Goal: Information Seeking & Learning: Compare options

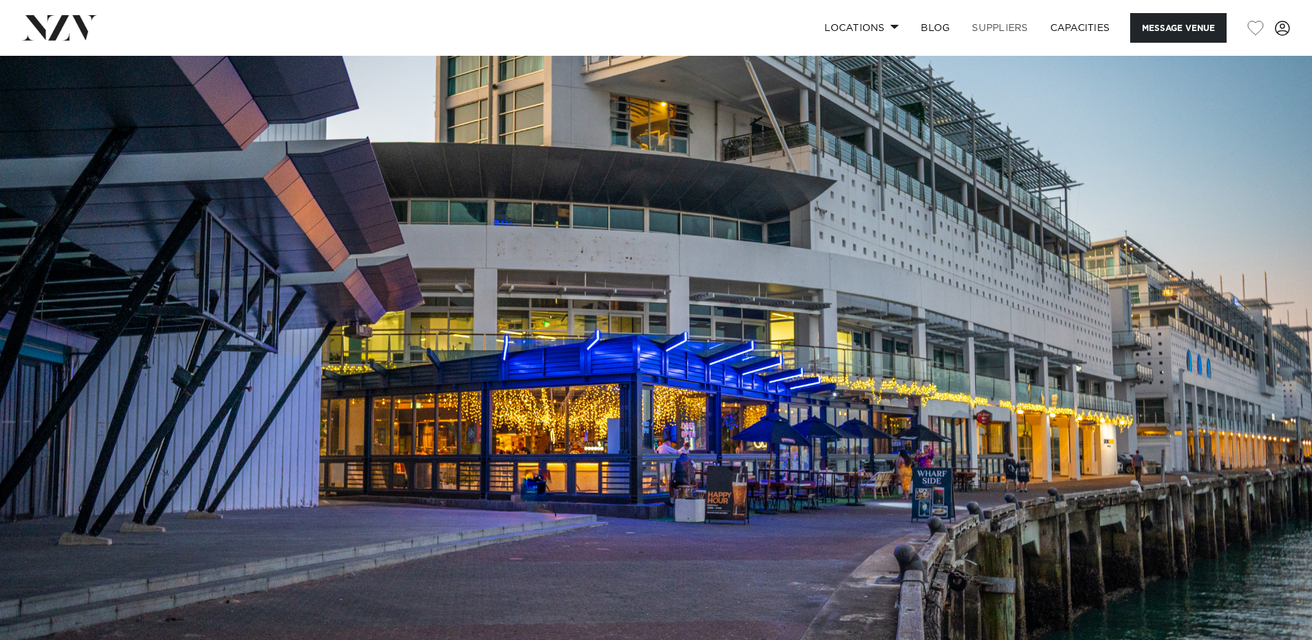
drag, startPoint x: 978, startPoint y: 22, endPoint x: 965, endPoint y: 22, distance: 13.1
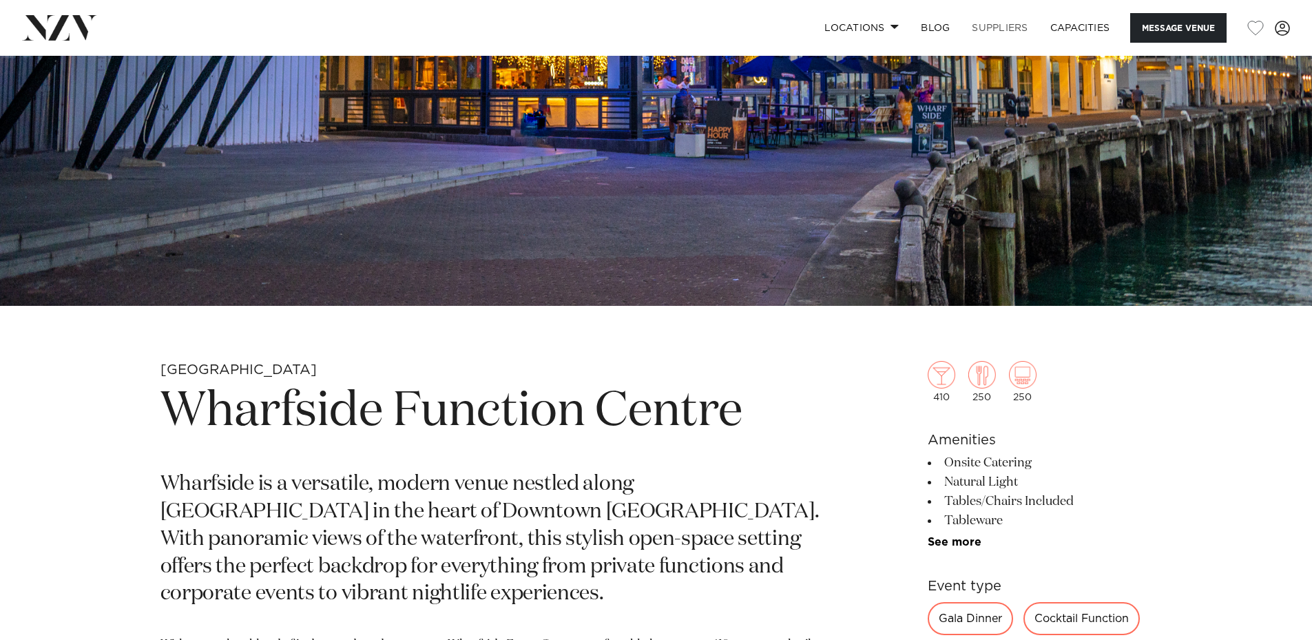
scroll to position [551, 0]
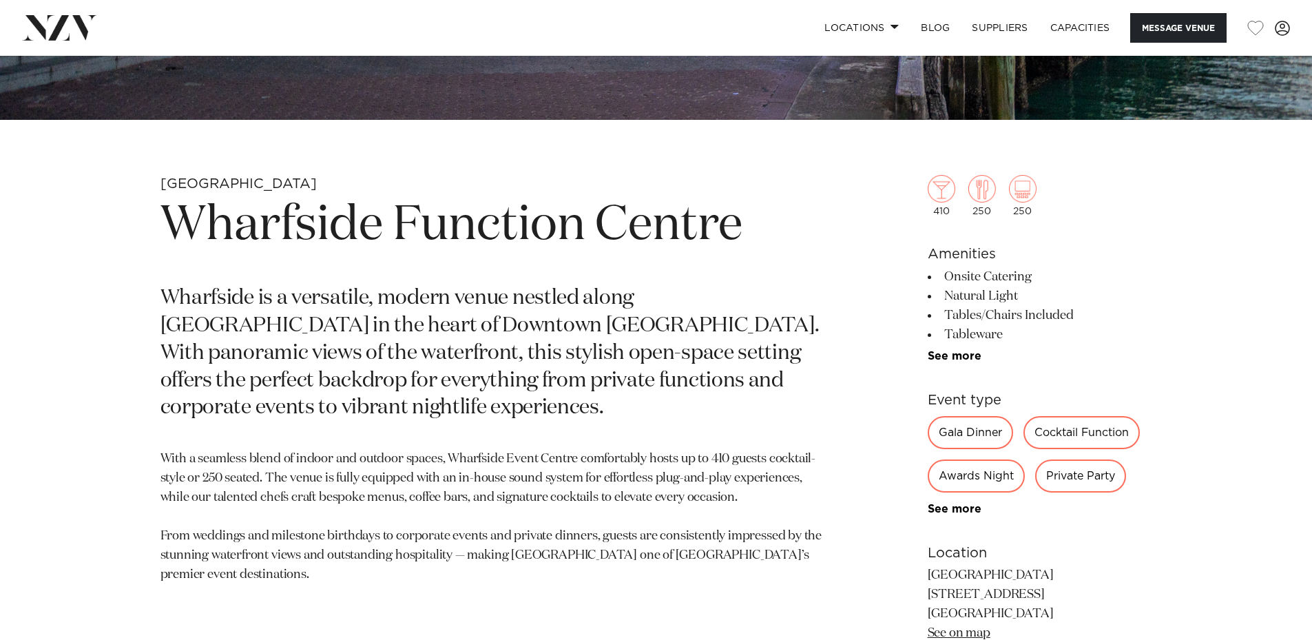
click at [183, 185] on small "[GEOGRAPHIC_DATA]" at bounding box center [239, 184] width 156 height 14
drag, startPoint x: 618, startPoint y: 116, endPoint x: 638, endPoint y: 126, distance: 22.5
drag, startPoint x: 638, startPoint y: 126, endPoint x: 837, endPoint y: 24, distance: 223.7
click at [837, 24] on link "Locations" at bounding box center [862, 28] width 96 height 30
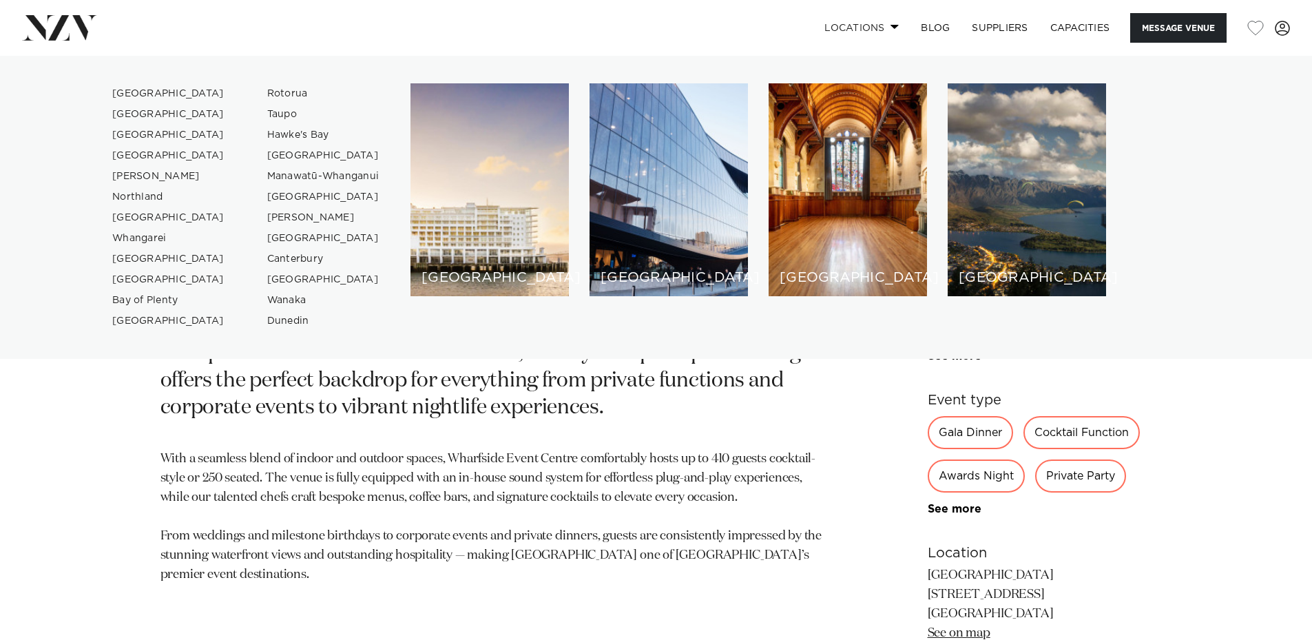
click at [838, 22] on link "Locations" at bounding box center [862, 28] width 96 height 30
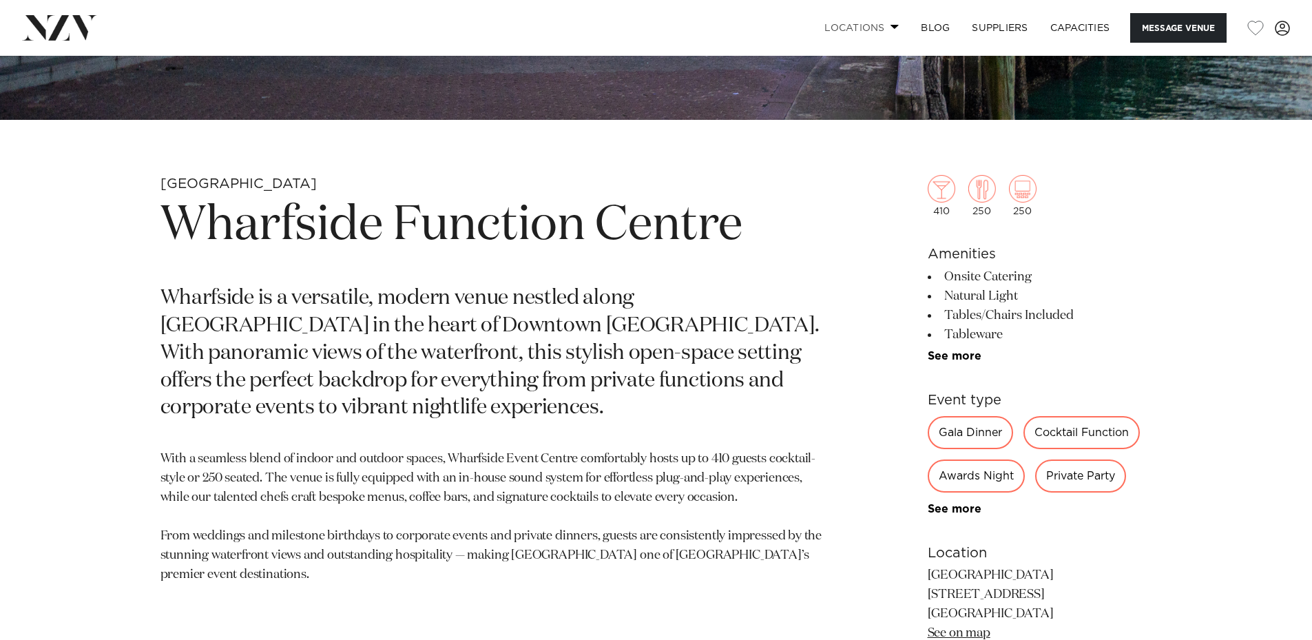
click at [838, 22] on link "Locations" at bounding box center [862, 28] width 96 height 30
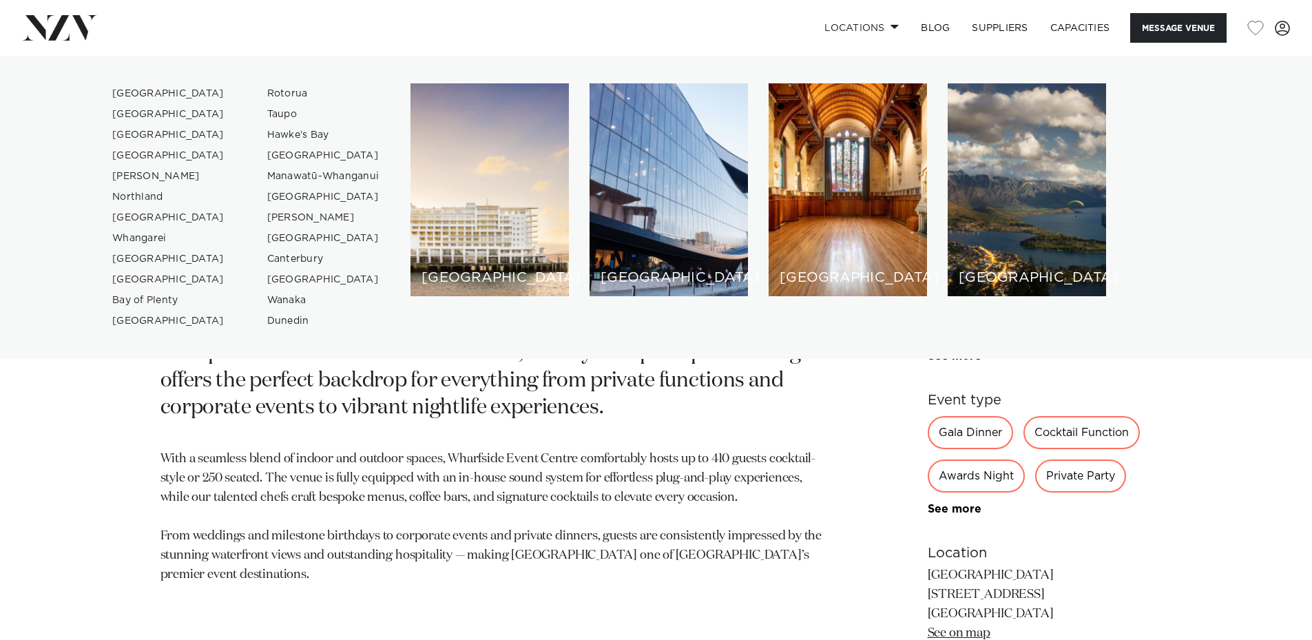
click at [517, 235] on div "[GEOGRAPHIC_DATA]" at bounding box center [490, 189] width 158 height 213
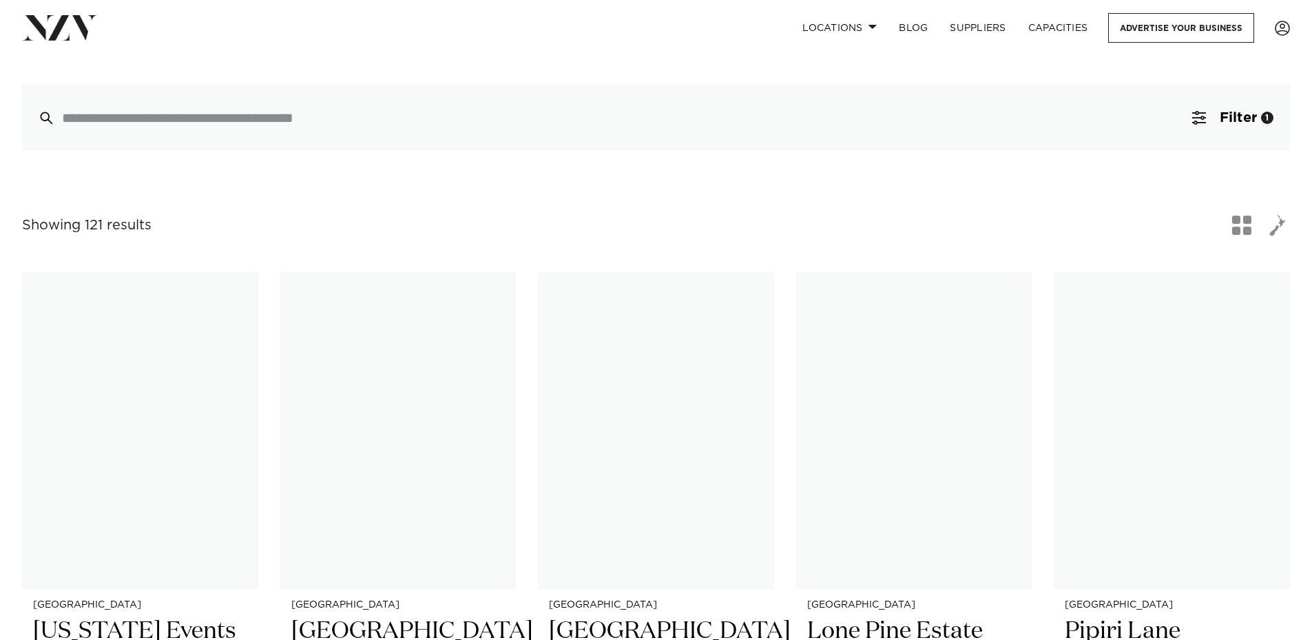
scroll to position [344, 0]
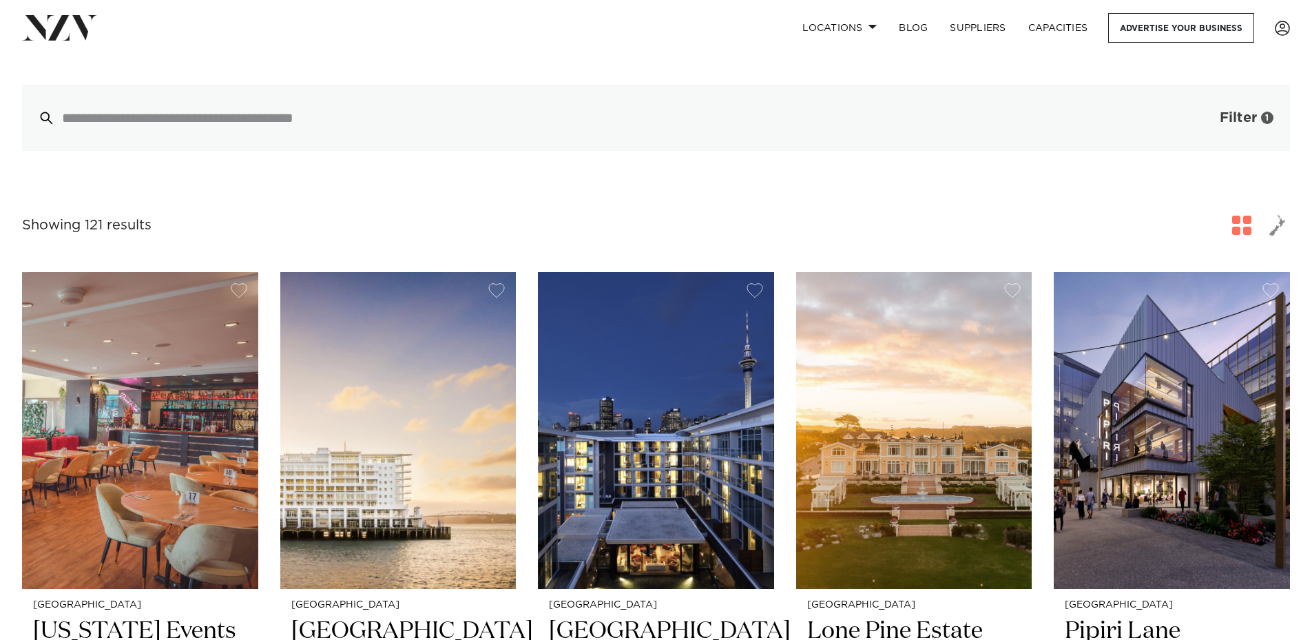
click at [1240, 100] on button "Filter 1" at bounding box center [1233, 118] width 114 height 66
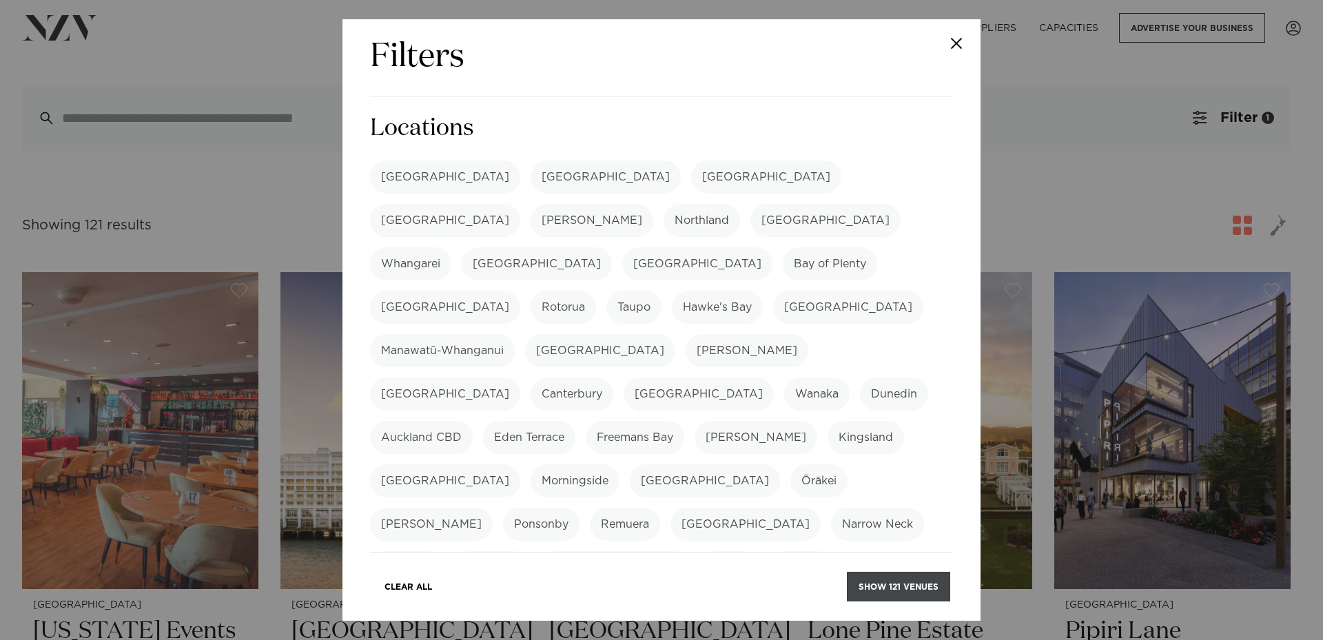
click at [903, 586] on button "Show 121 venues" at bounding box center [898, 587] width 103 height 30
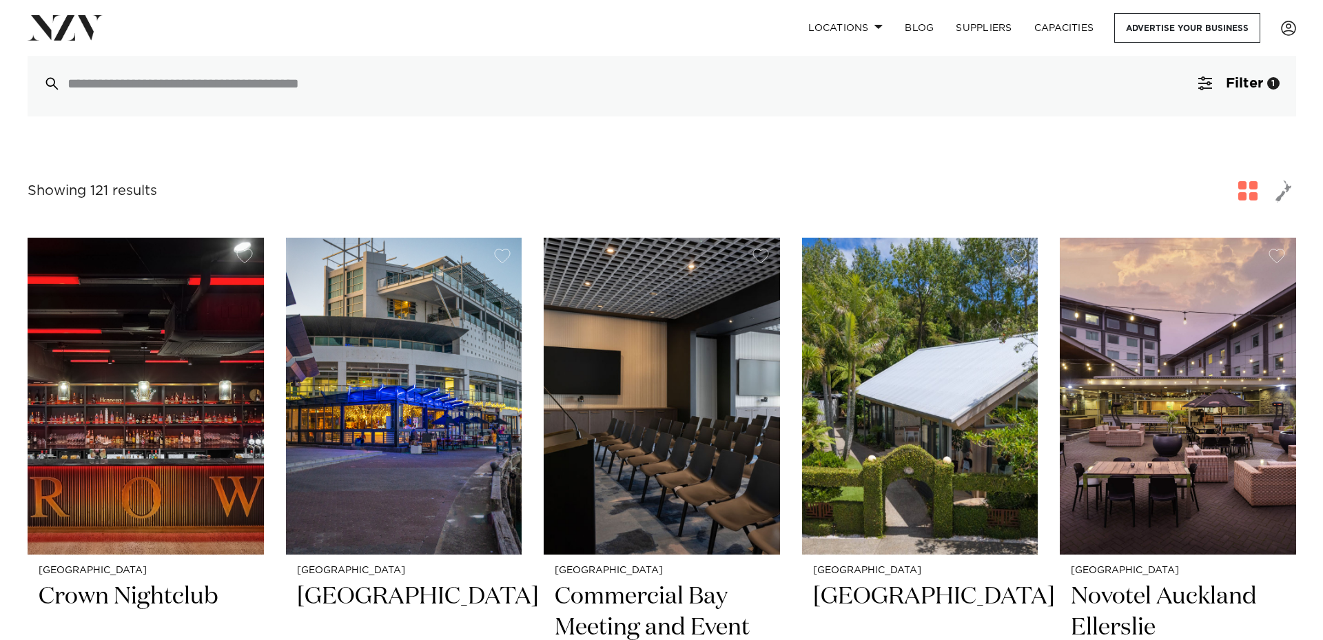
scroll to position [276, 0]
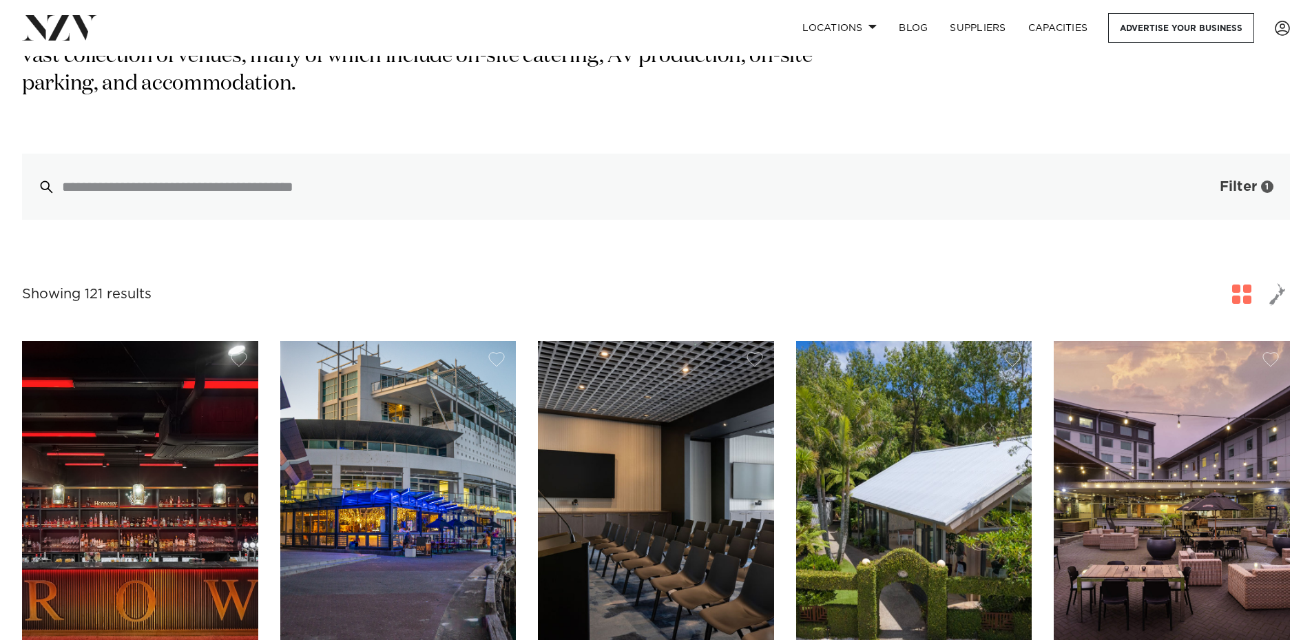
click at [1216, 163] on button "Filter 1" at bounding box center [1233, 187] width 114 height 66
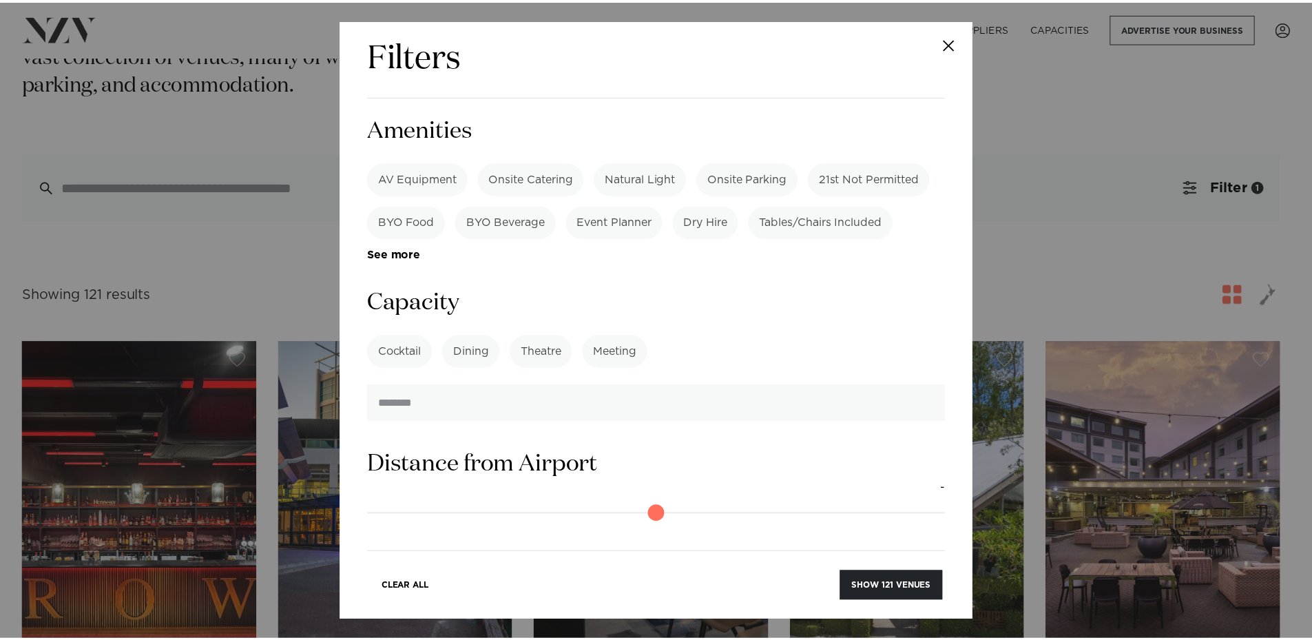
scroll to position [896, 0]
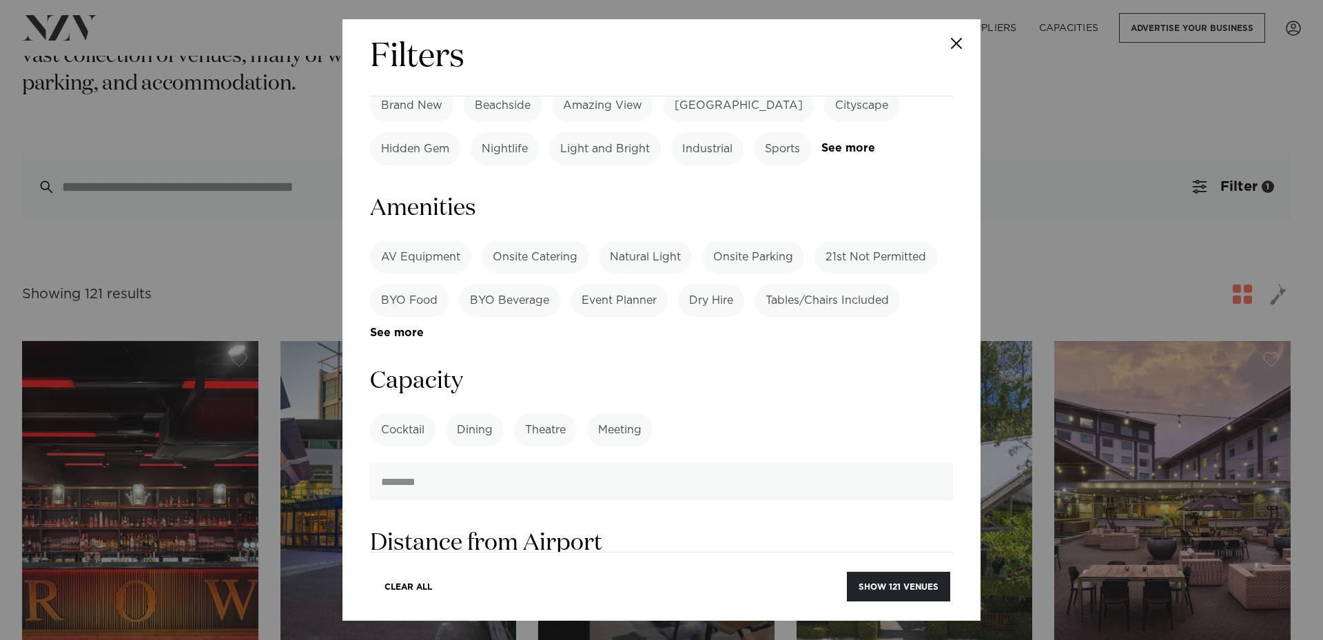
click at [465, 413] on label "Dining" at bounding box center [475, 429] width 58 height 33
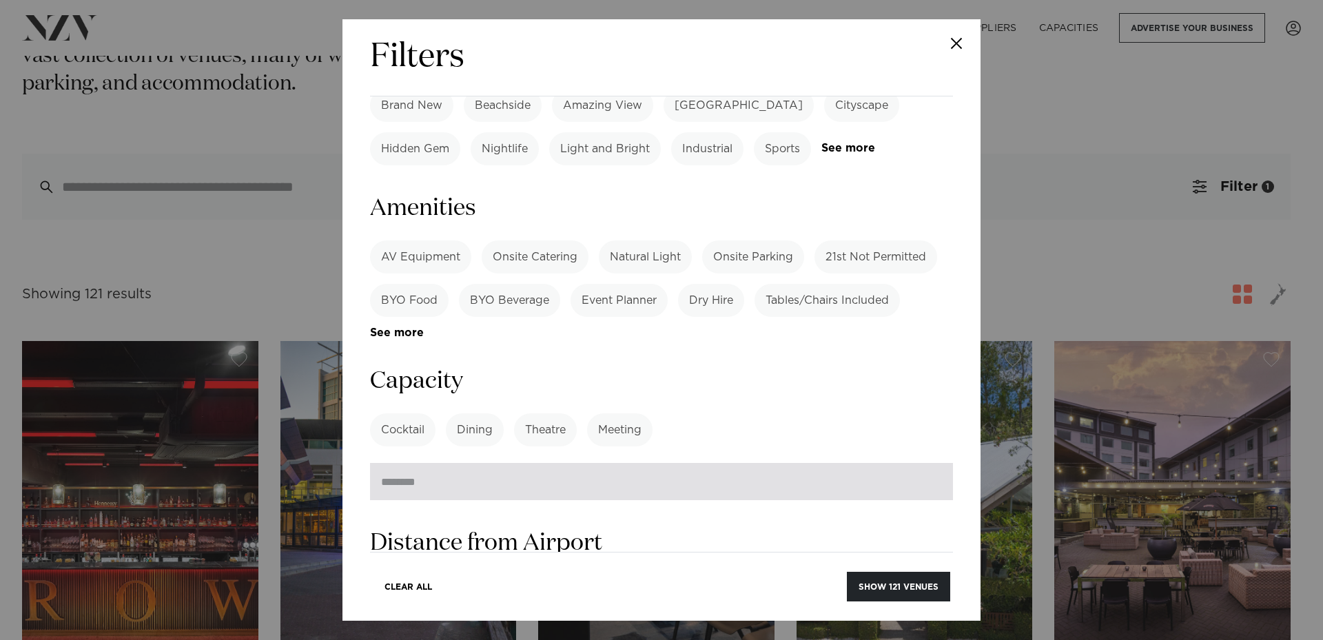
click at [540, 463] on input "number" at bounding box center [661, 481] width 583 height 37
click at [930, 463] on input "**" at bounding box center [661, 481] width 583 height 37
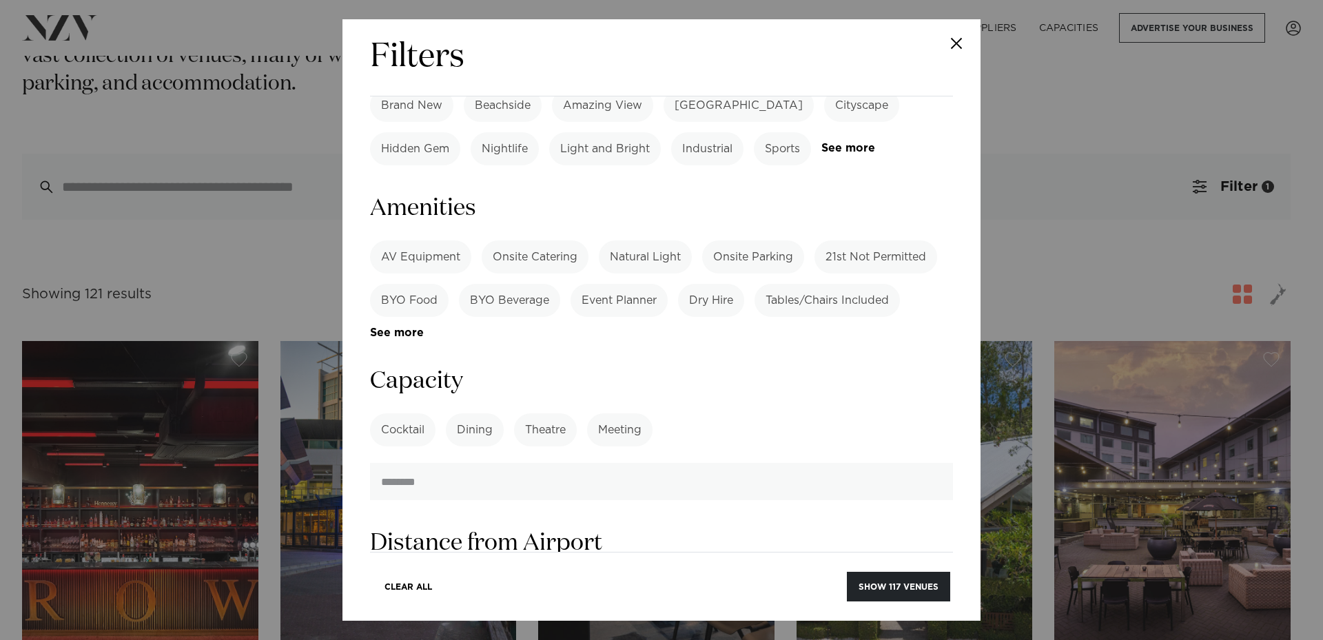
drag, startPoint x: 863, startPoint y: 354, endPoint x: 172, endPoint y: 351, distance: 690.4
click at [172, 351] on div "Filters Search Type Venue Supplier See more Locations Auckland Wellington Chris…" at bounding box center [661, 320] width 1323 height 640
type input "***"
click at [885, 592] on button "Show 74 venues" at bounding box center [899, 587] width 101 height 30
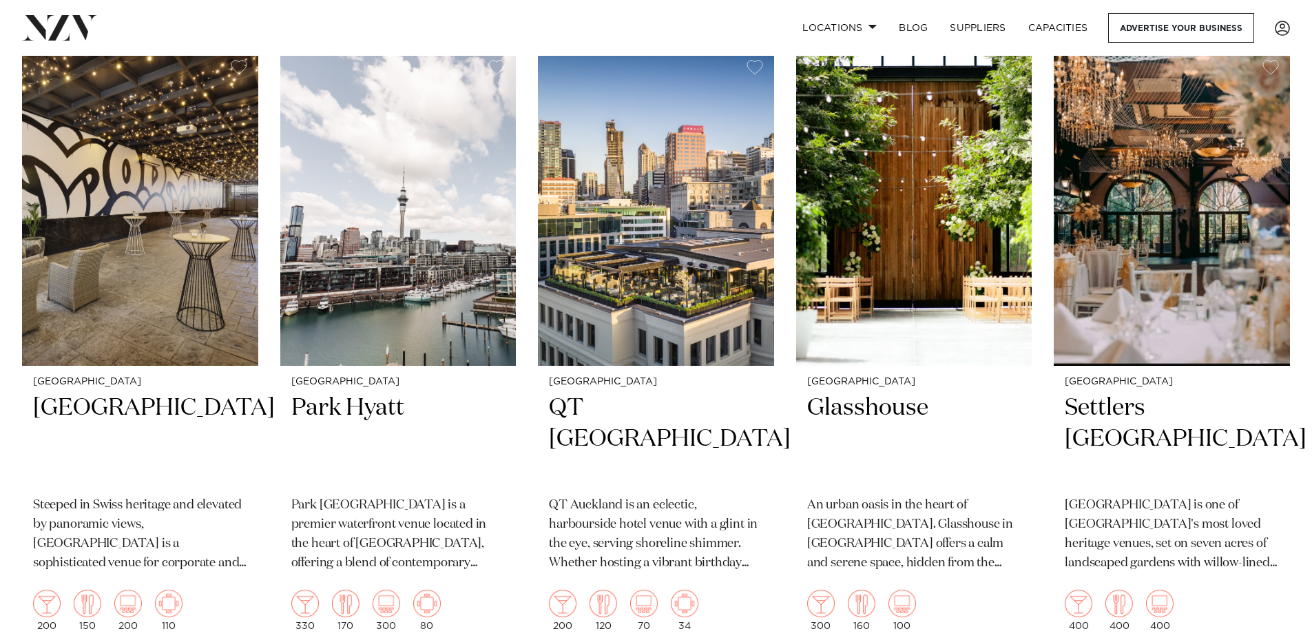
scroll to position [344, 0]
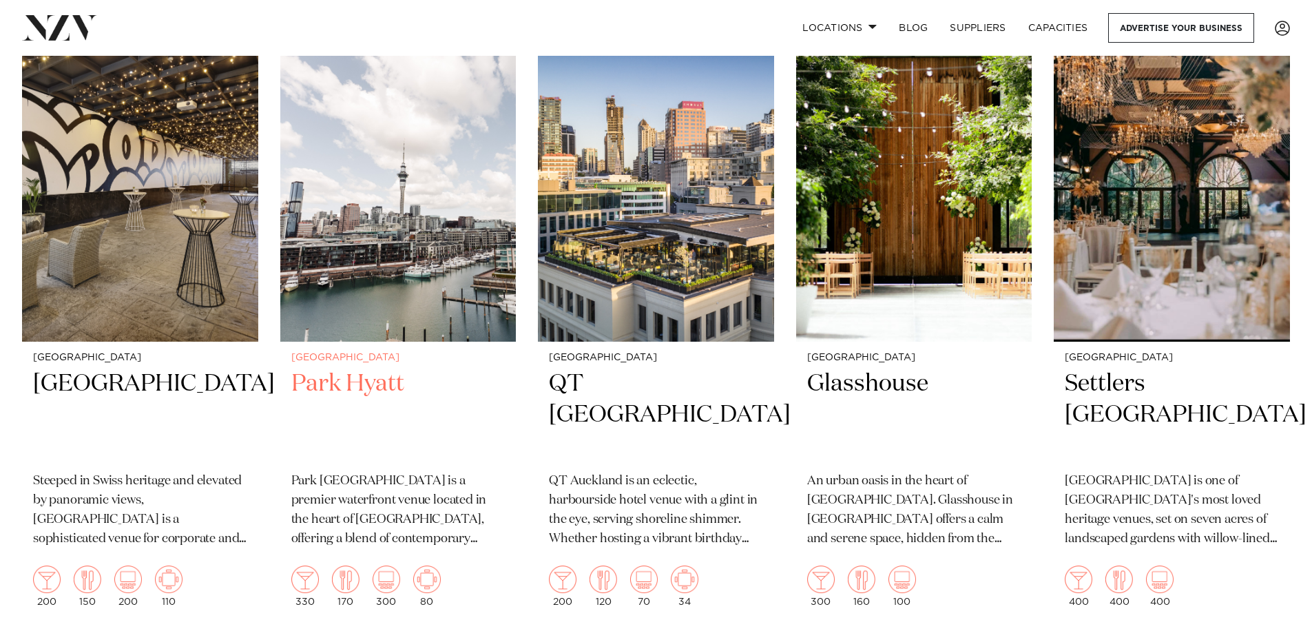
click at [362, 391] on h2 "Park Hyatt" at bounding box center [398, 415] width 214 height 93
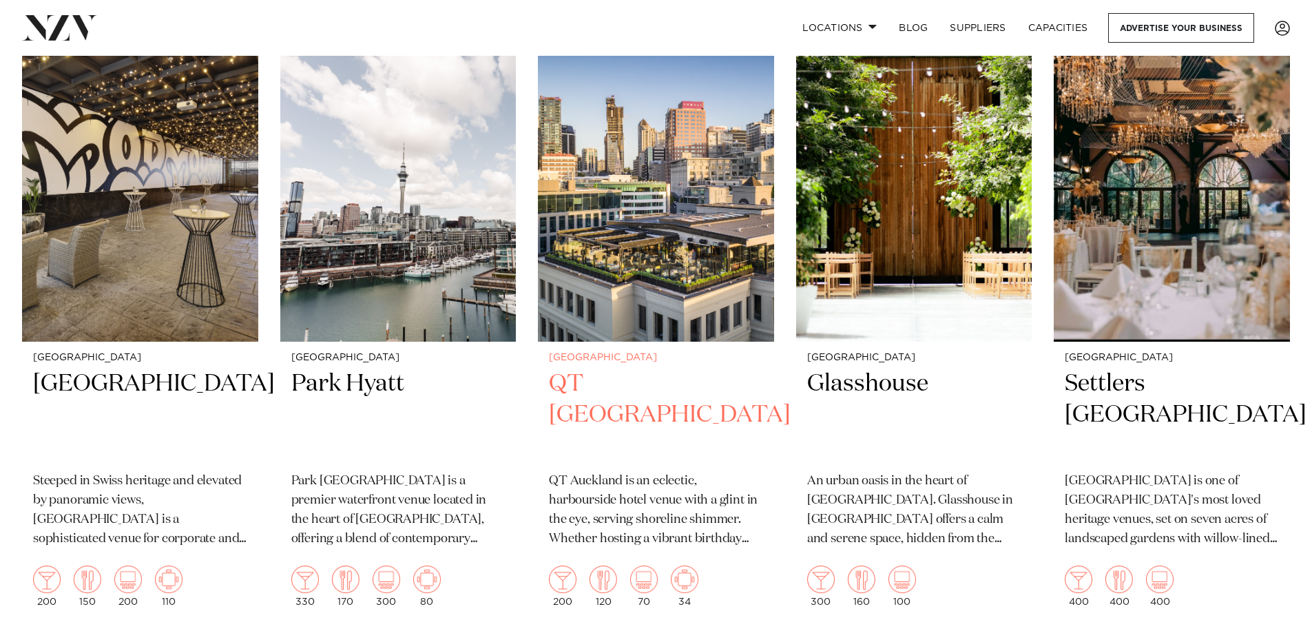
click at [616, 384] on h2 "QT Auckland" at bounding box center [656, 415] width 214 height 93
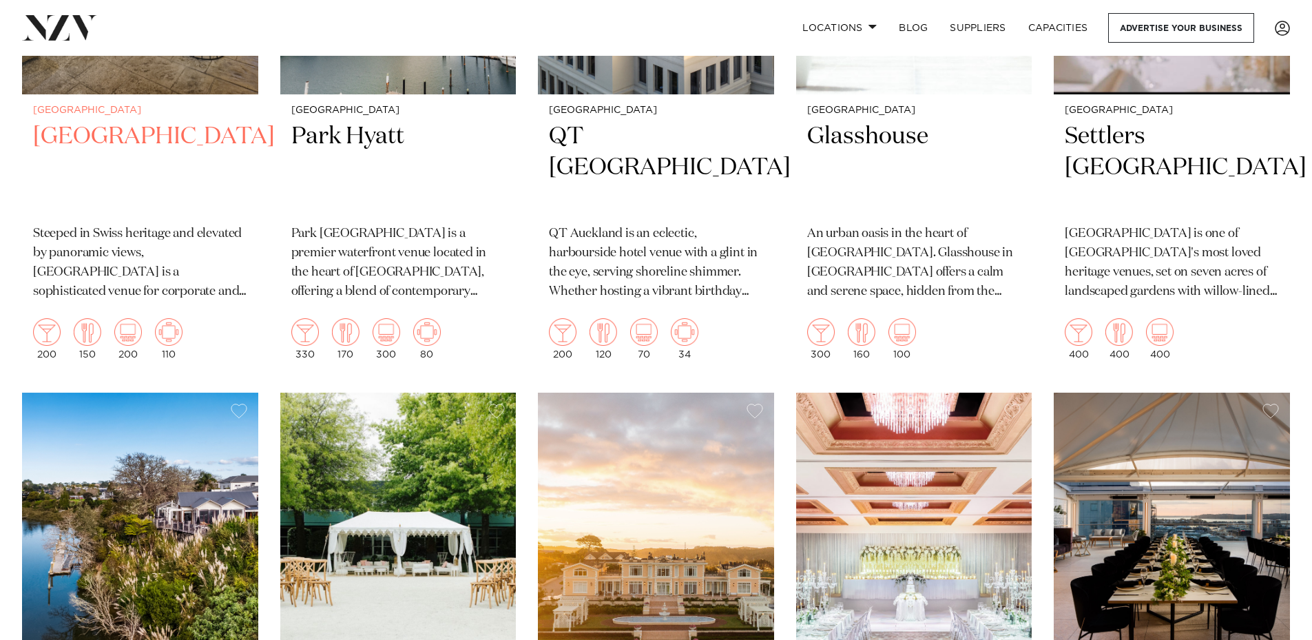
scroll to position [620, 0]
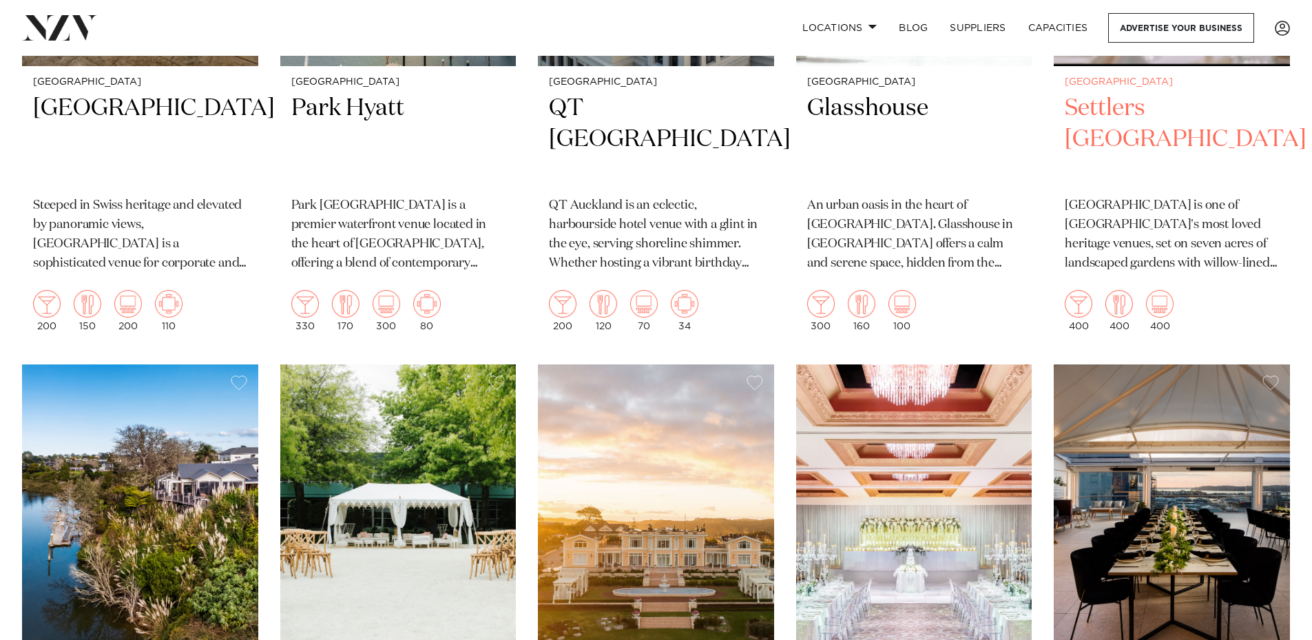
click at [1160, 117] on h2 "Settlers Country Manor" at bounding box center [1172, 139] width 214 height 93
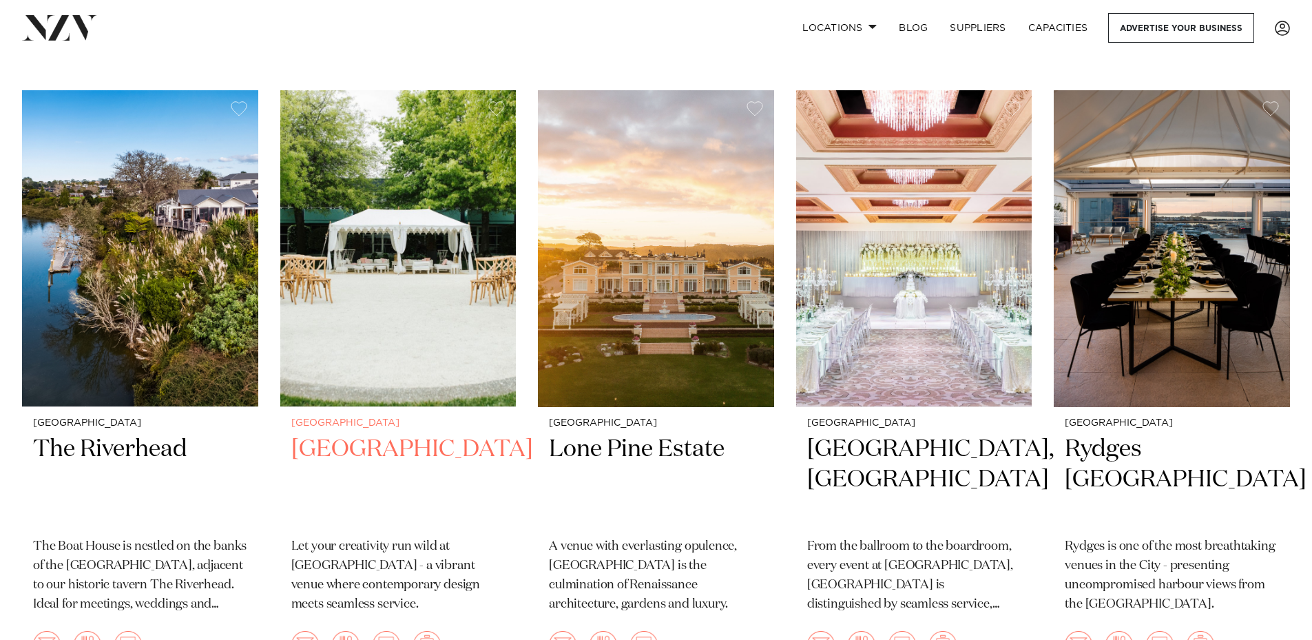
scroll to position [896, 0]
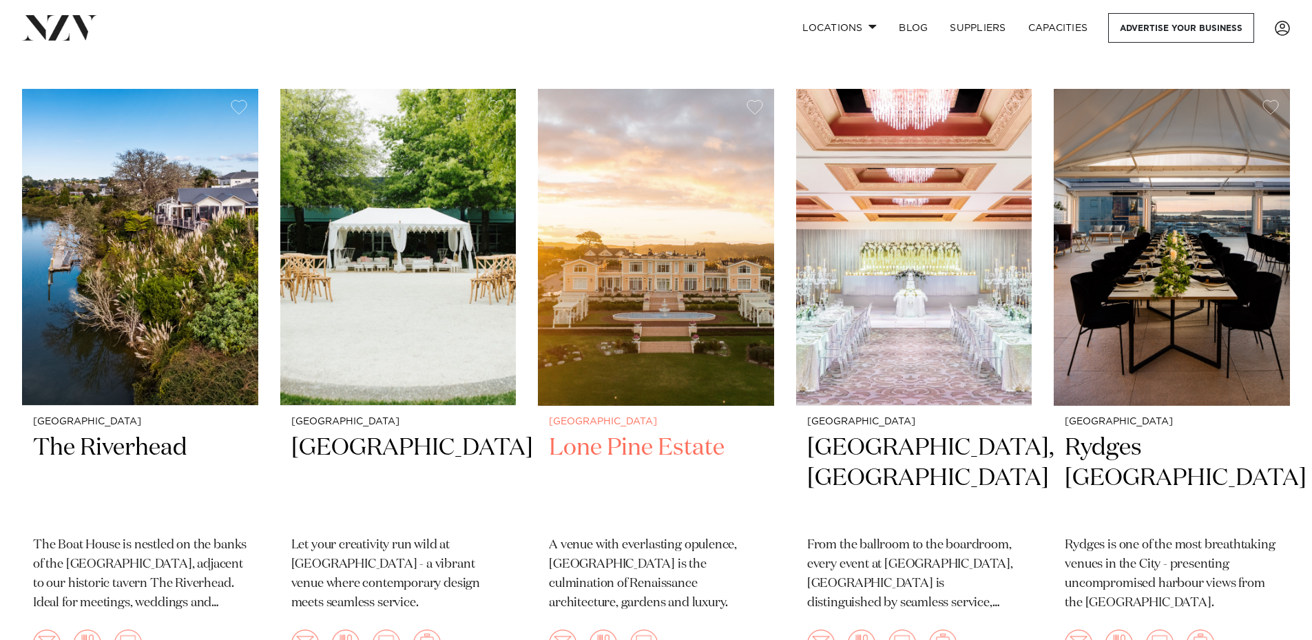
click at [697, 445] on h2 "Lone Pine Estate" at bounding box center [656, 479] width 214 height 93
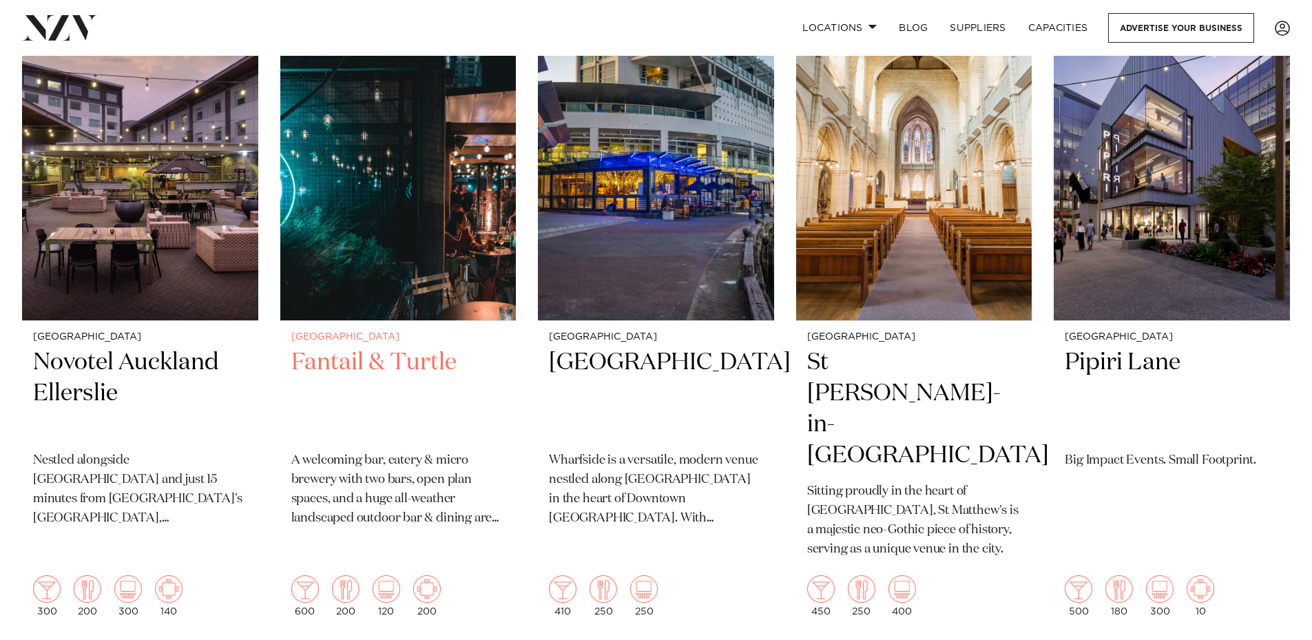
scroll to position [1516, 0]
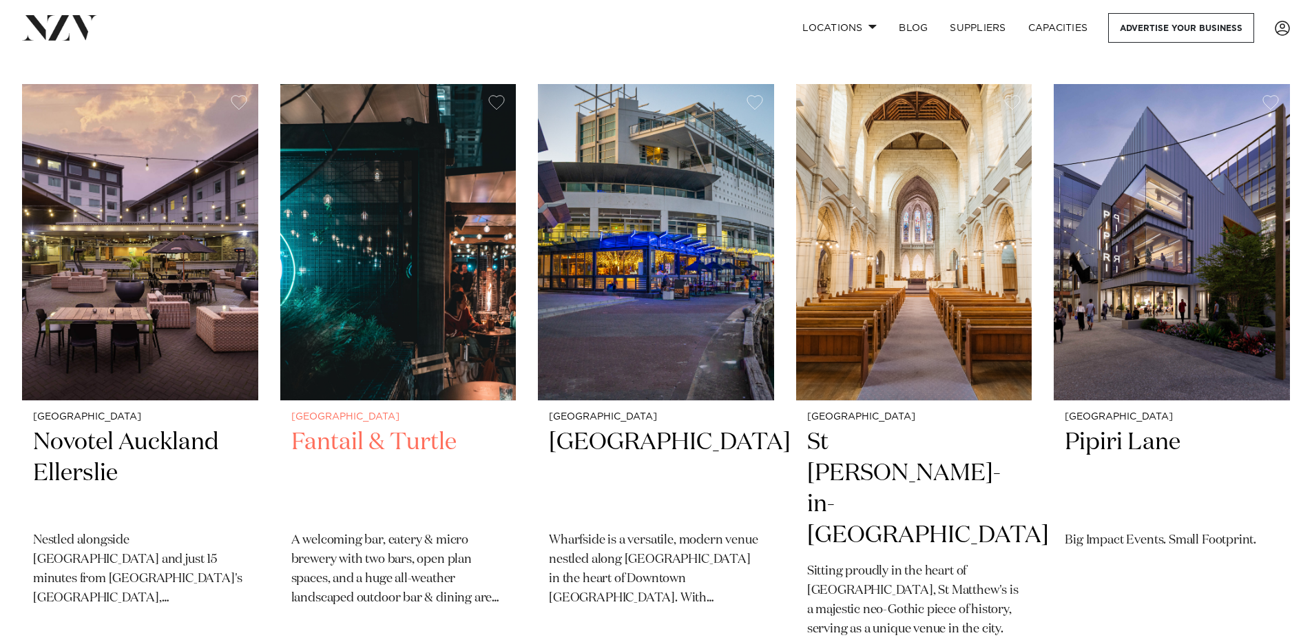
click at [364, 433] on h2 "Fantail & Turtle" at bounding box center [398, 473] width 214 height 93
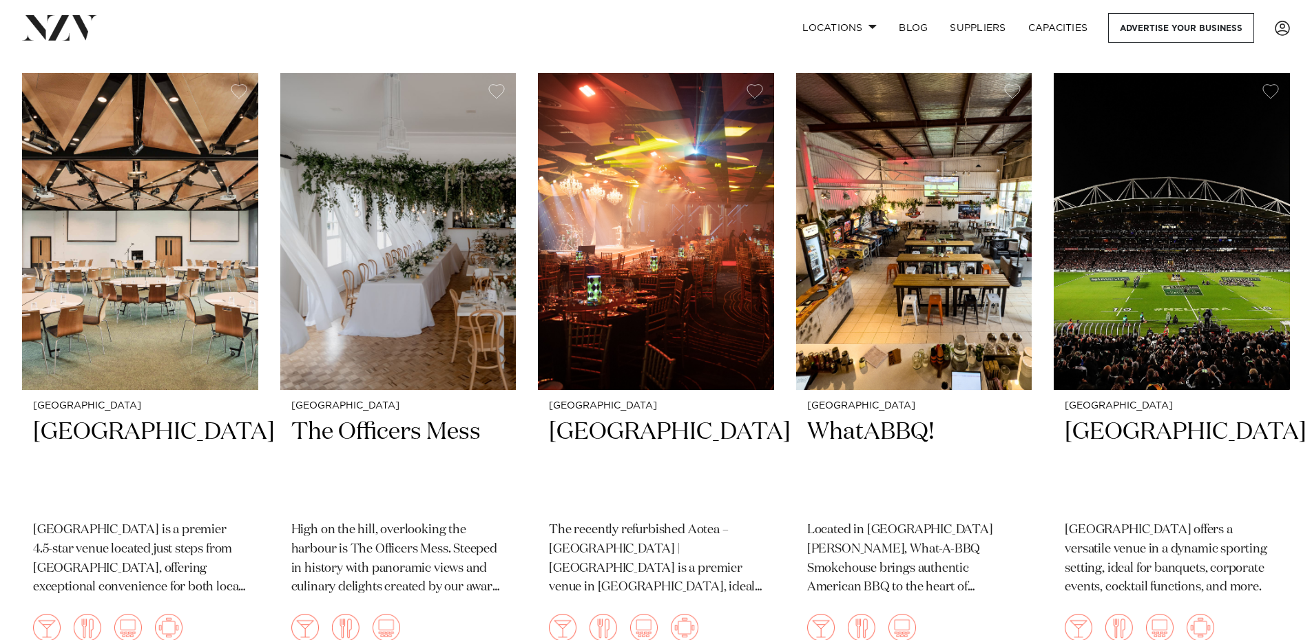
scroll to position [7096, 0]
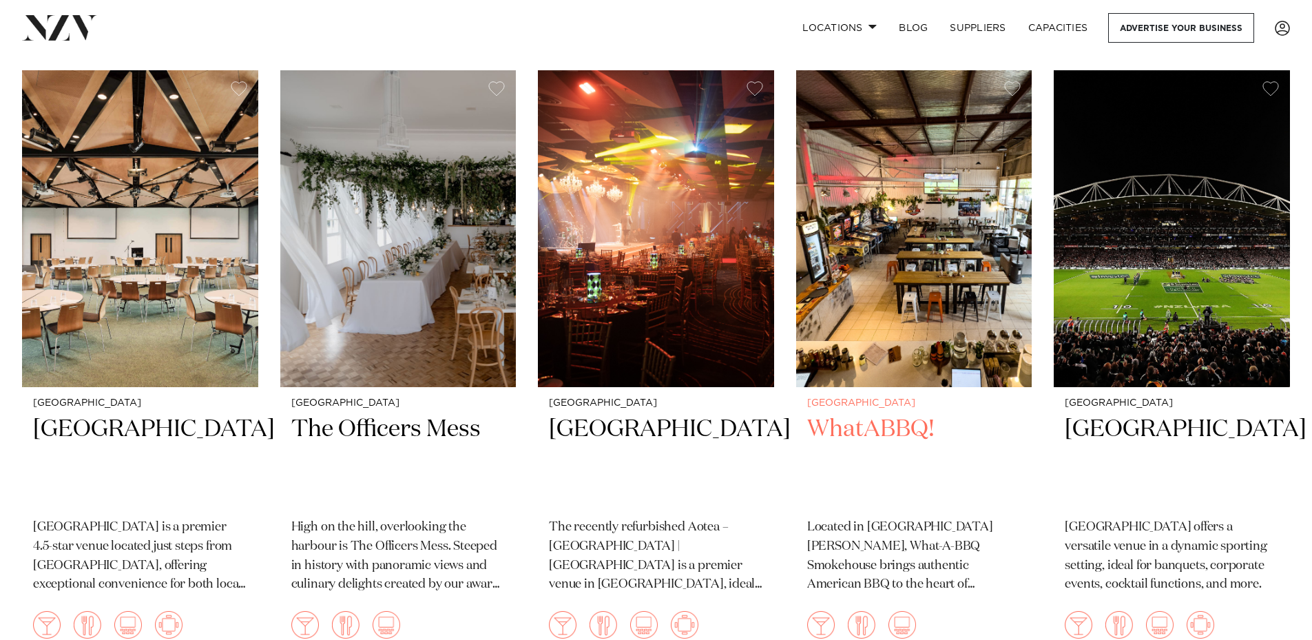
click at [892, 119] on img at bounding box center [914, 228] width 236 height 317
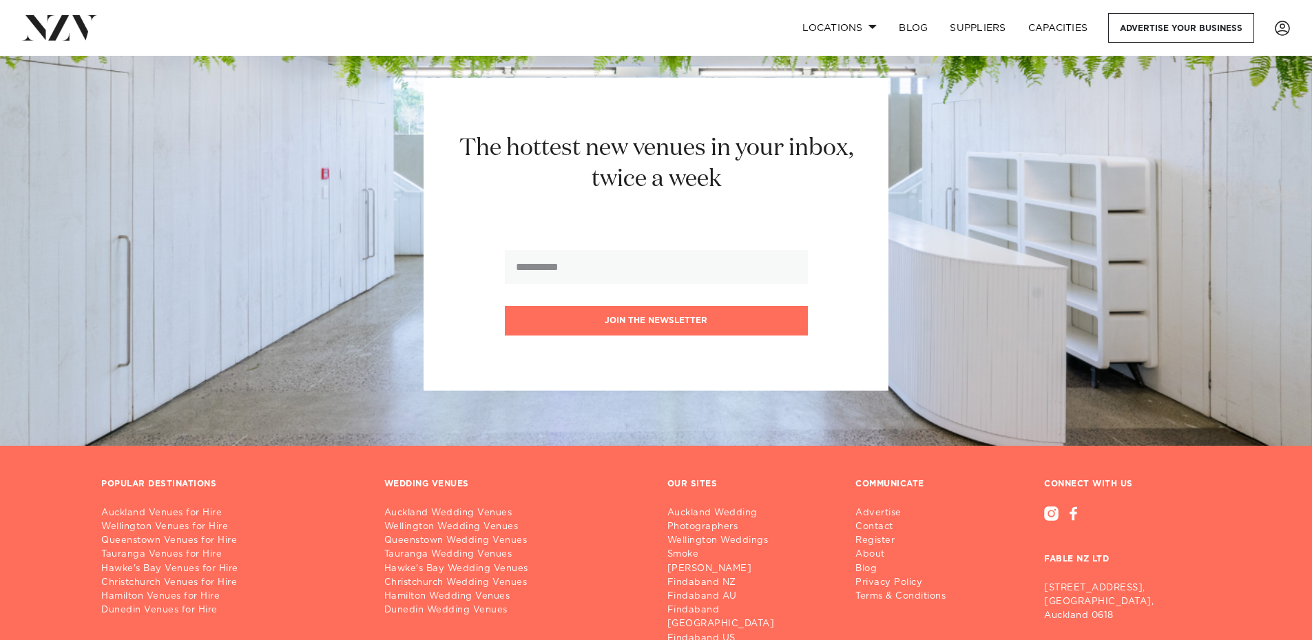
scroll to position [9825, 0]
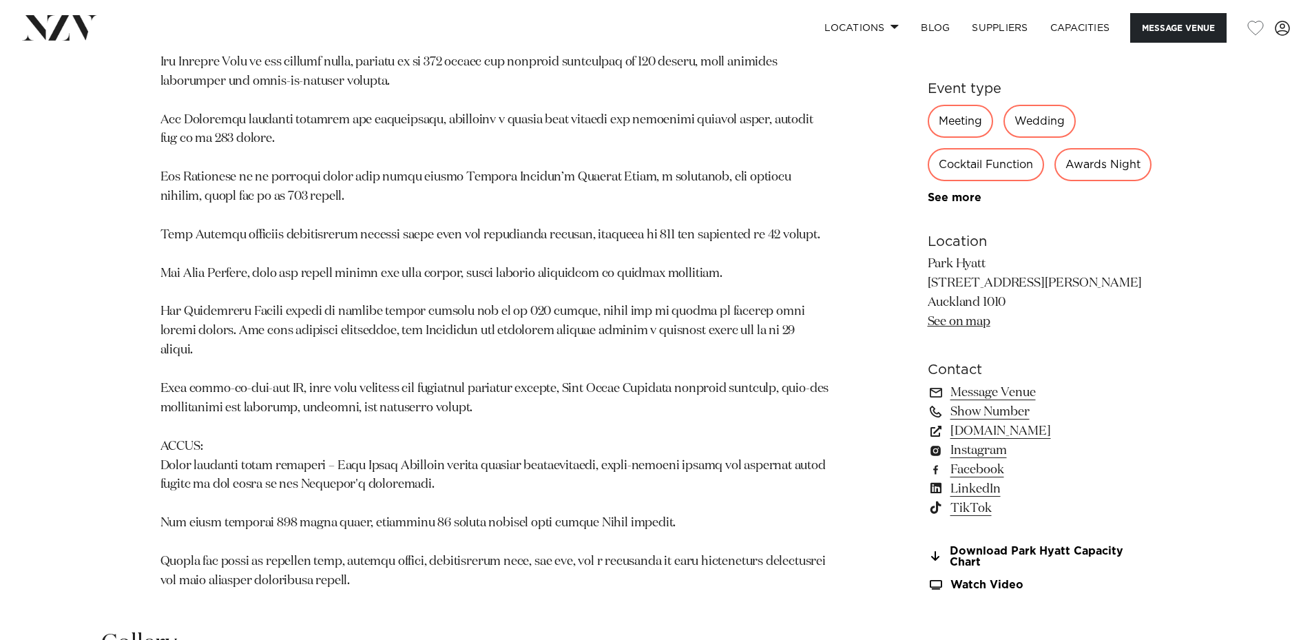
scroll to position [1516, 0]
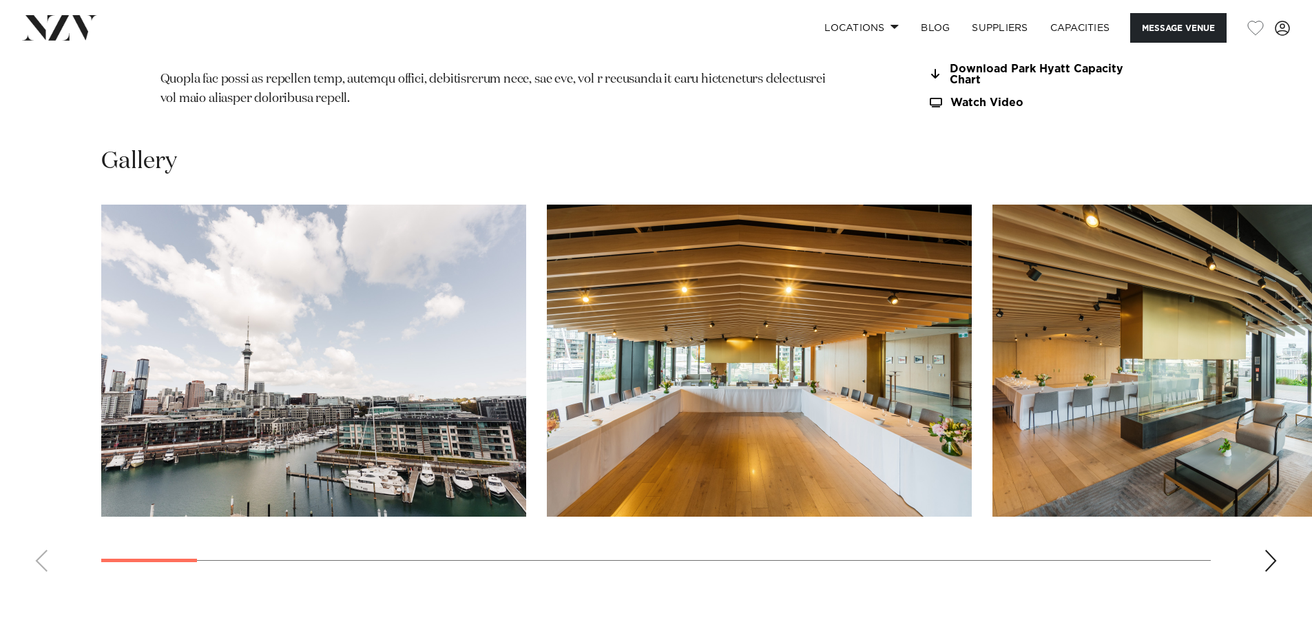
click at [1275, 550] on div "Next slide" at bounding box center [1271, 561] width 14 height 22
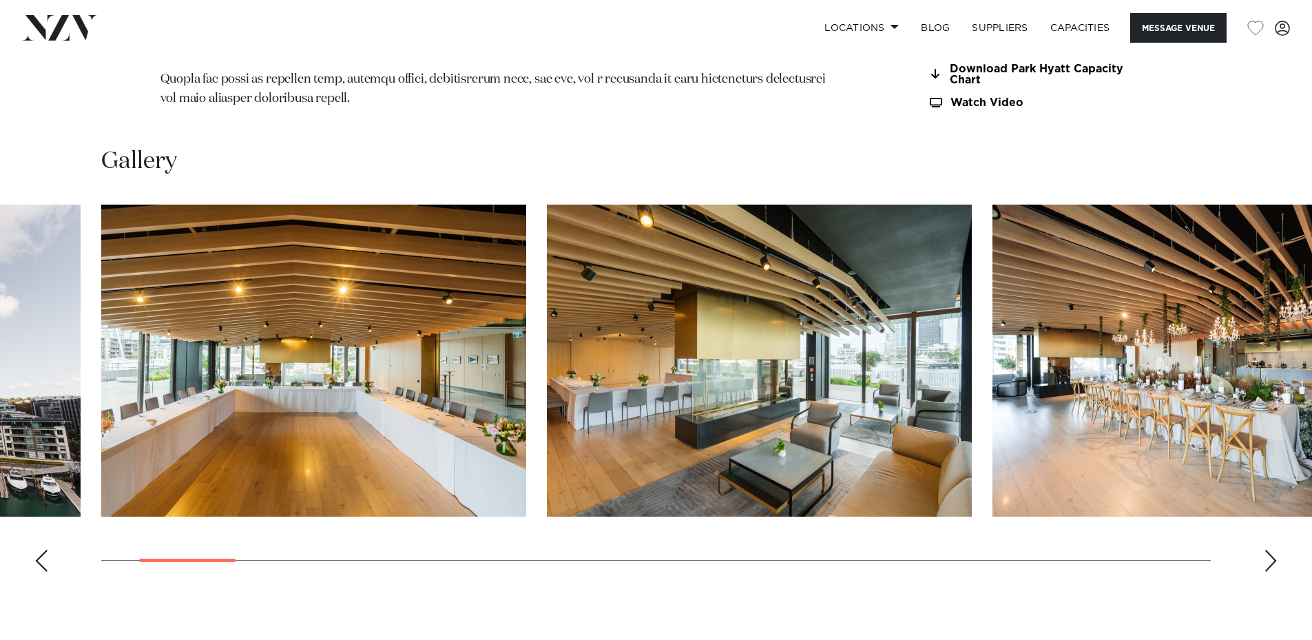
click at [1275, 550] on div "Next slide" at bounding box center [1271, 561] width 14 height 22
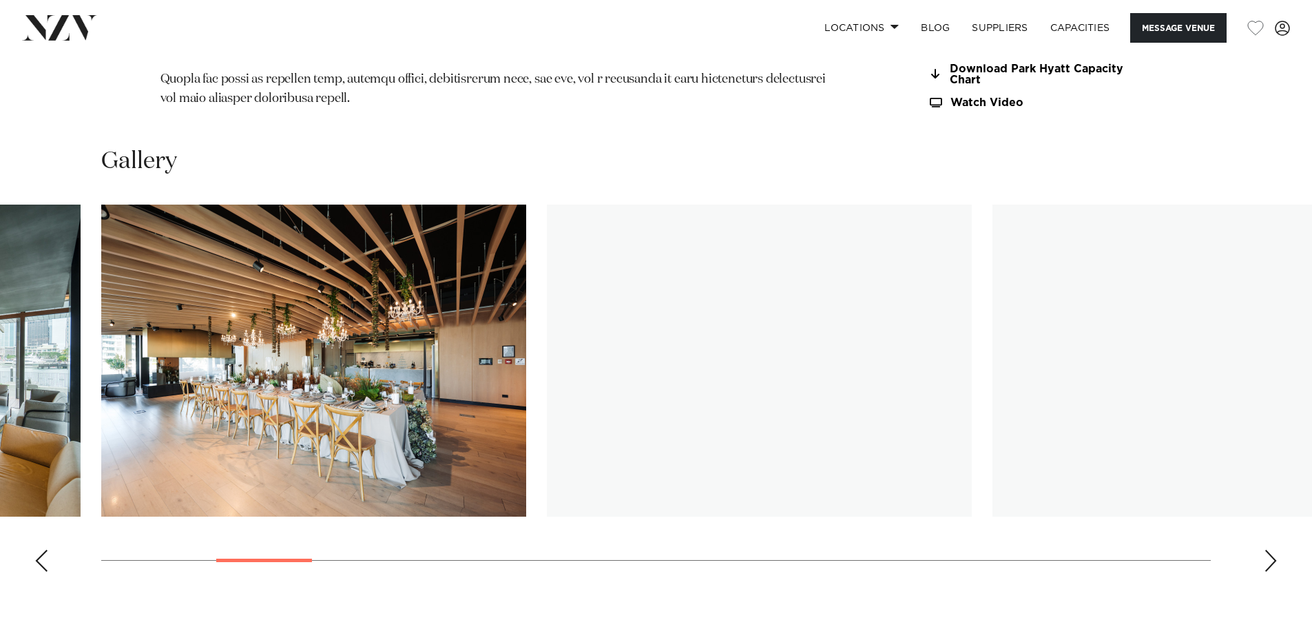
click at [1275, 550] on div "Next slide" at bounding box center [1271, 561] width 14 height 22
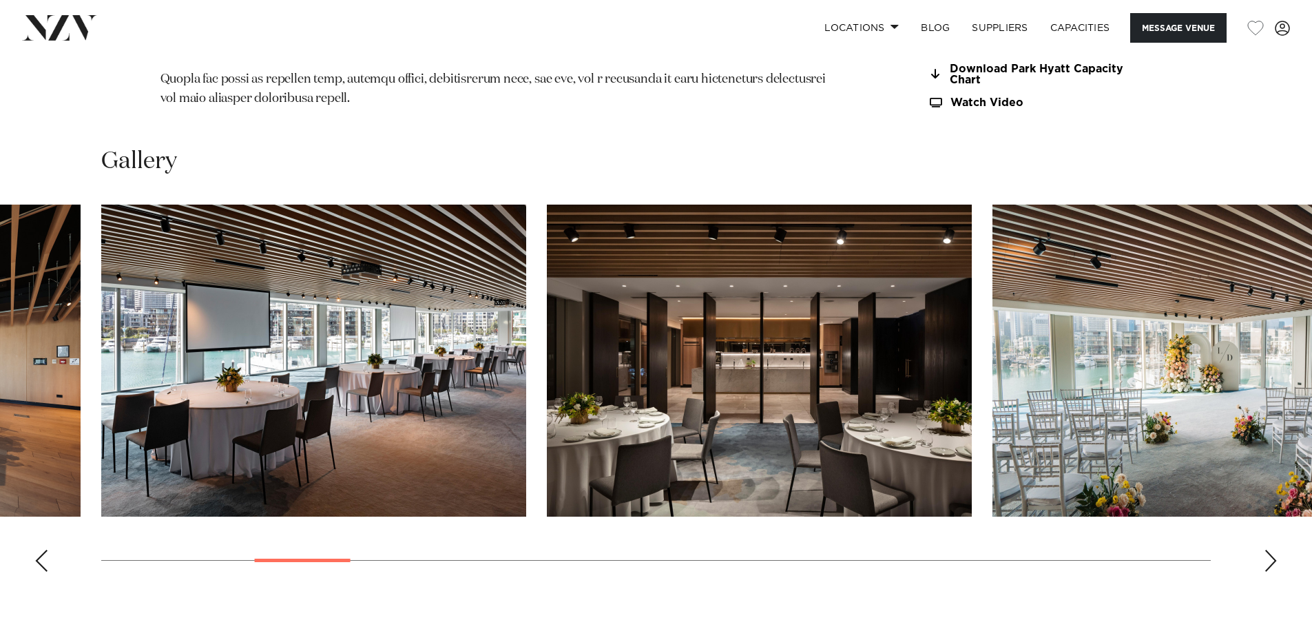
click at [1275, 550] on div "Next slide" at bounding box center [1271, 561] width 14 height 22
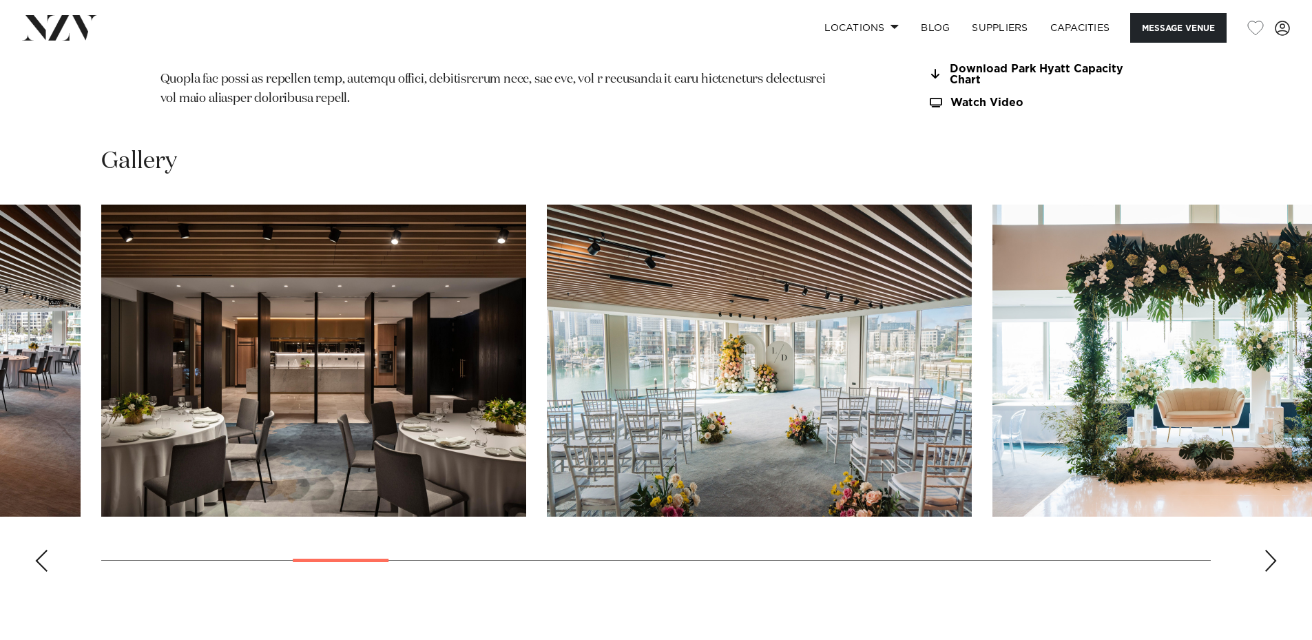
click at [1275, 550] on div "Next slide" at bounding box center [1271, 561] width 14 height 22
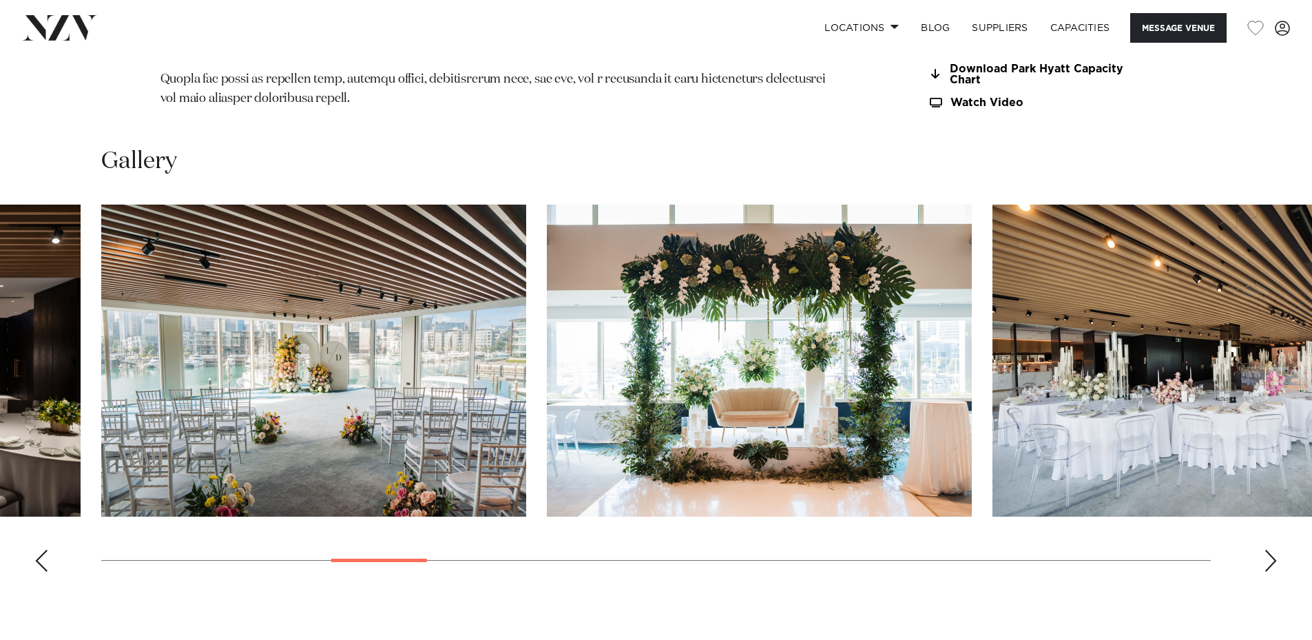
click at [1275, 550] on div "Next slide" at bounding box center [1271, 561] width 14 height 22
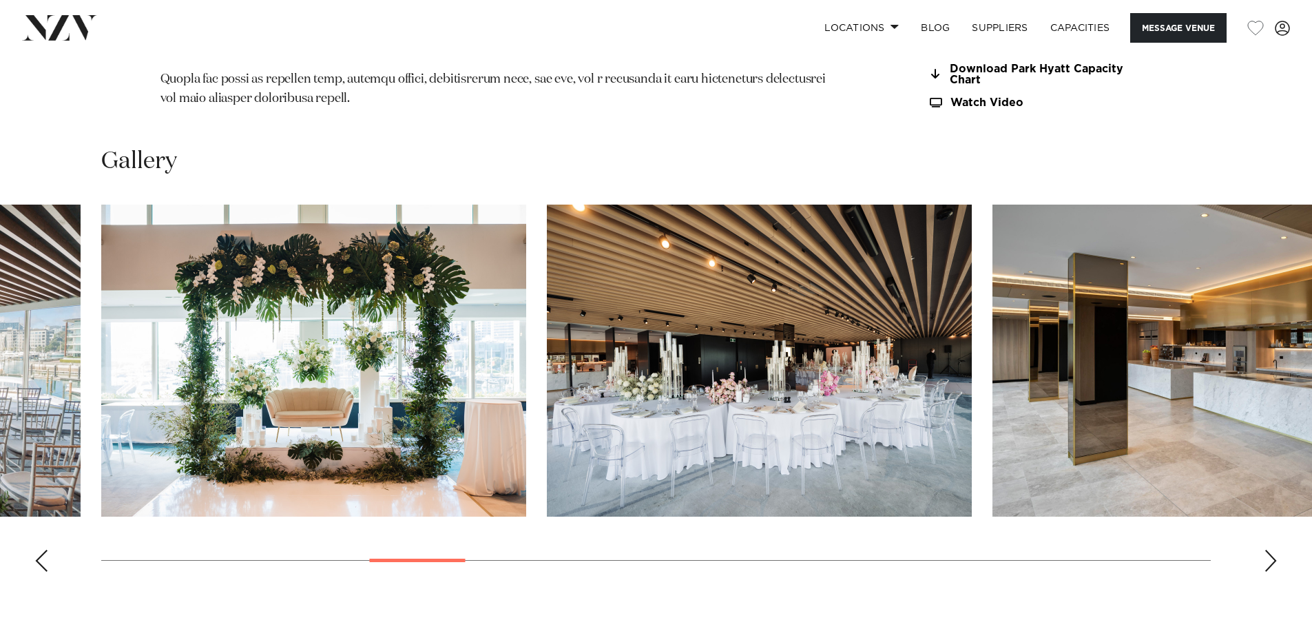
click at [1275, 550] on div "Next slide" at bounding box center [1271, 561] width 14 height 22
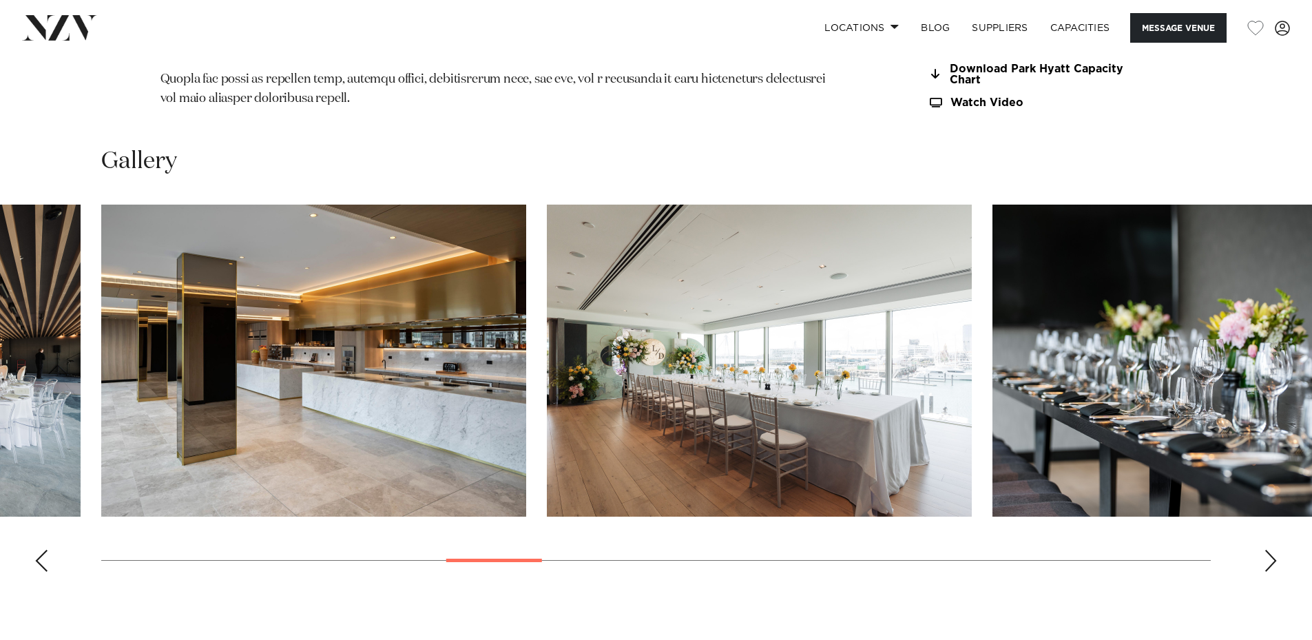
click at [1275, 550] on div "Next slide" at bounding box center [1271, 561] width 14 height 22
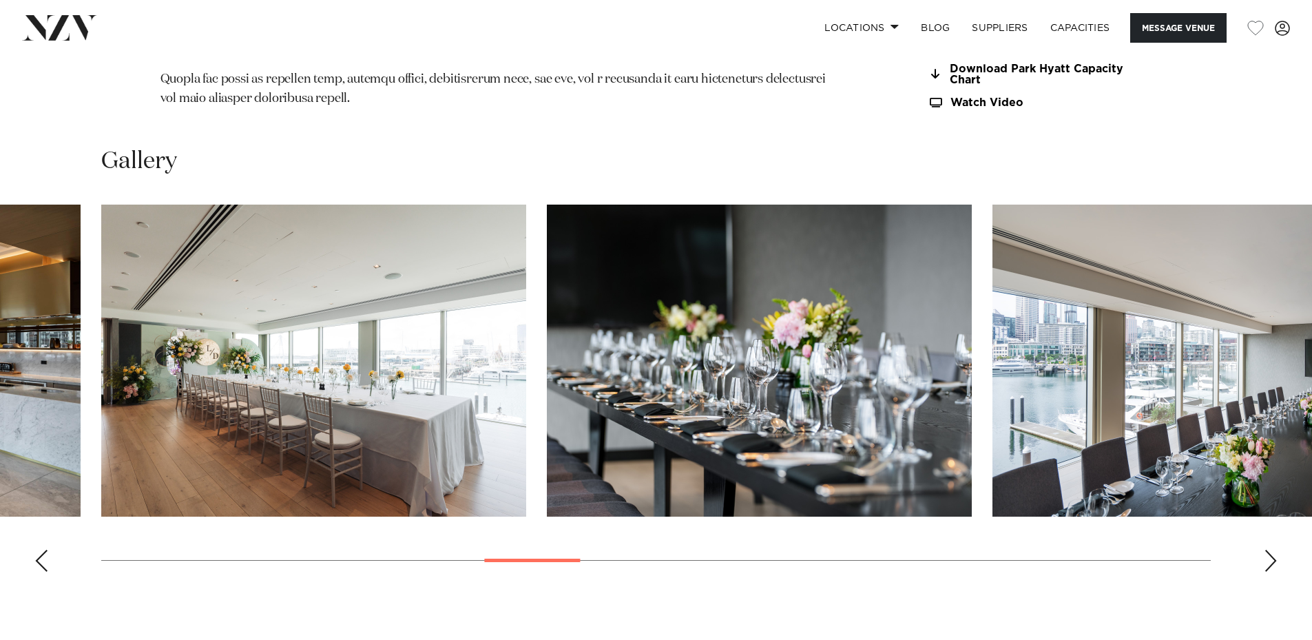
click at [1275, 550] on div "Next slide" at bounding box center [1271, 561] width 14 height 22
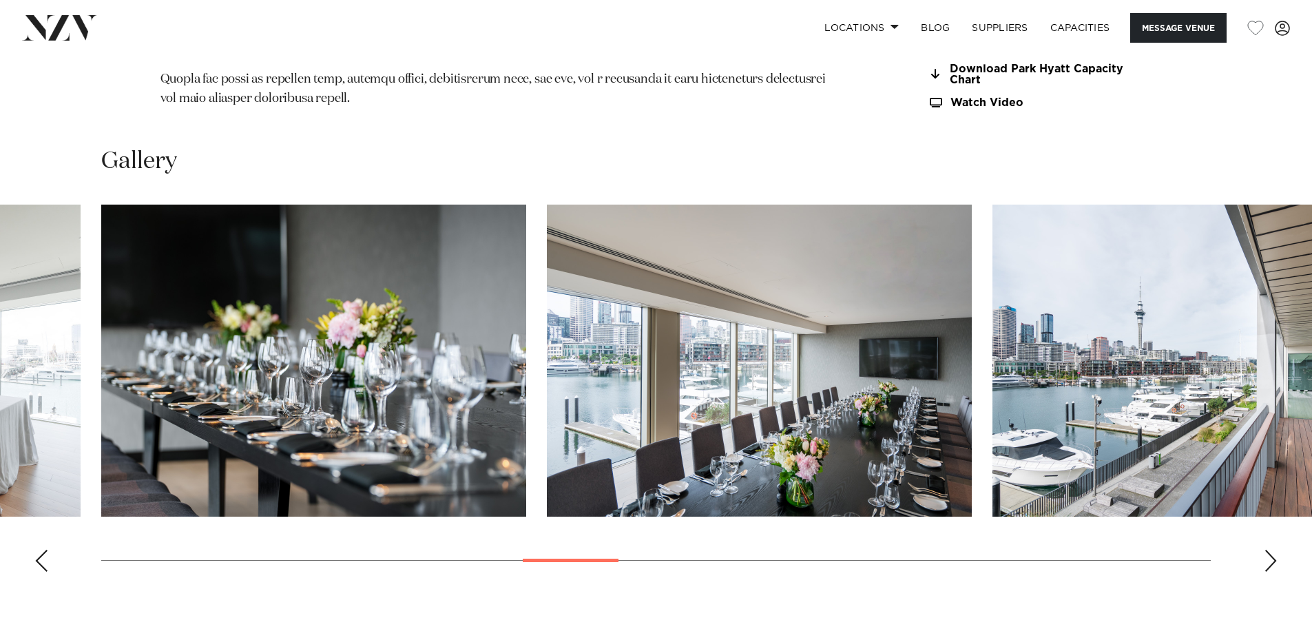
click at [1275, 550] on div "Next slide" at bounding box center [1271, 561] width 14 height 22
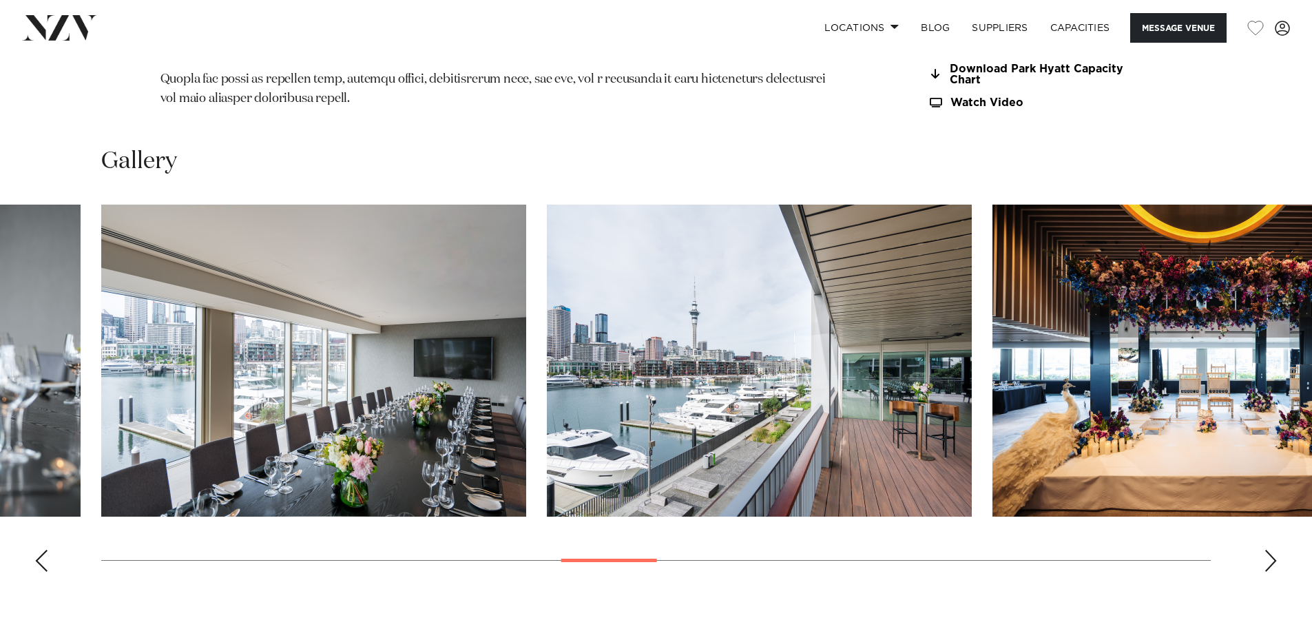
click at [1275, 550] on div "Next slide" at bounding box center [1271, 561] width 14 height 22
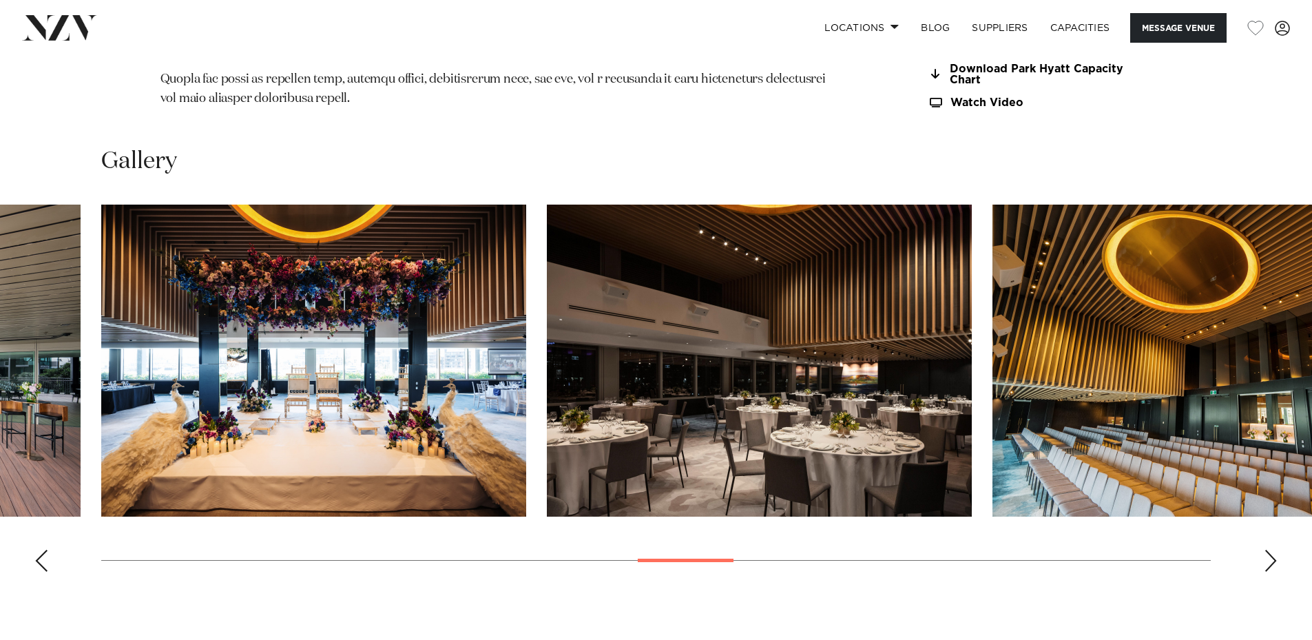
click at [1275, 550] on div "Next slide" at bounding box center [1271, 561] width 14 height 22
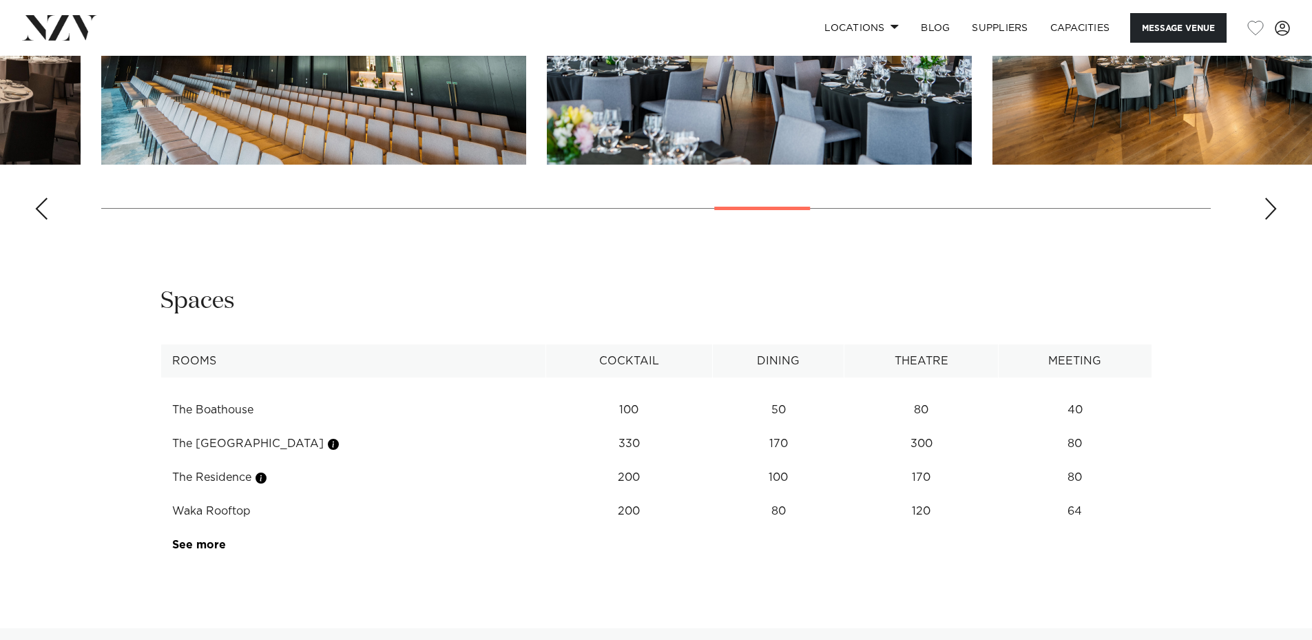
scroll to position [2136, 0]
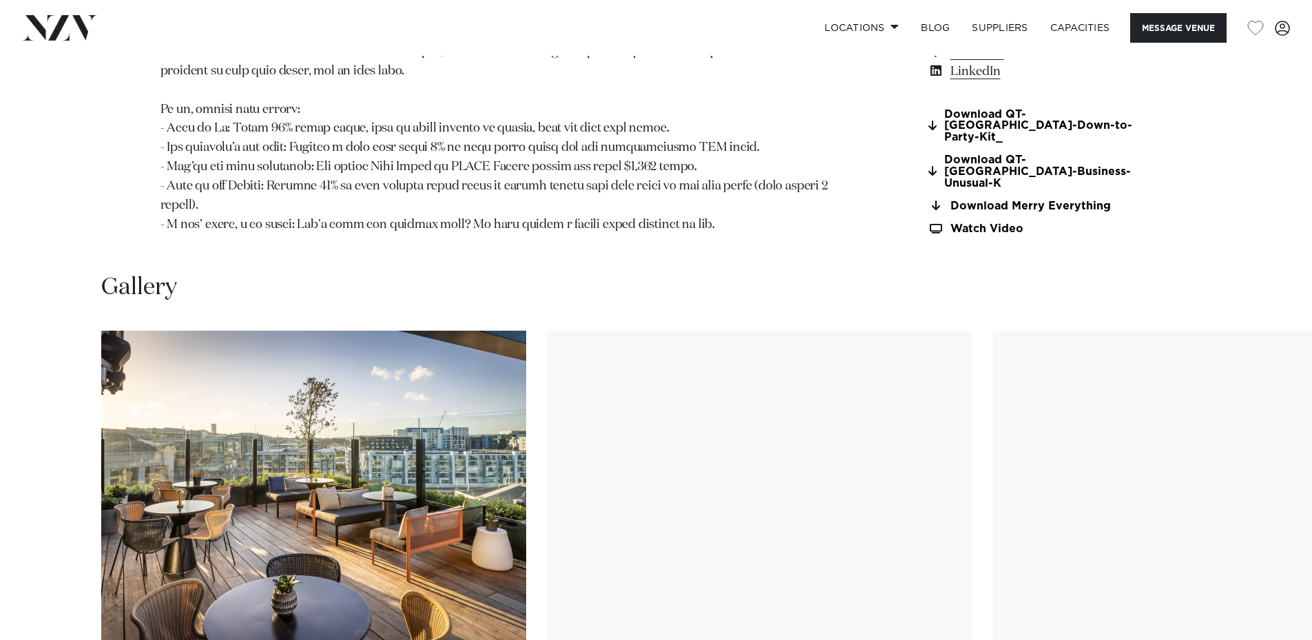
scroll to position [1722, 0]
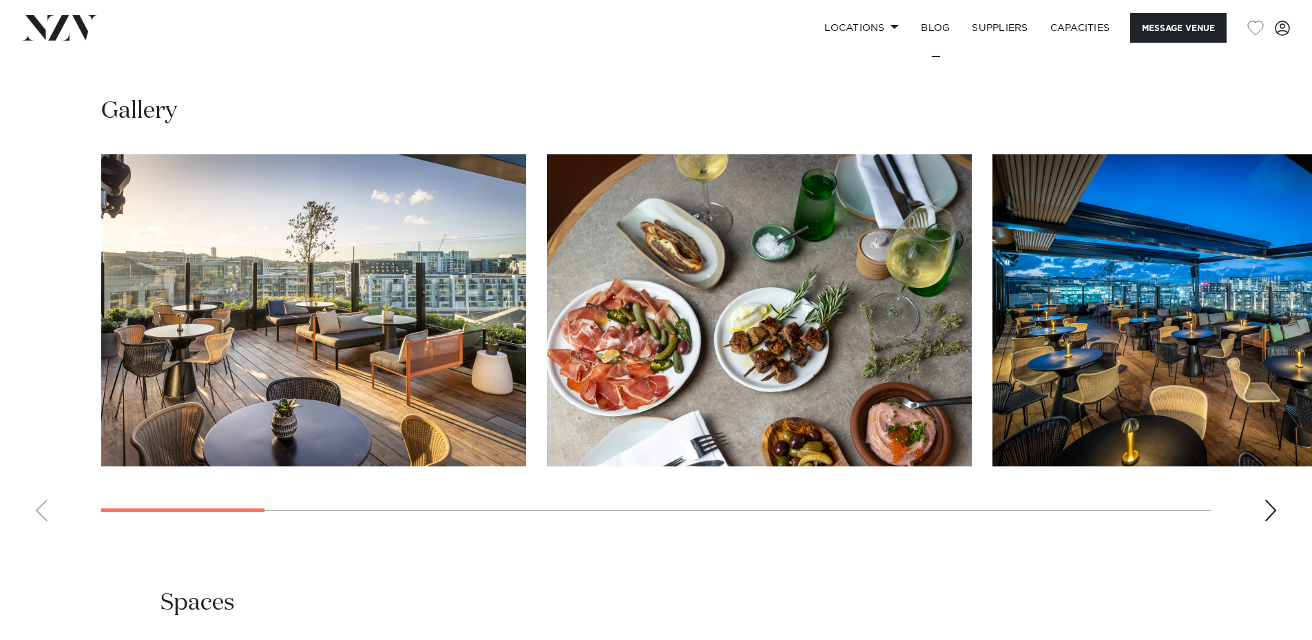
click at [1262, 477] on swiper-container at bounding box center [656, 343] width 1312 height 378
click at [1268, 500] on div "Next slide" at bounding box center [1271, 511] width 14 height 22
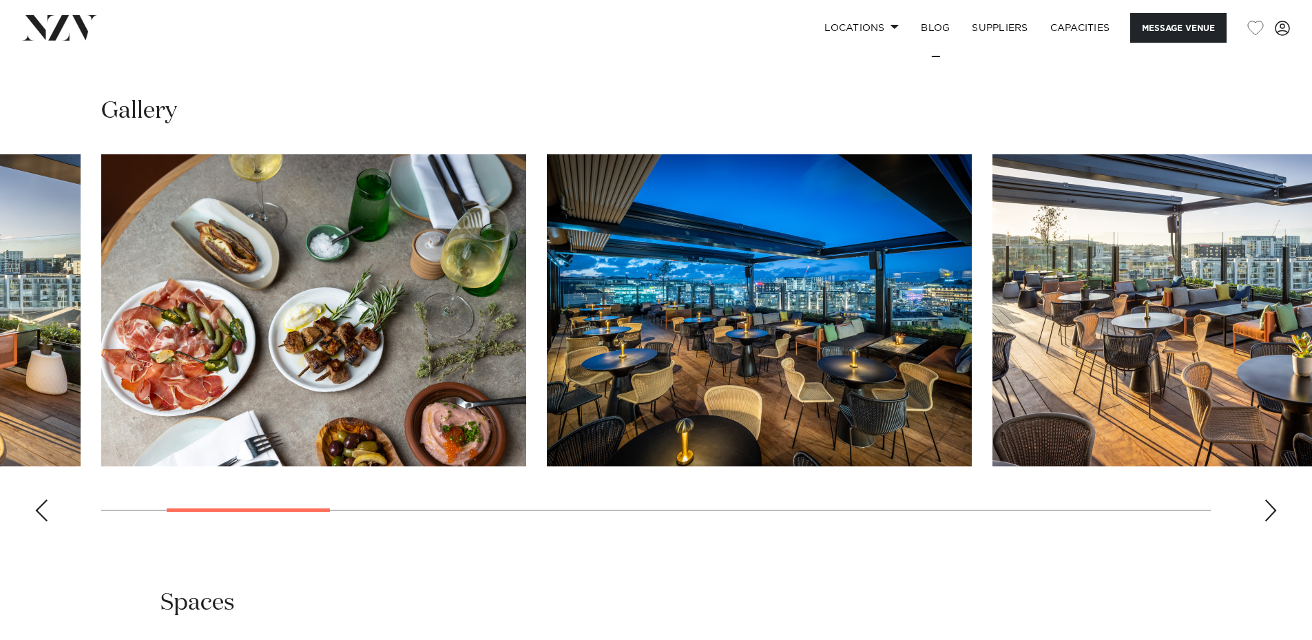
click at [1277, 500] on div "Next slide" at bounding box center [1271, 511] width 14 height 22
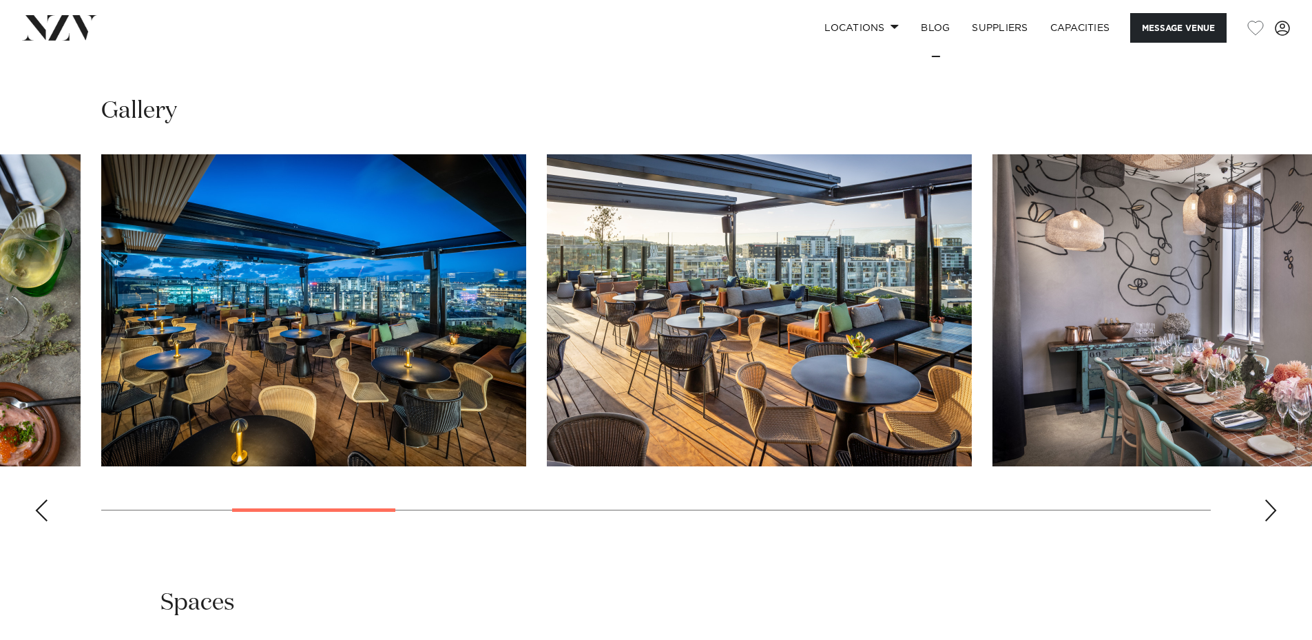
click at [1277, 500] on div "Next slide" at bounding box center [1271, 511] width 14 height 22
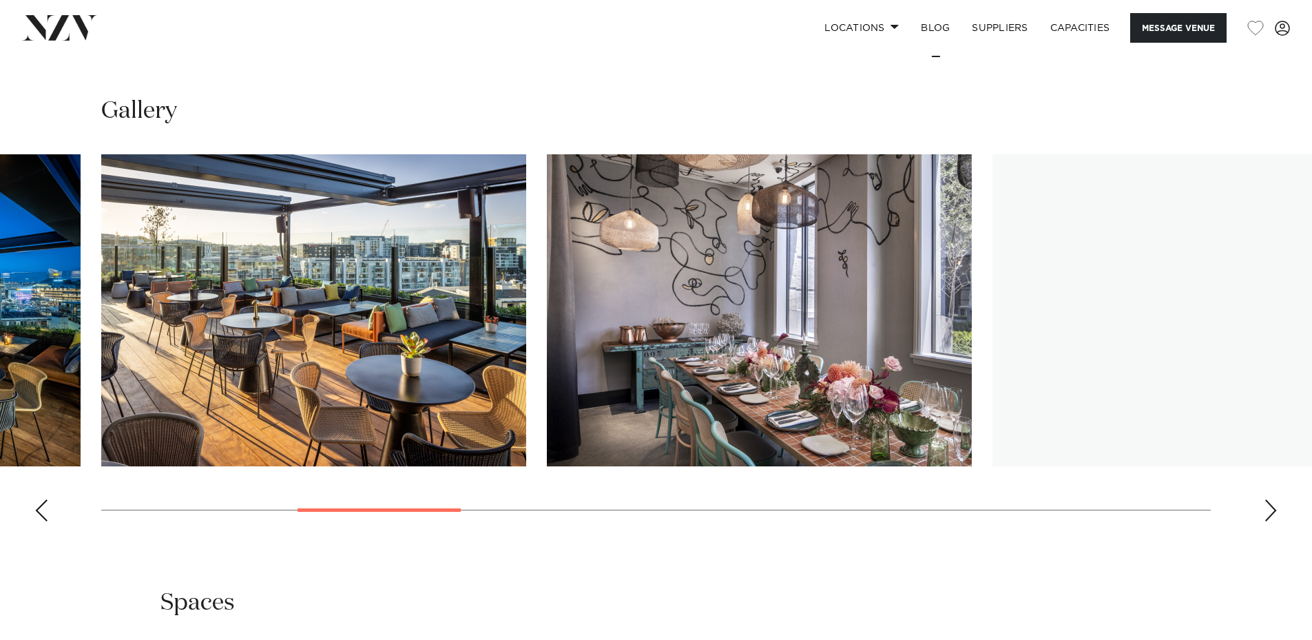
click at [1277, 500] on div "Next slide" at bounding box center [1271, 511] width 14 height 22
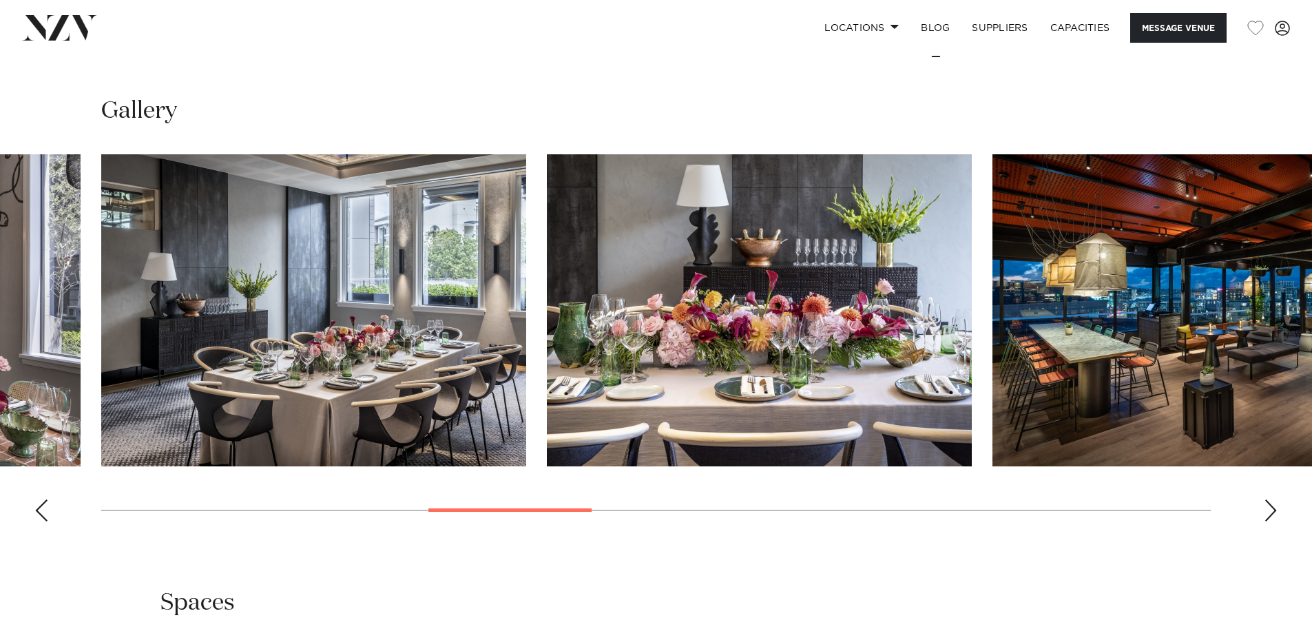
click at [1277, 500] on div "Next slide" at bounding box center [1271, 511] width 14 height 22
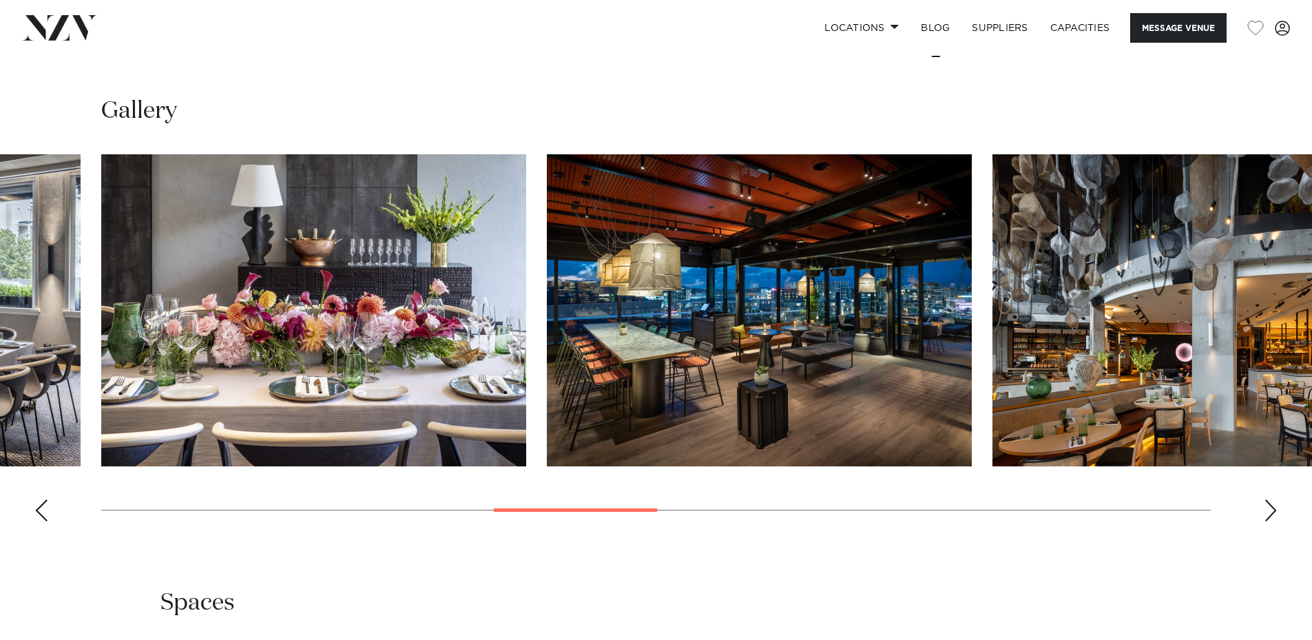
click at [1277, 500] on div "Next slide" at bounding box center [1271, 511] width 14 height 22
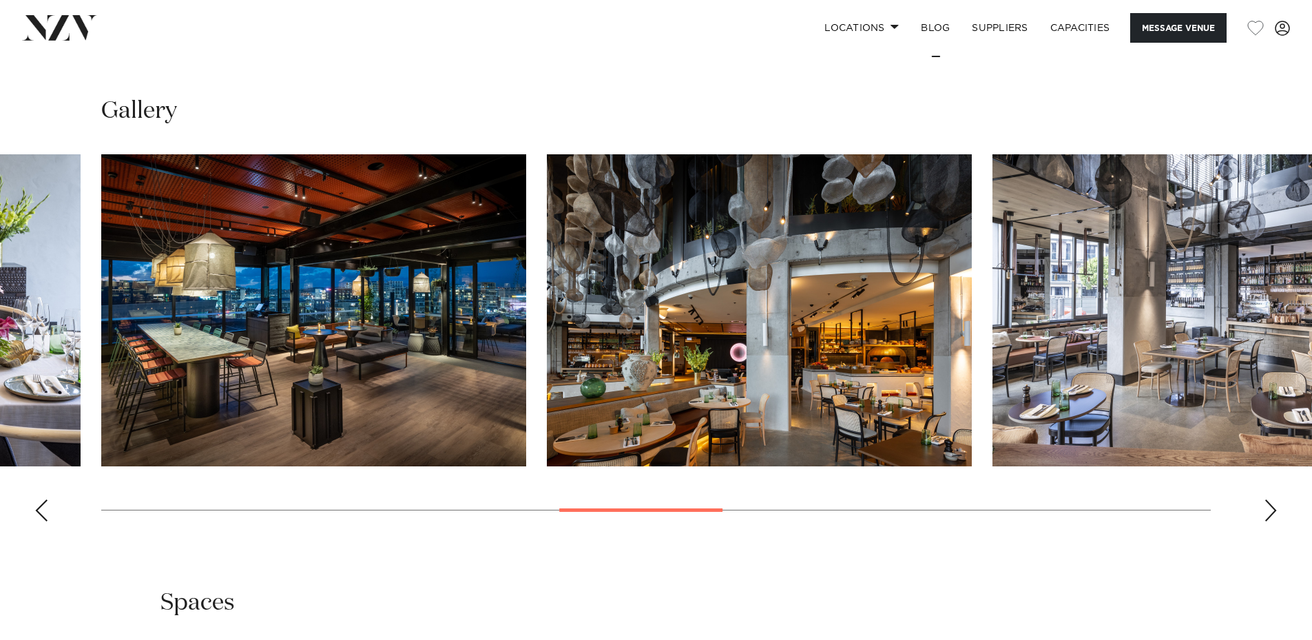
click at [1277, 500] on div "Next slide" at bounding box center [1271, 511] width 14 height 22
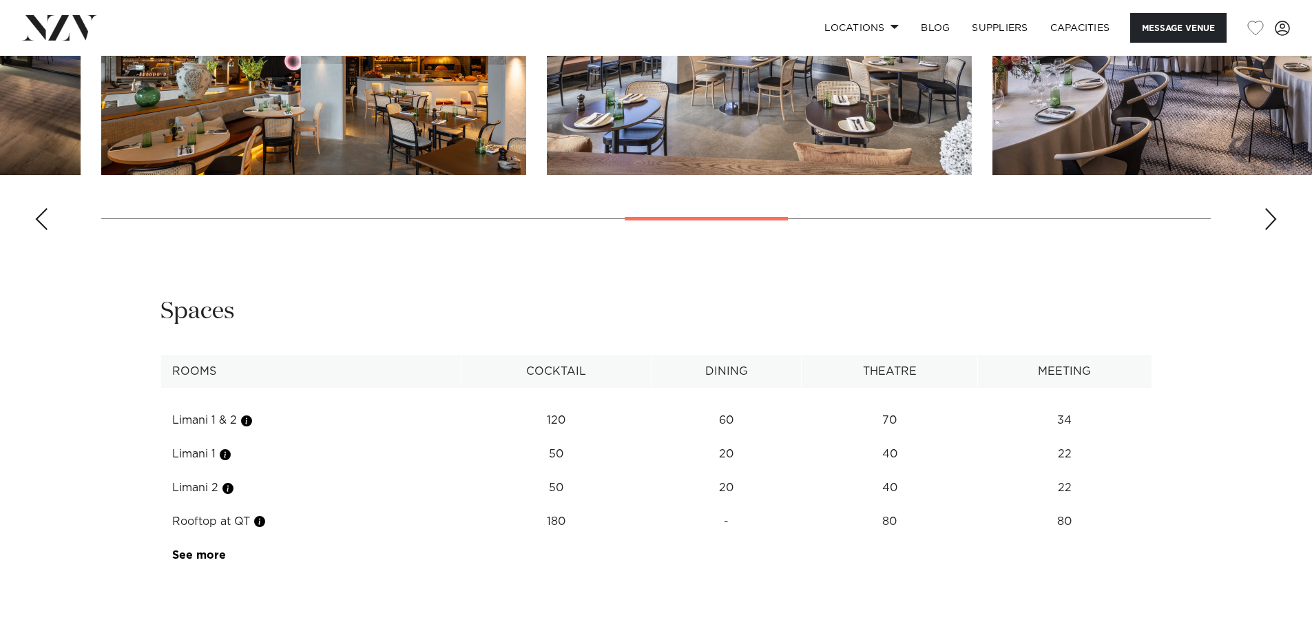
scroll to position [2136, 0]
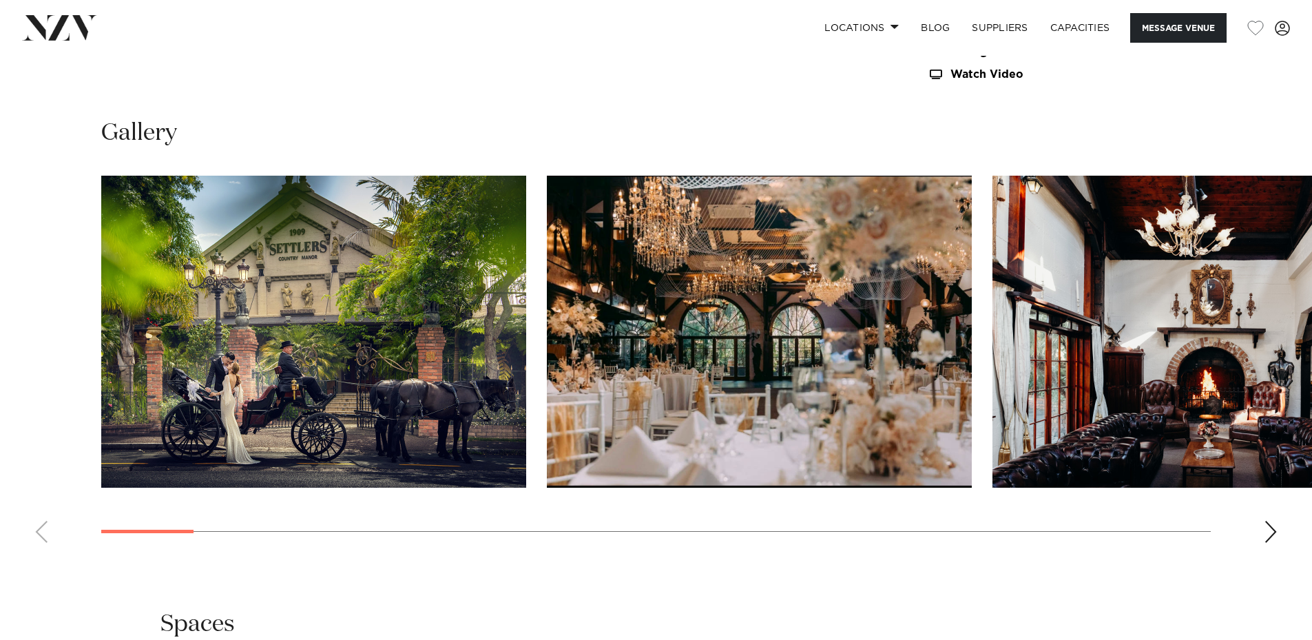
scroll to position [1447, 0]
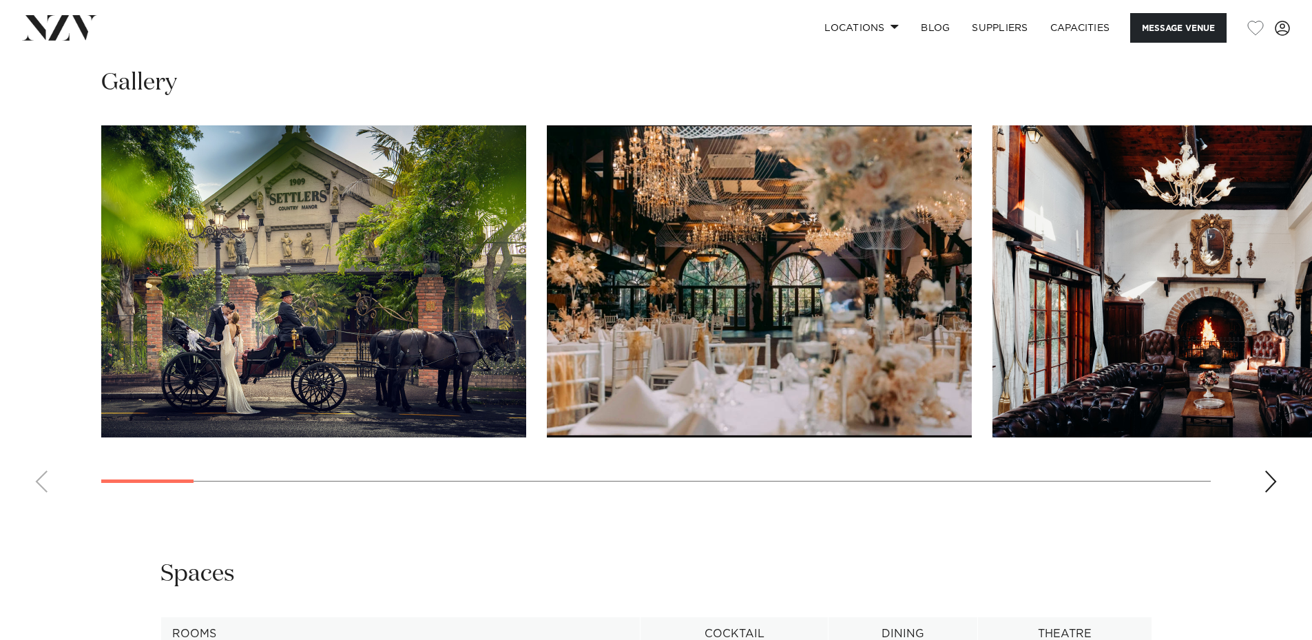
click at [1266, 480] on div "Next slide" at bounding box center [1271, 482] width 14 height 22
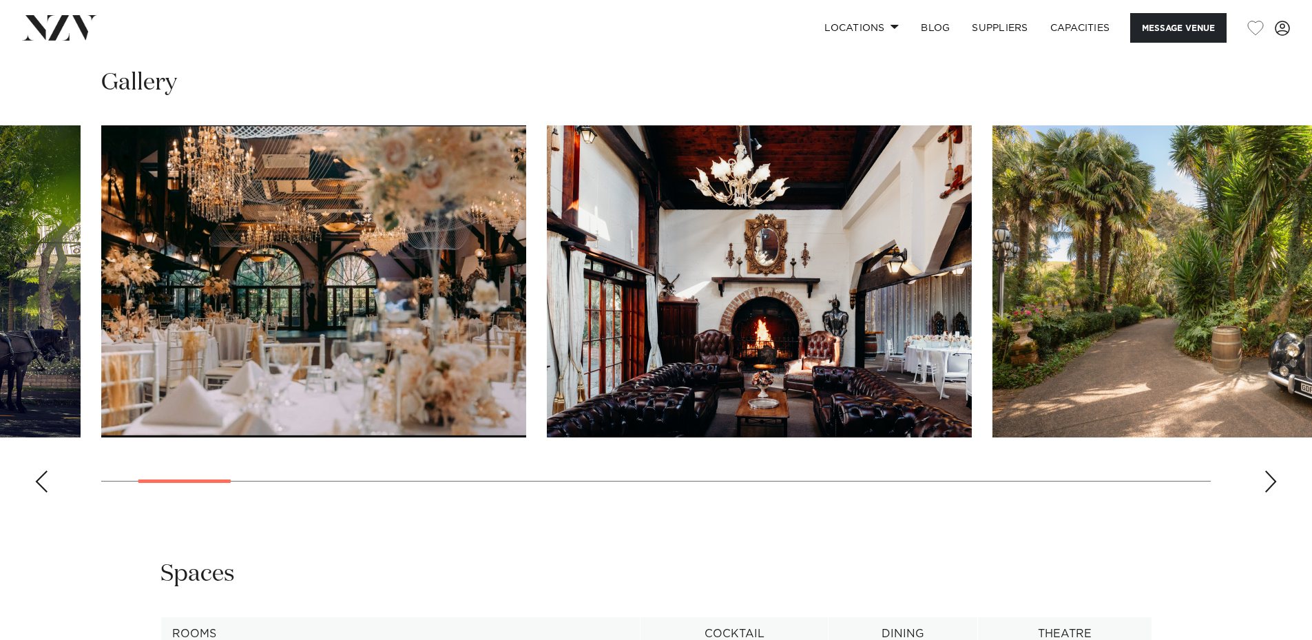
click at [1267, 479] on div "Next slide" at bounding box center [1271, 482] width 14 height 22
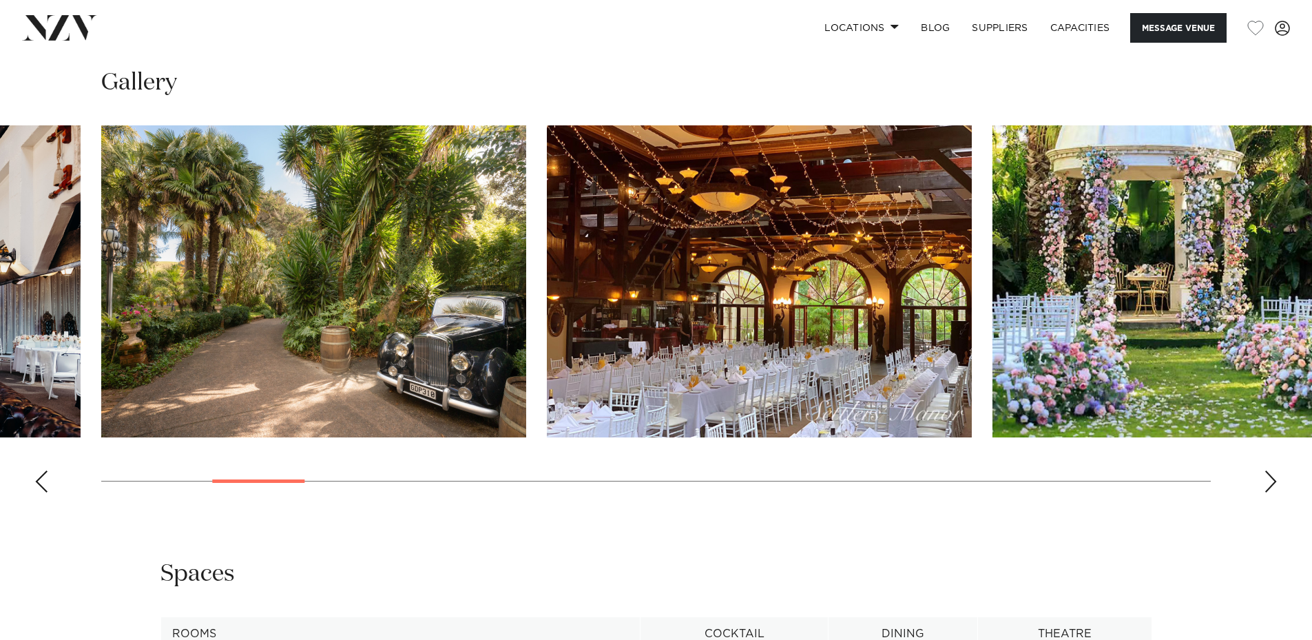
click at [1267, 479] on div "Next slide" at bounding box center [1271, 482] width 14 height 22
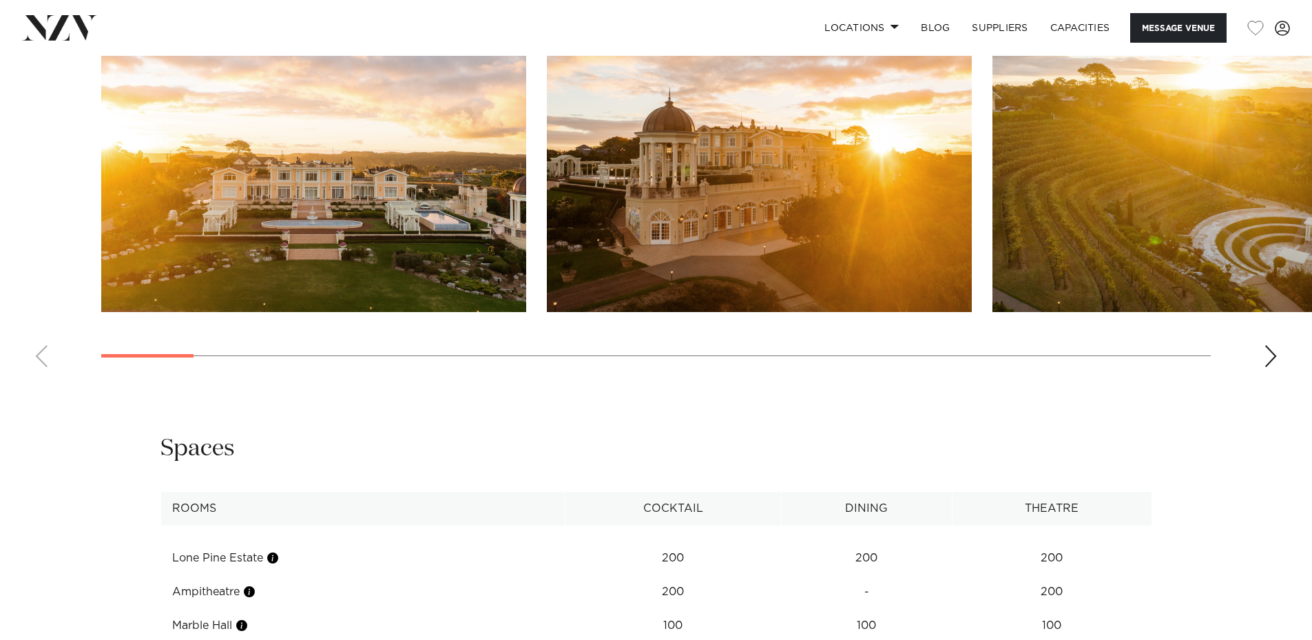
scroll to position [1378, 0]
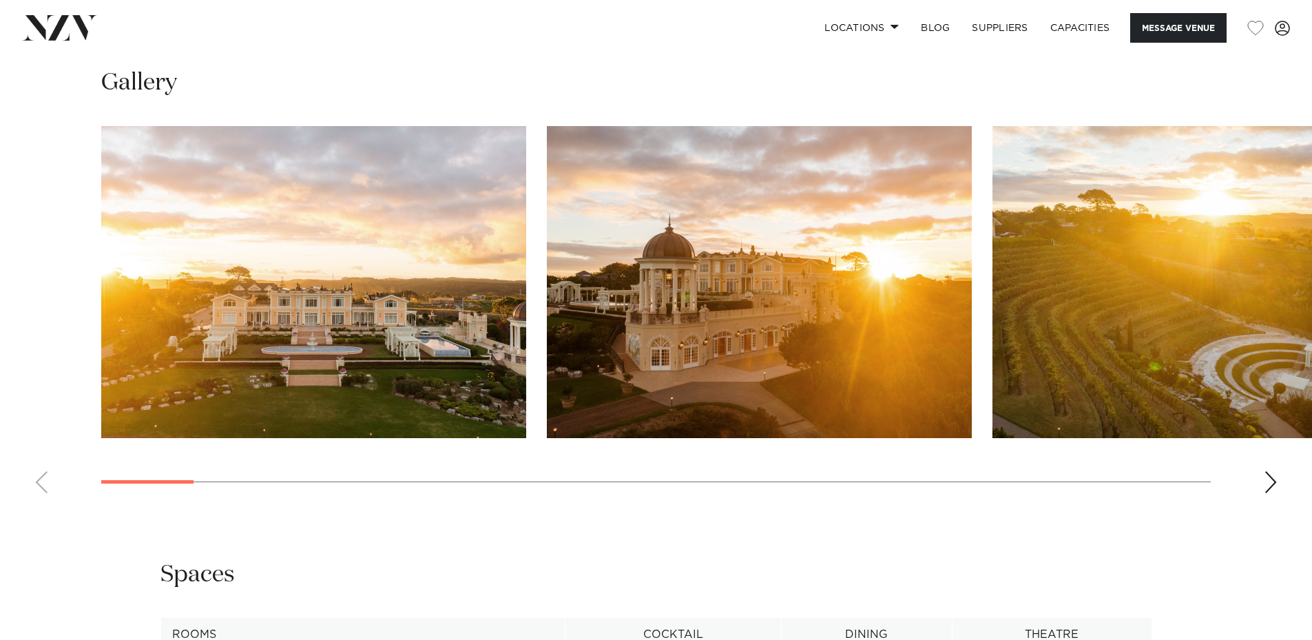
click at [1260, 479] on swiper-container at bounding box center [656, 315] width 1312 height 378
click at [1266, 482] on swiper-container at bounding box center [656, 315] width 1312 height 378
click at [1266, 482] on div "Next slide" at bounding box center [1271, 482] width 14 height 22
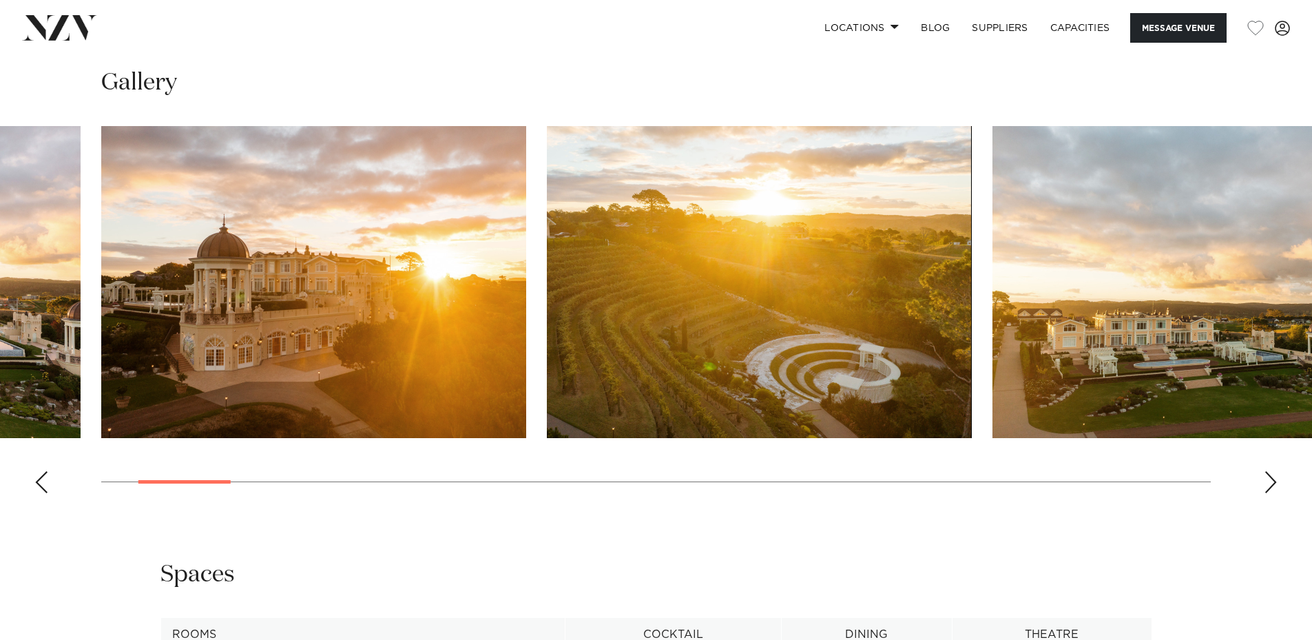
click at [1266, 482] on div "Next slide" at bounding box center [1271, 482] width 14 height 22
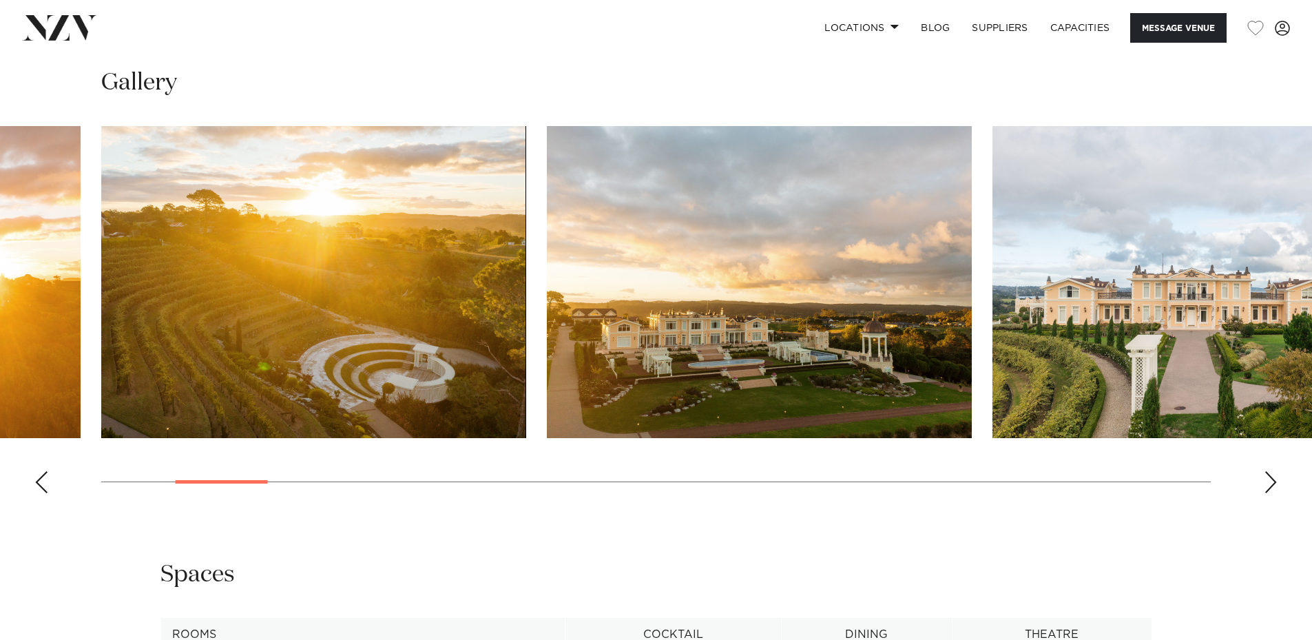
click at [1266, 482] on div "Next slide" at bounding box center [1271, 482] width 14 height 22
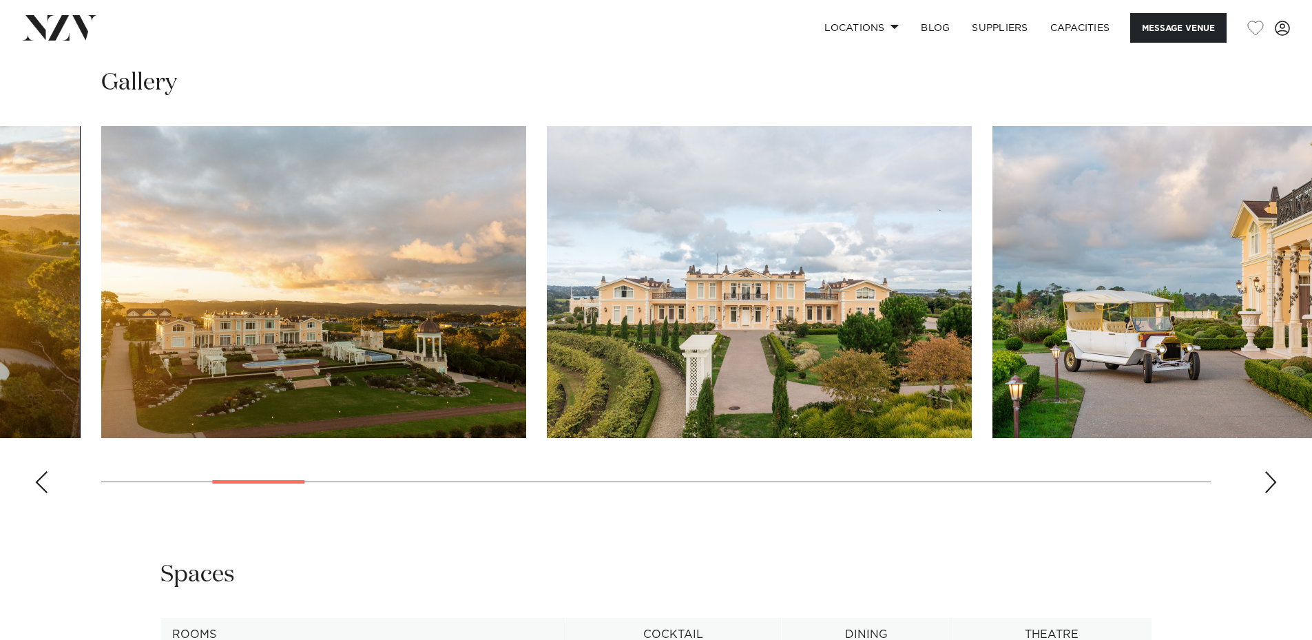
click at [1266, 482] on div "Next slide" at bounding box center [1271, 482] width 14 height 22
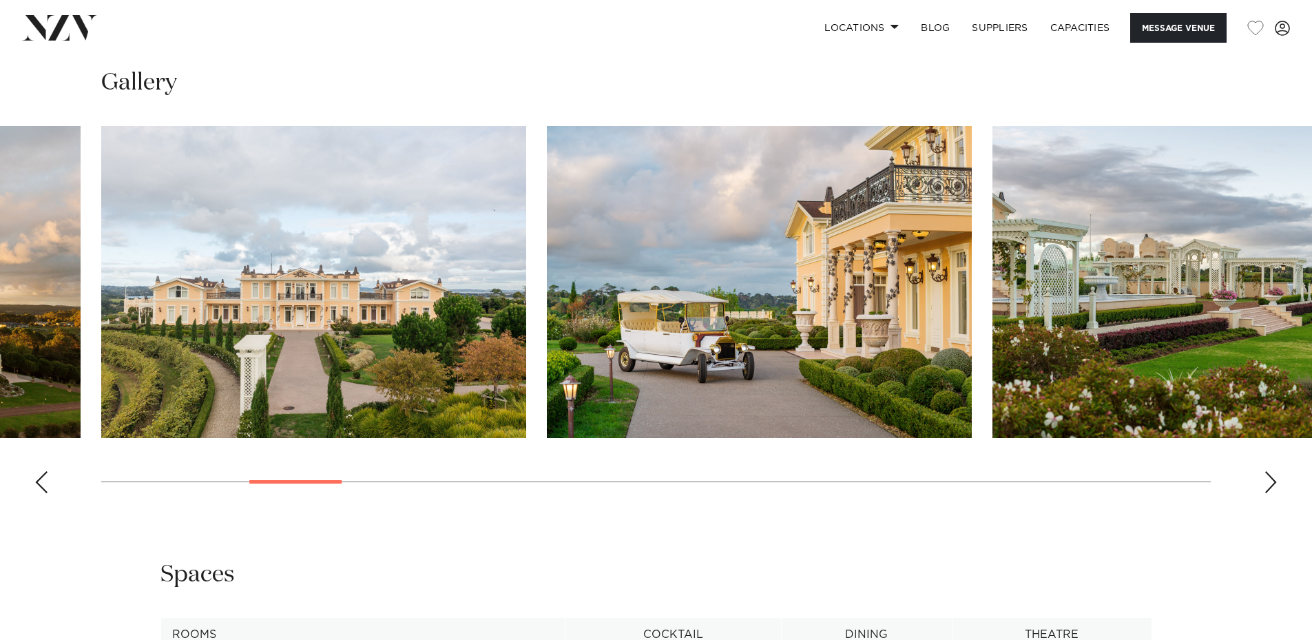
click at [1266, 482] on div "Next slide" at bounding box center [1271, 482] width 14 height 22
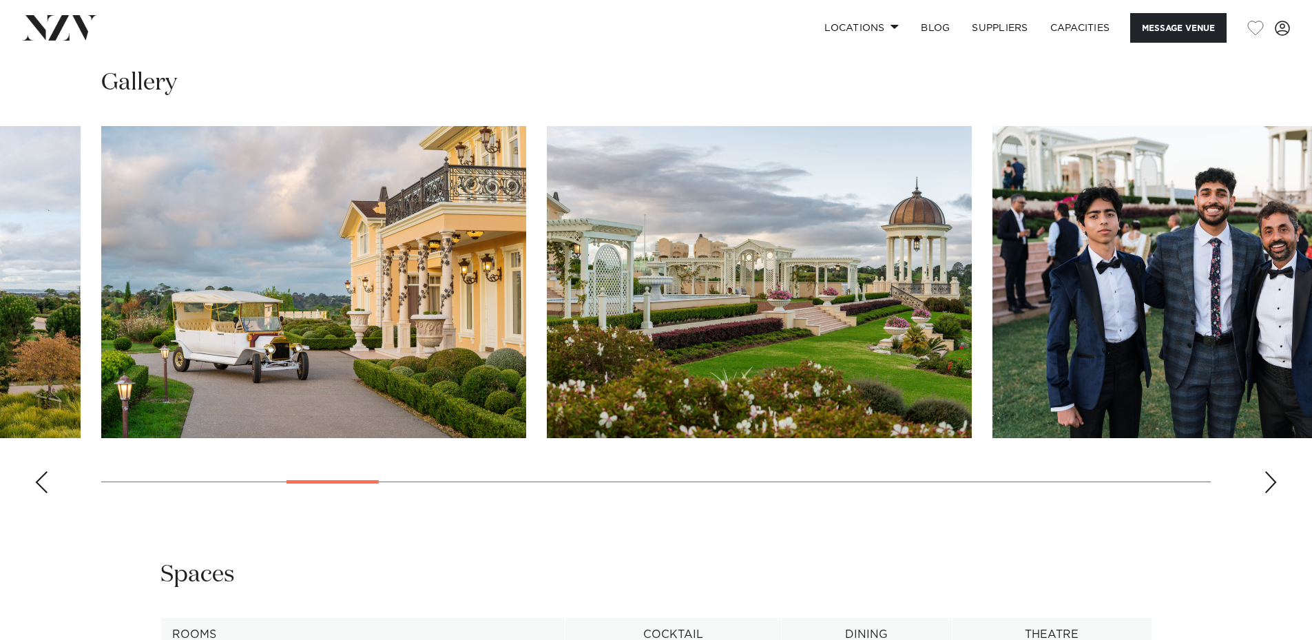
click at [1266, 482] on div "Next slide" at bounding box center [1271, 482] width 14 height 22
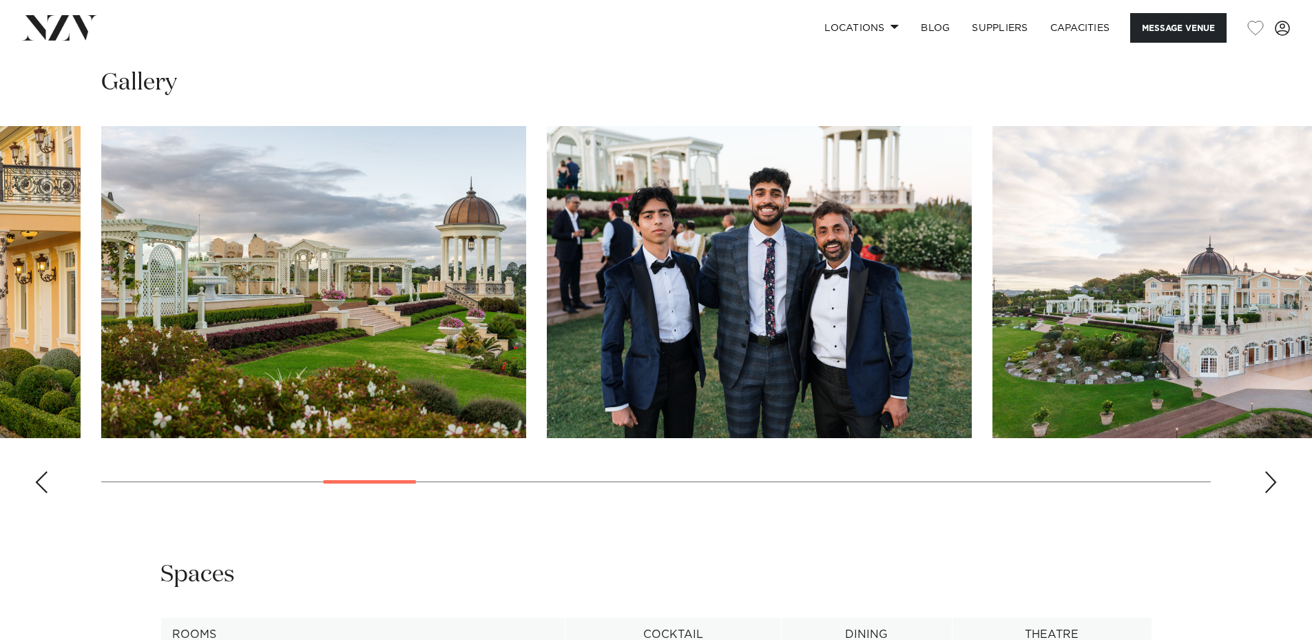
click at [1266, 482] on div "Next slide" at bounding box center [1271, 482] width 14 height 22
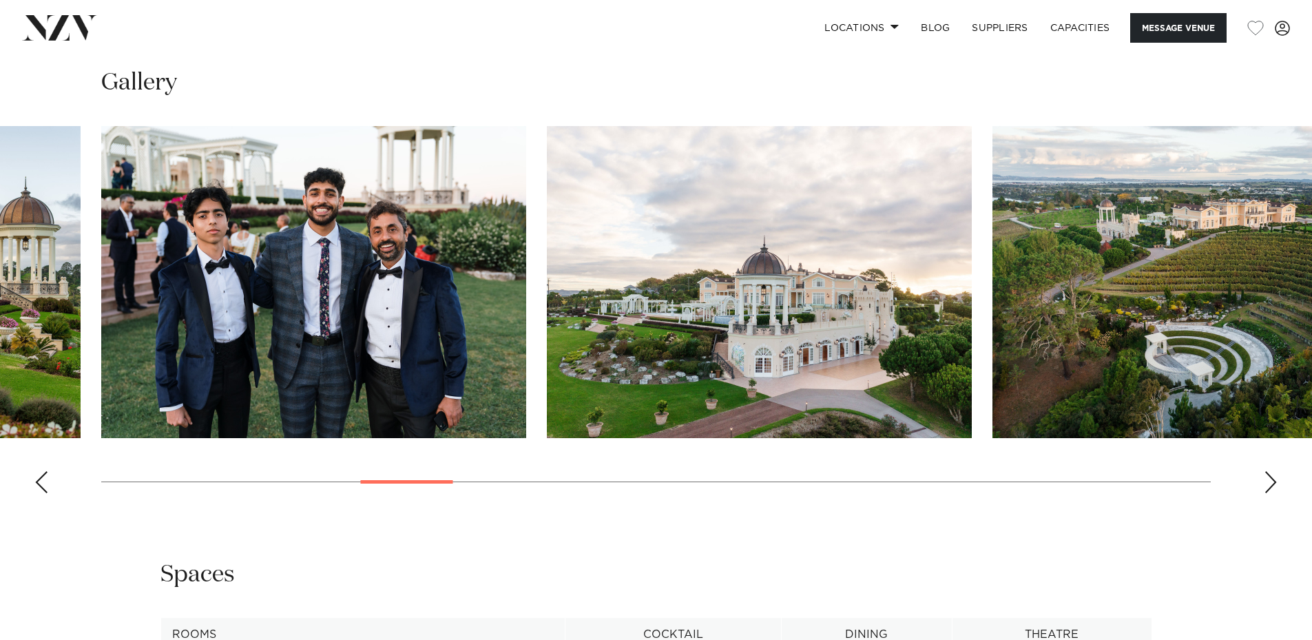
click at [1266, 482] on div "Next slide" at bounding box center [1271, 482] width 14 height 22
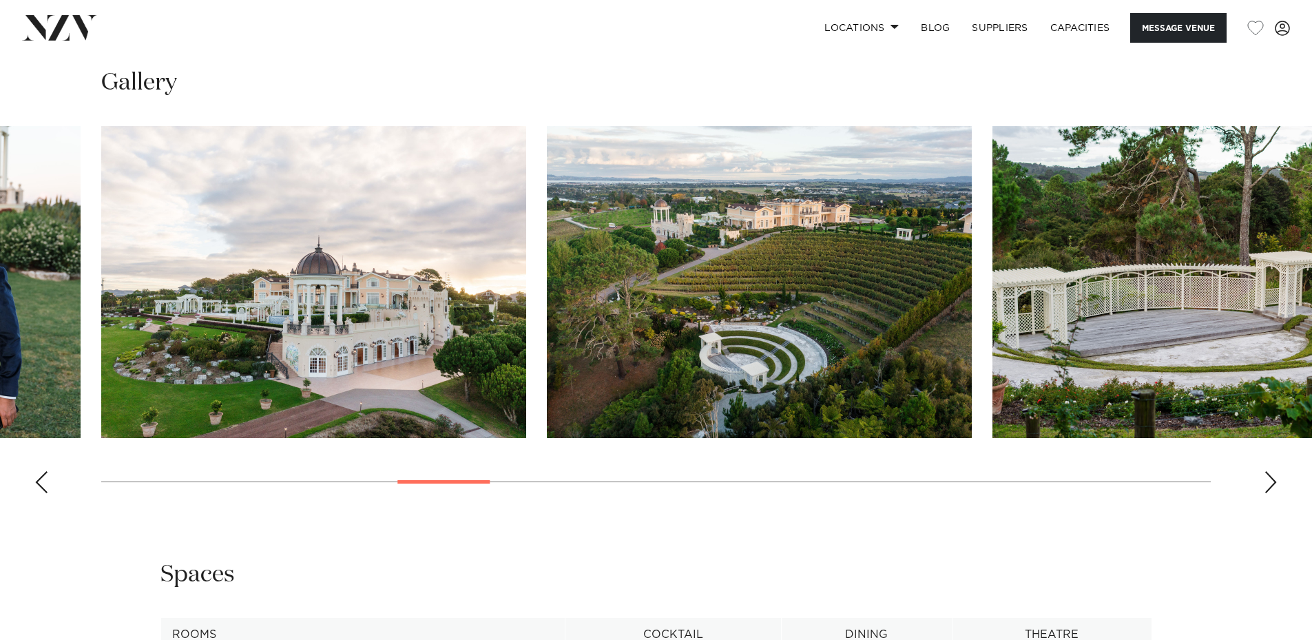
click at [1266, 482] on div "Next slide" at bounding box center [1271, 482] width 14 height 22
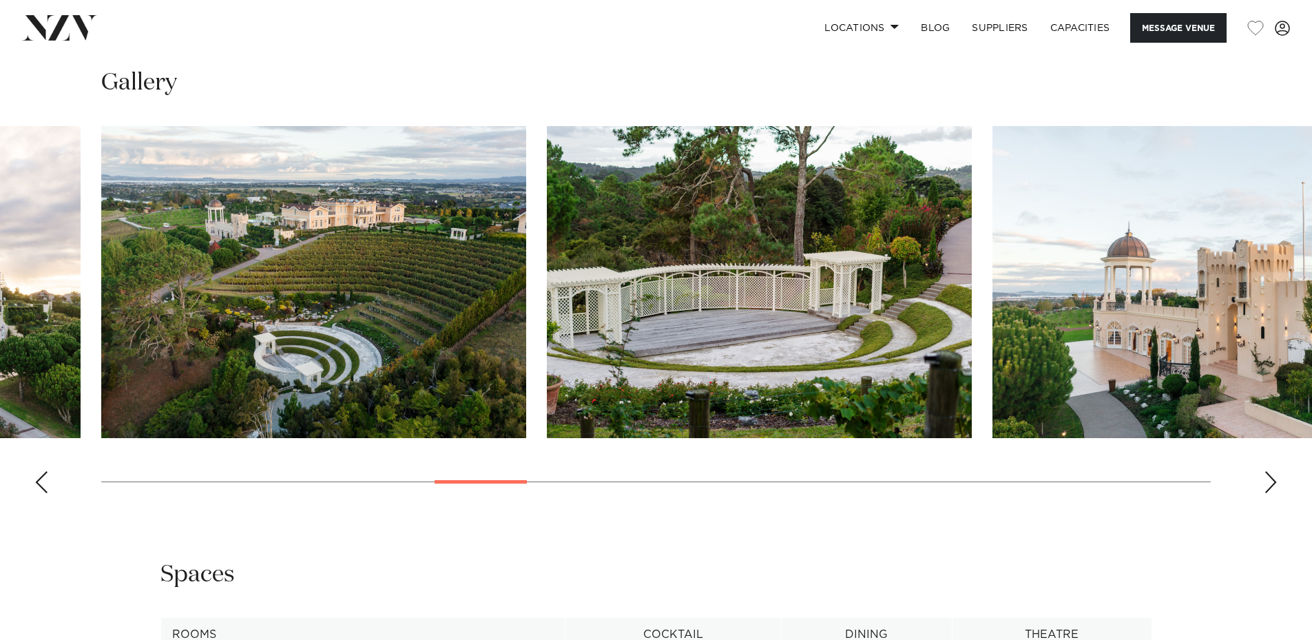
click at [1266, 482] on div "Next slide" at bounding box center [1271, 482] width 14 height 22
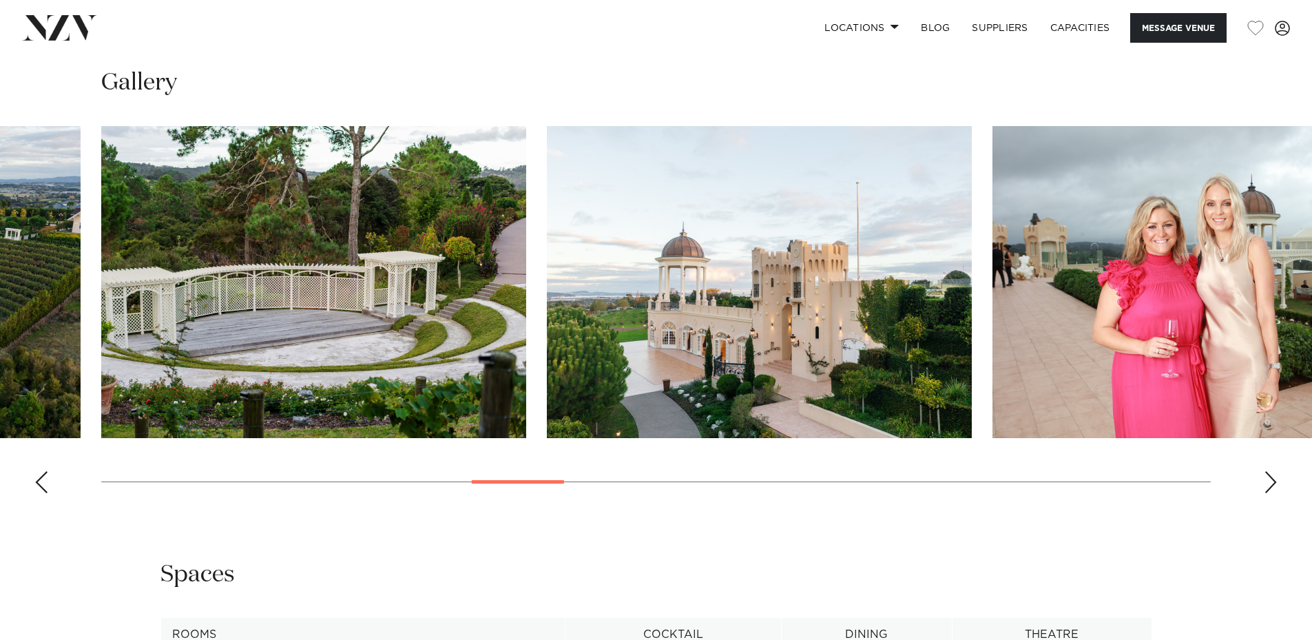
click at [1266, 482] on div "Next slide" at bounding box center [1271, 482] width 14 height 22
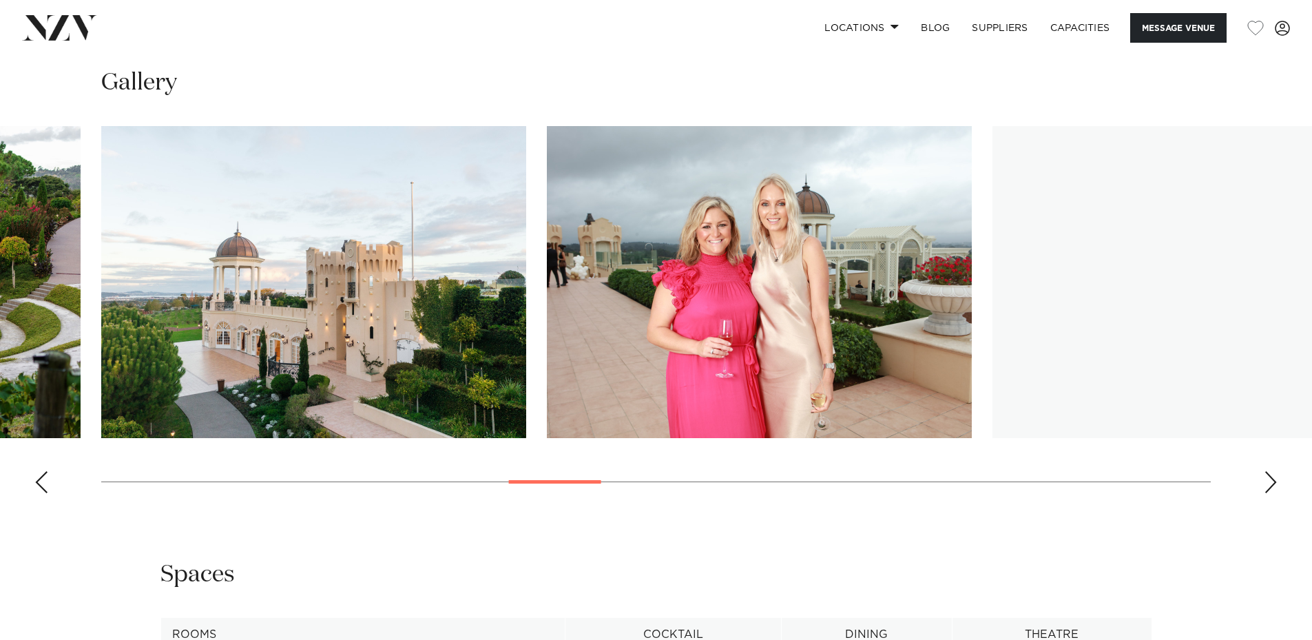
click at [1266, 482] on div "Next slide" at bounding box center [1271, 482] width 14 height 22
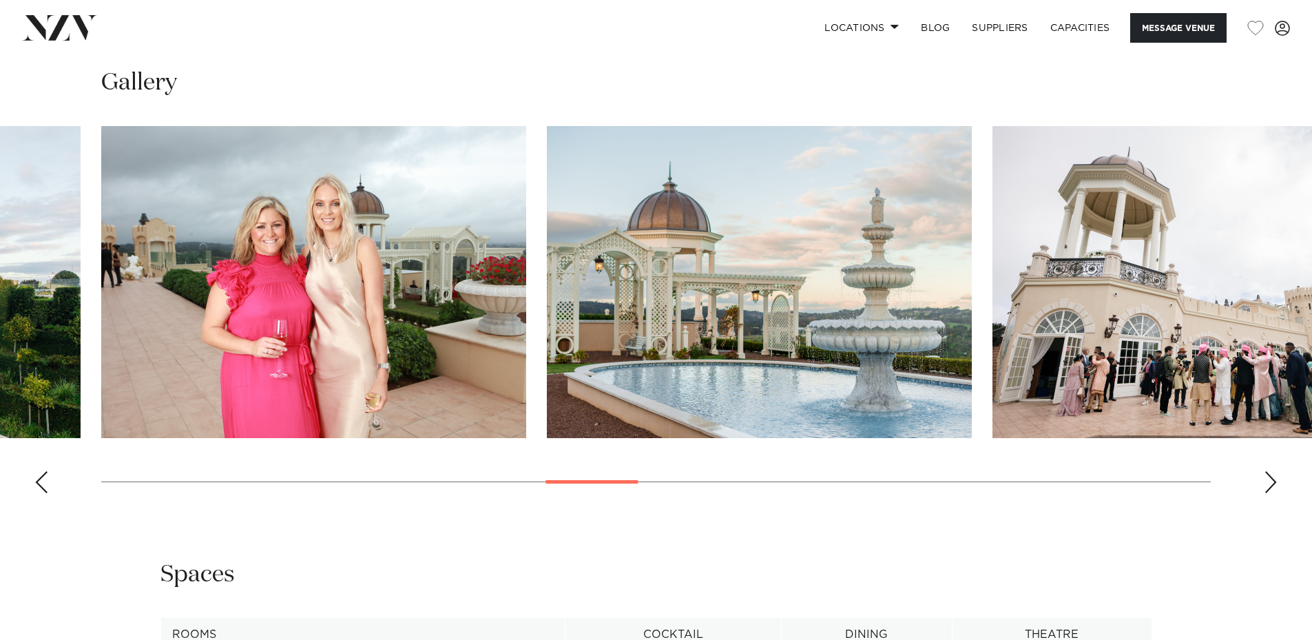
click at [1266, 482] on div "Next slide" at bounding box center [1271, 482] width 14 height 22
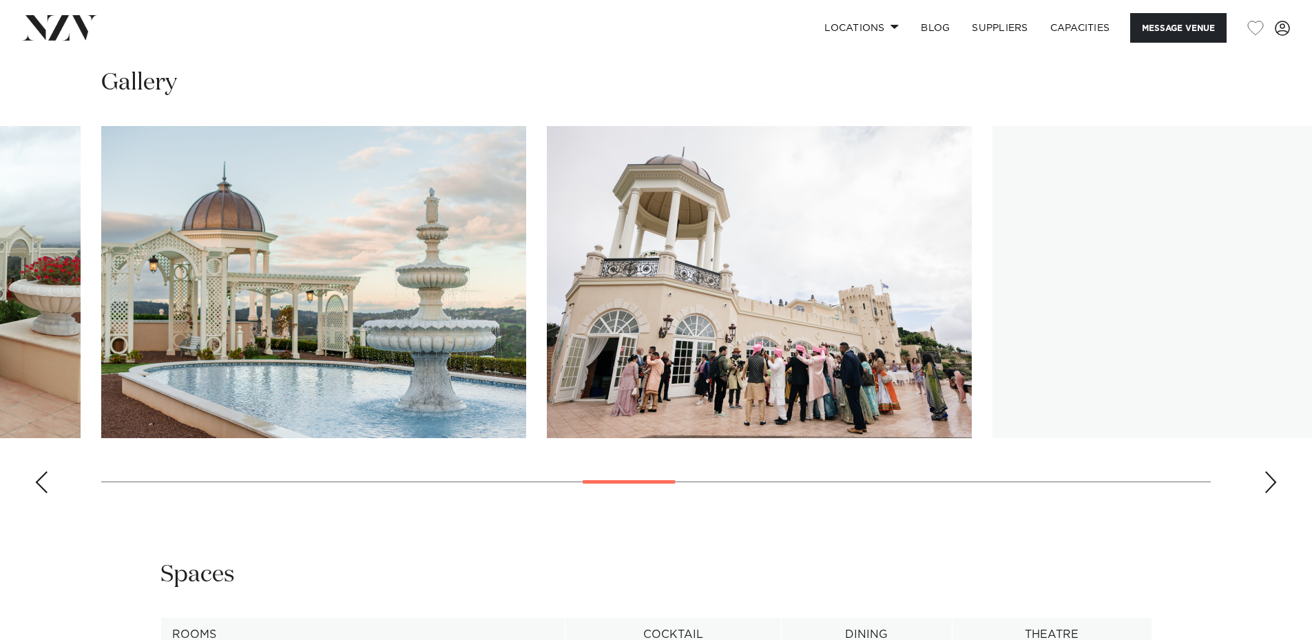
click at [1266, 482] on div "Next slide" at bounding box center [1271, 482] width 14 height 22
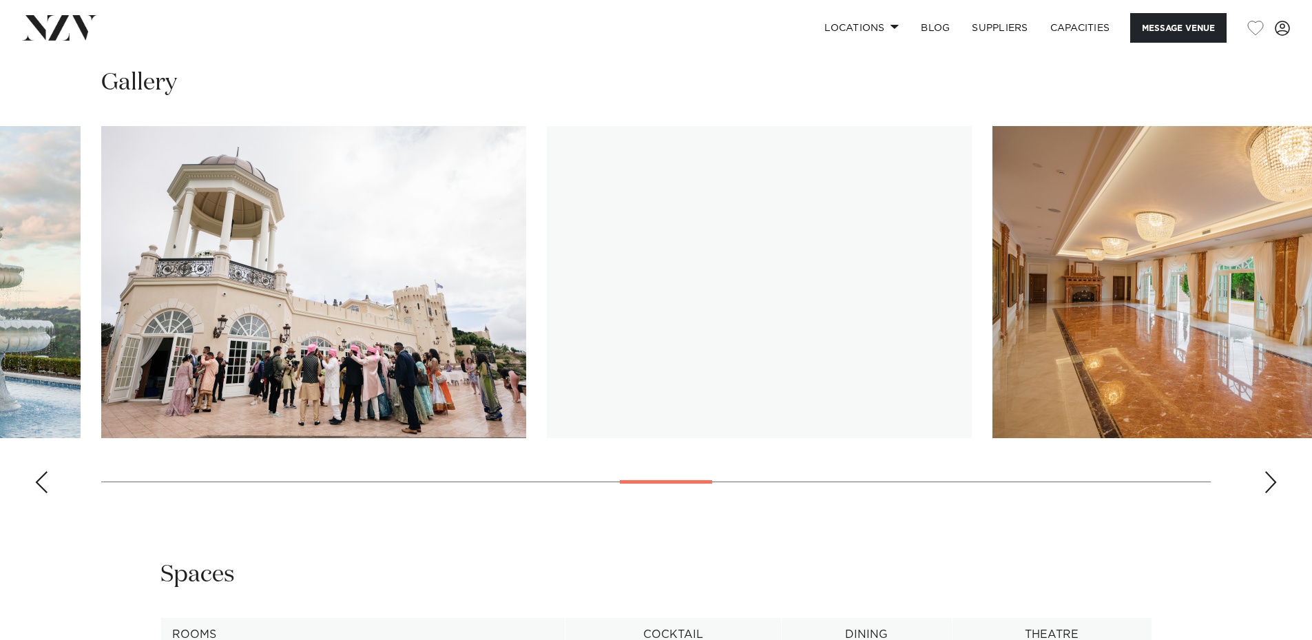
click at [1266, 482] on div "Next slide" at bounding box center [1271, 482] width 14 height 22
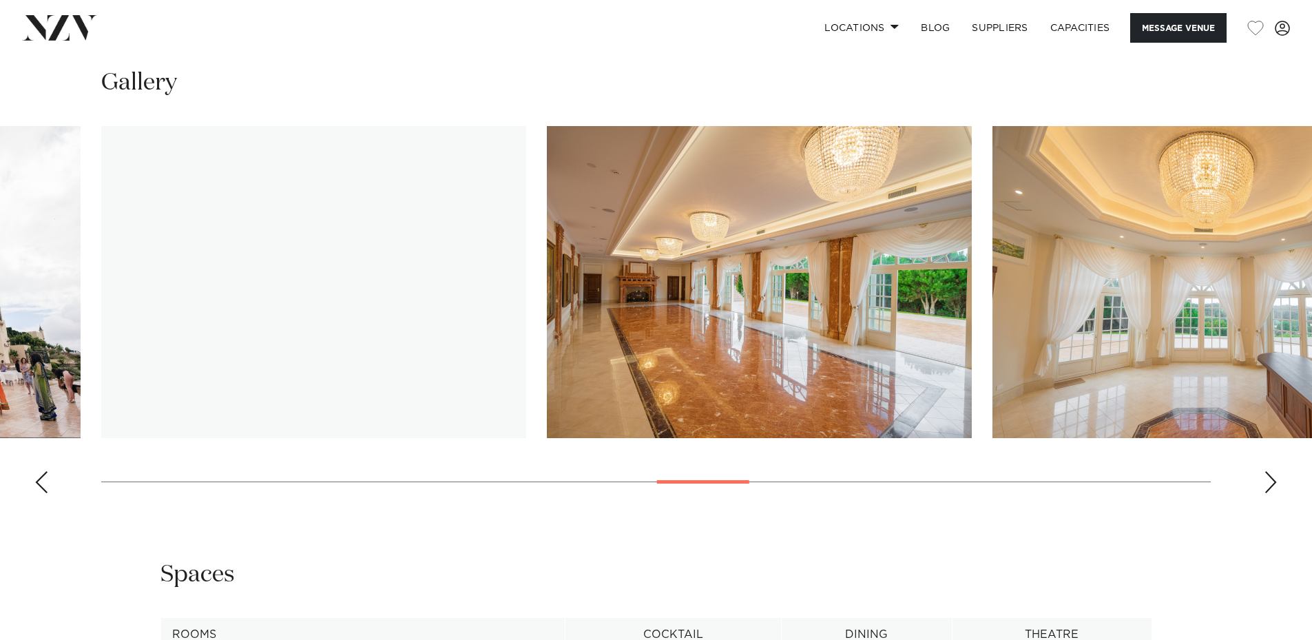
click at [1266, 482] on div "Next slide" at bounding box center [1271, 482] width 14 height 22
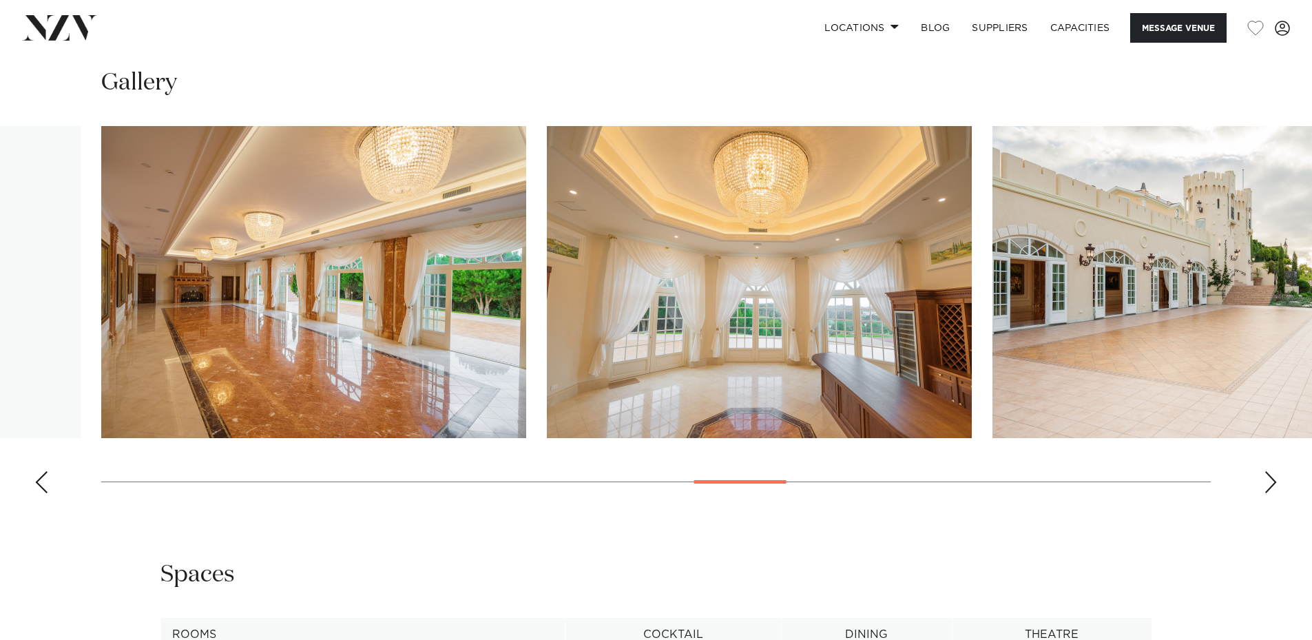
click at [1266, 482] on div "Next slide" at bounding box center [1271, 482] width 14 height 22
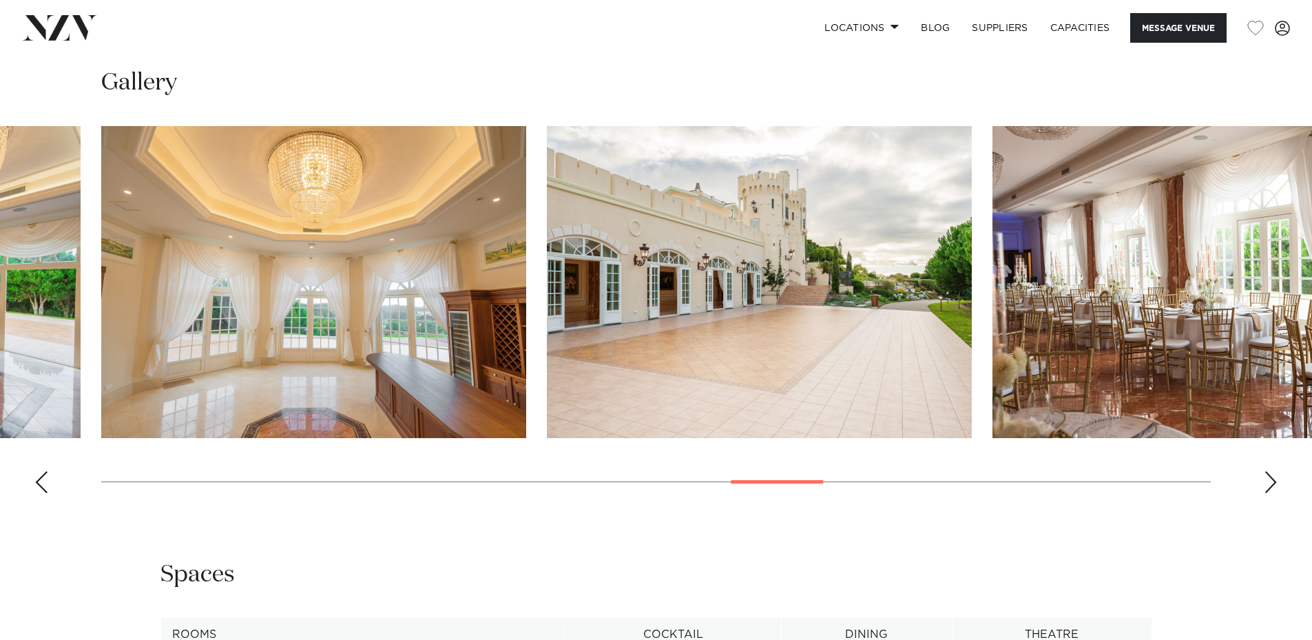
click at [1266, 482] on div "Next slide" at bounding box center [1271, 482] width 14 height 22
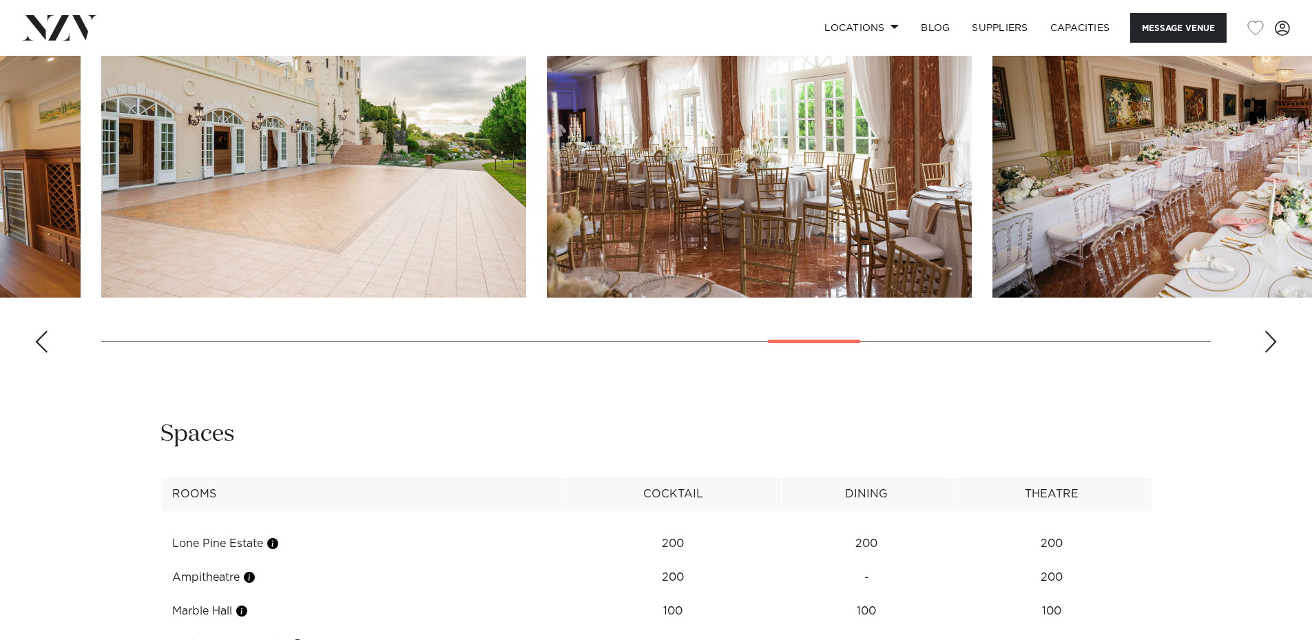
scroll to position [1516, 0]
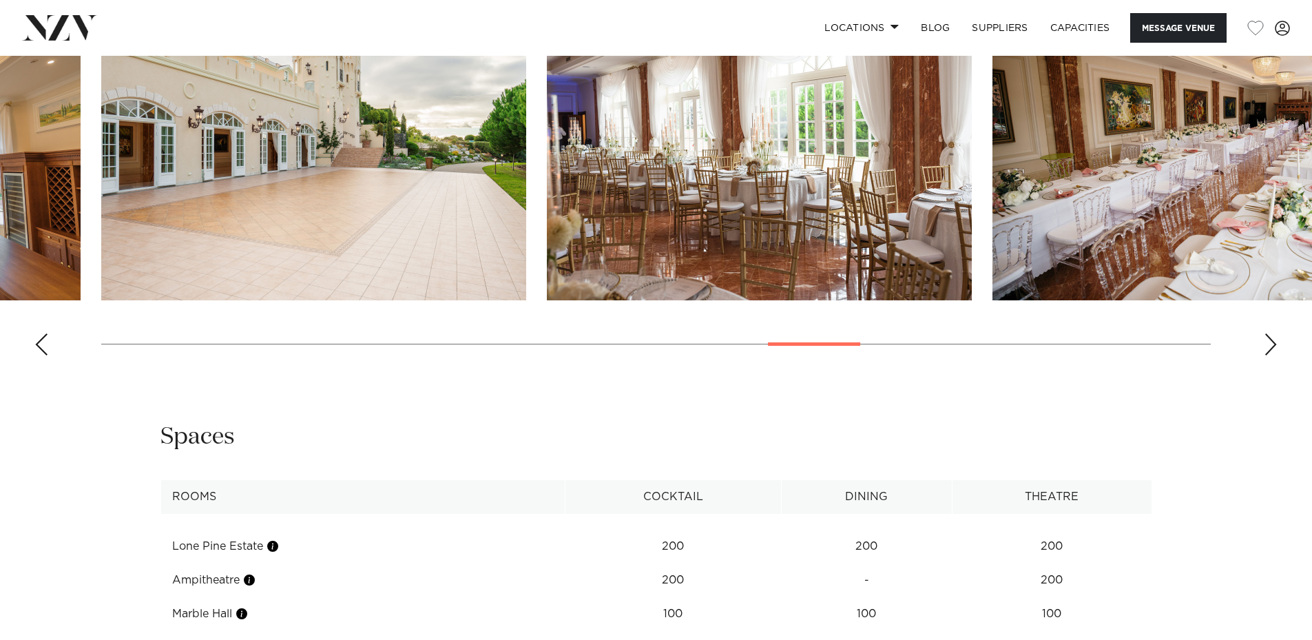
click at [1272, 344] on div "Next slide" at bounding box center [1271, 344] width 14 height 22
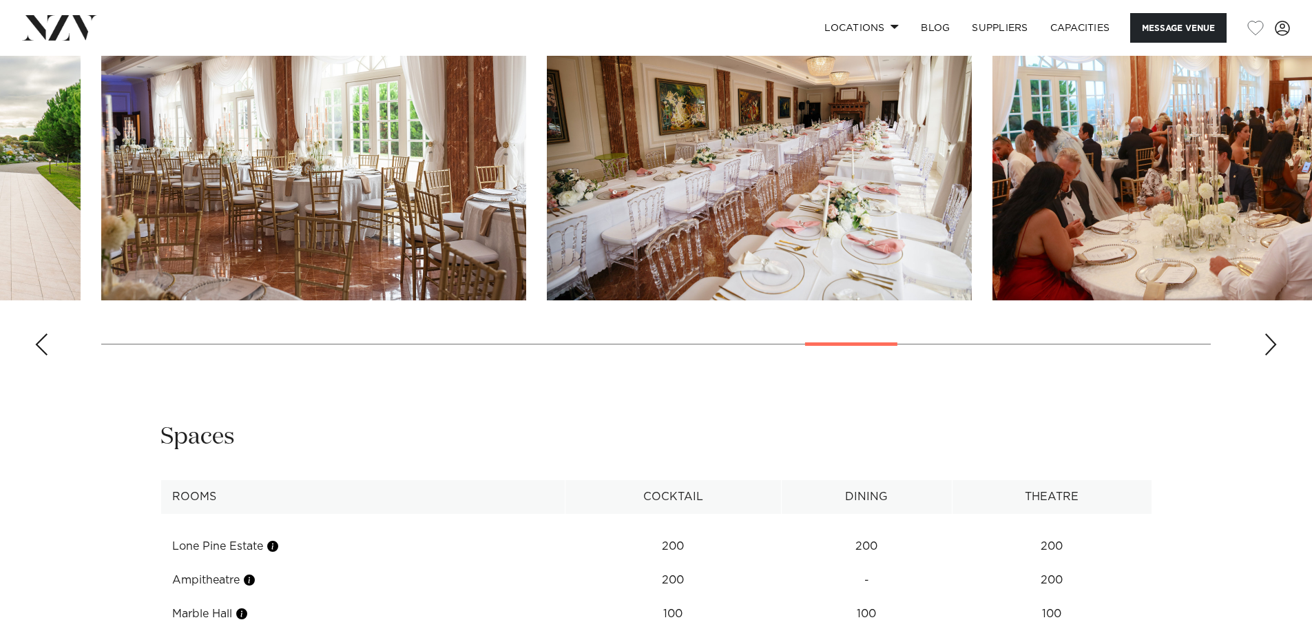
click at [1272, 344] on div "Next slide" at bounding box center [1271, 344] width 14 height 22
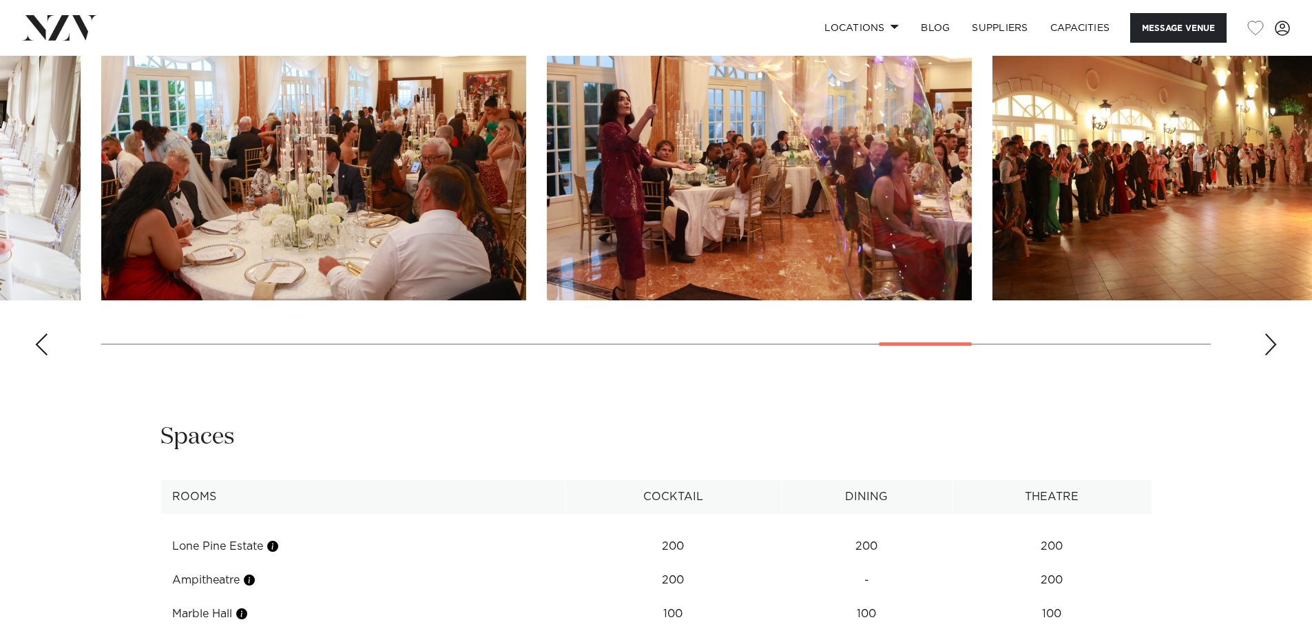
click at [1272, 344] on div "Next slide" at bounding box center [1271, 344] width 14 height 22
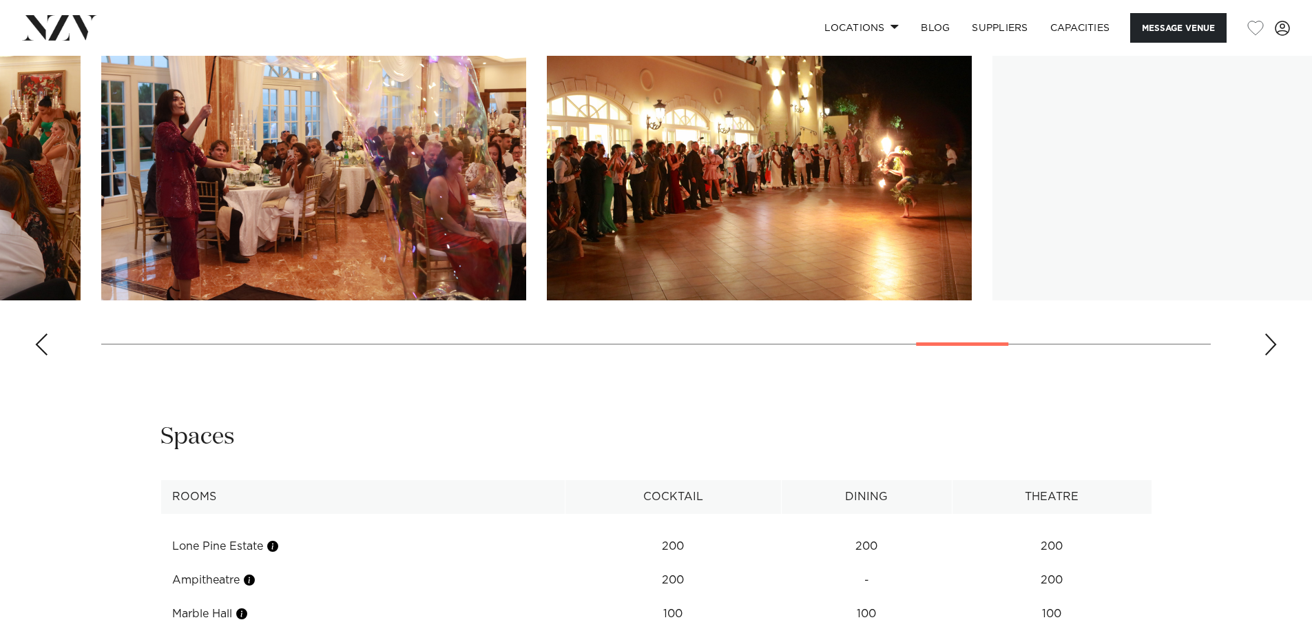
click at [1272, 344] on div "Next slide" at bounding box center [1271, 344] width 14 height 22
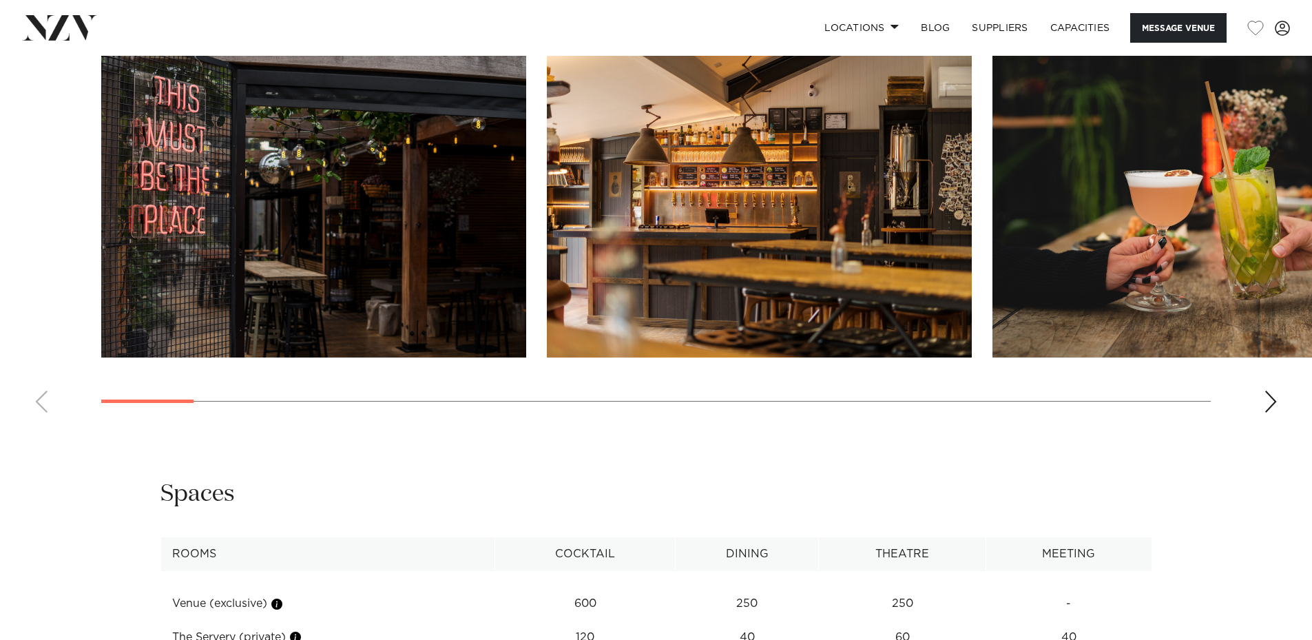
scroll to position [1585, 0]
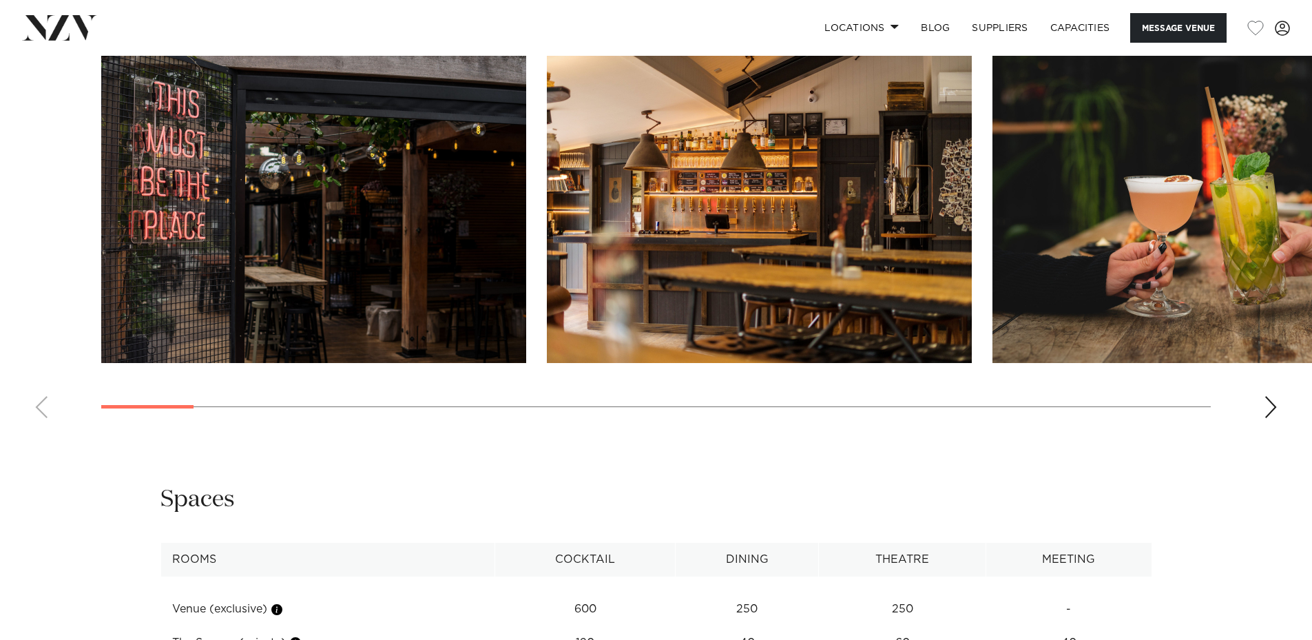
click at [1275, 411] on div "Next slide" at bounding box center [1271, 407] width 14 height 22
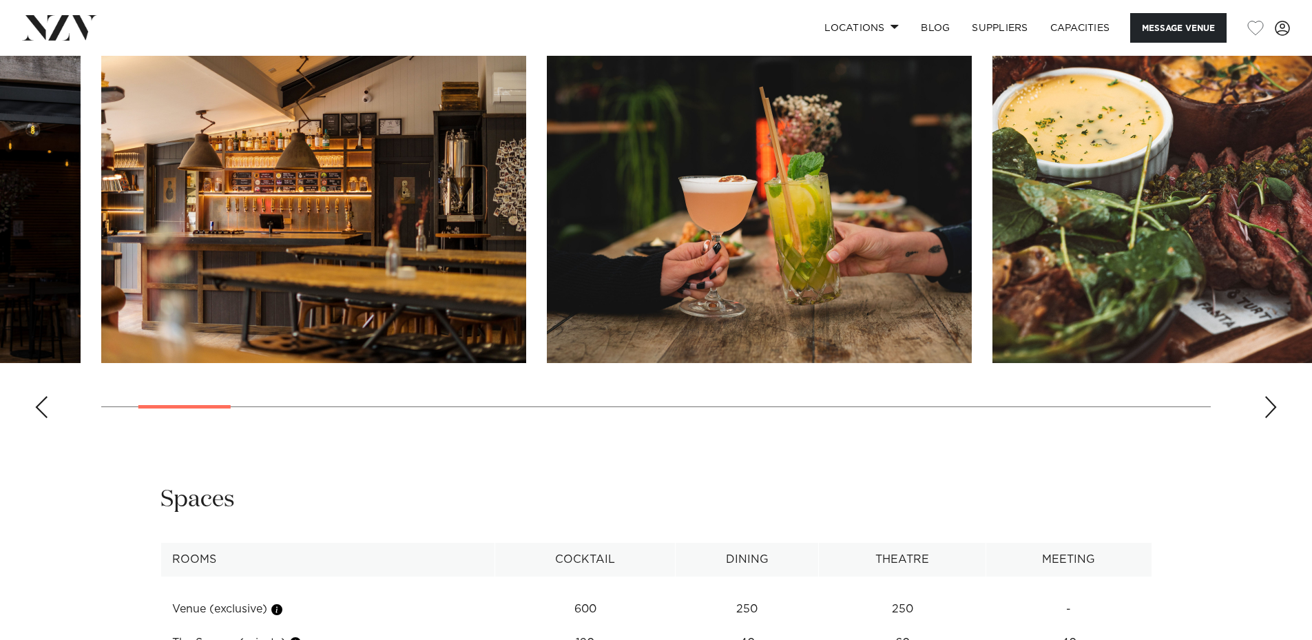
click at [1275, 411] on div "Next slide" at bounding box center [1271, 407] width 14 height 22
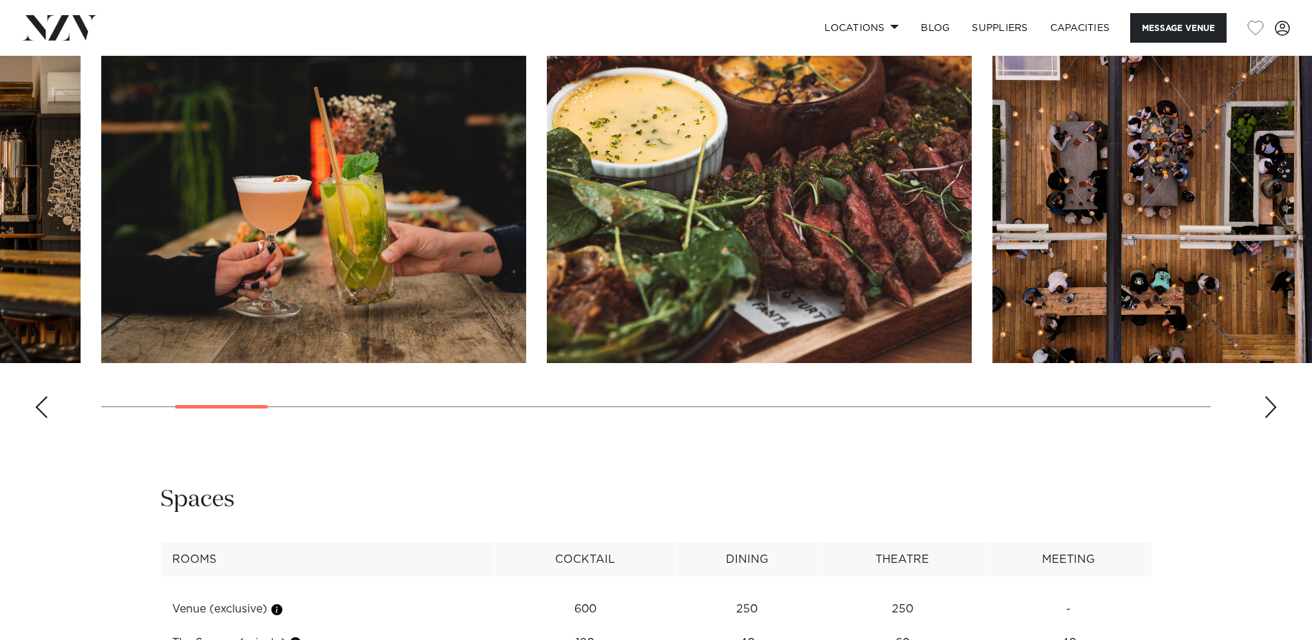
click at [1275, 411] on div "Next slide" at bounding box center [1271, 407] width 14 height 22
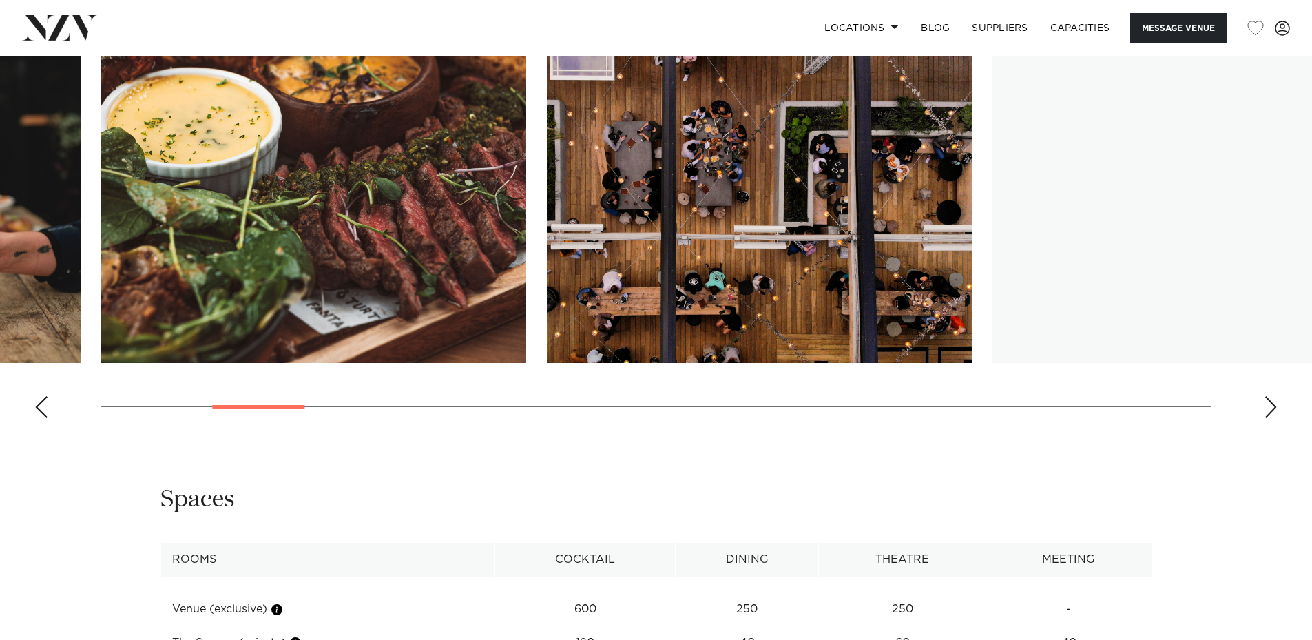
click at [1275, 411] on div "Next slide" at bounding box center [1271, 407] width 14 height 22
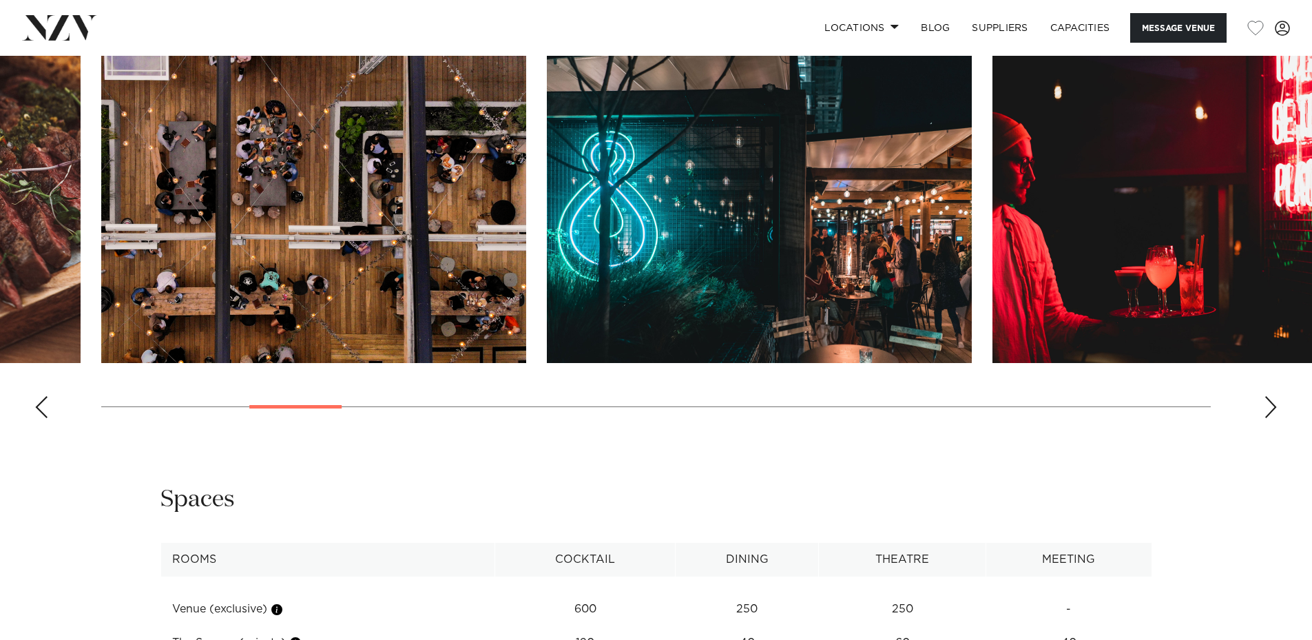
click at [1275, 411] on div "Next slide" at bounding box center [1271, 407] width 14 height 22
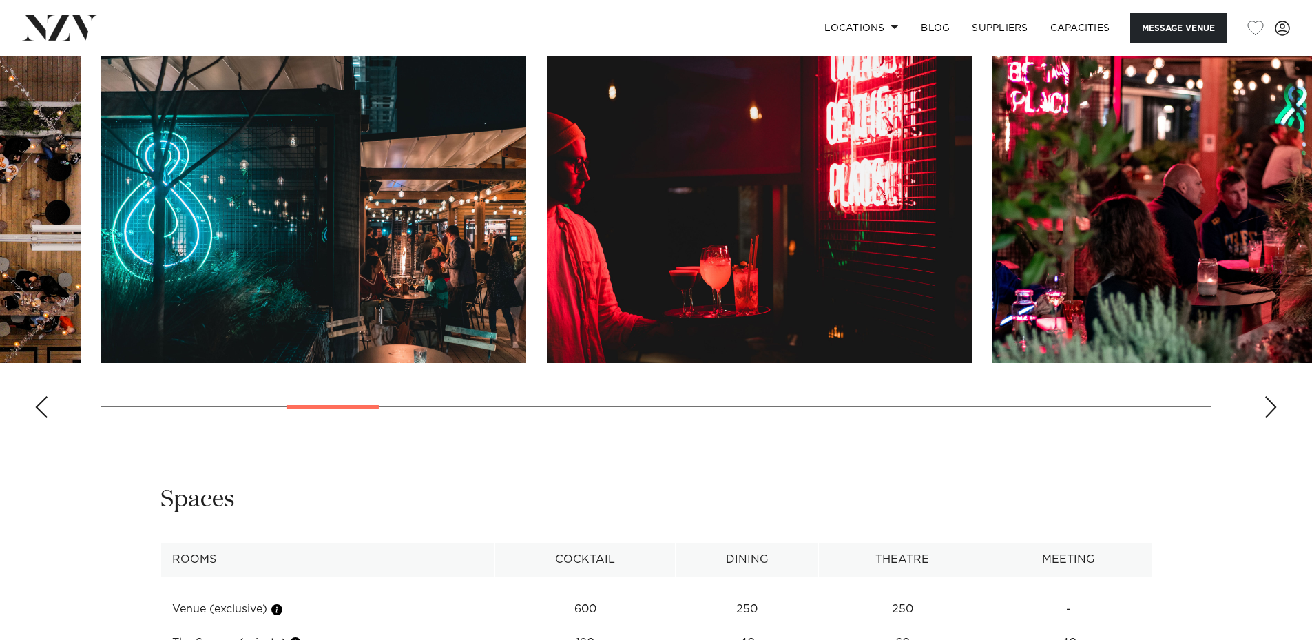
click at [1275, 410] on div "Next slide" at bounding box center [1271, 407] width 14 height 22
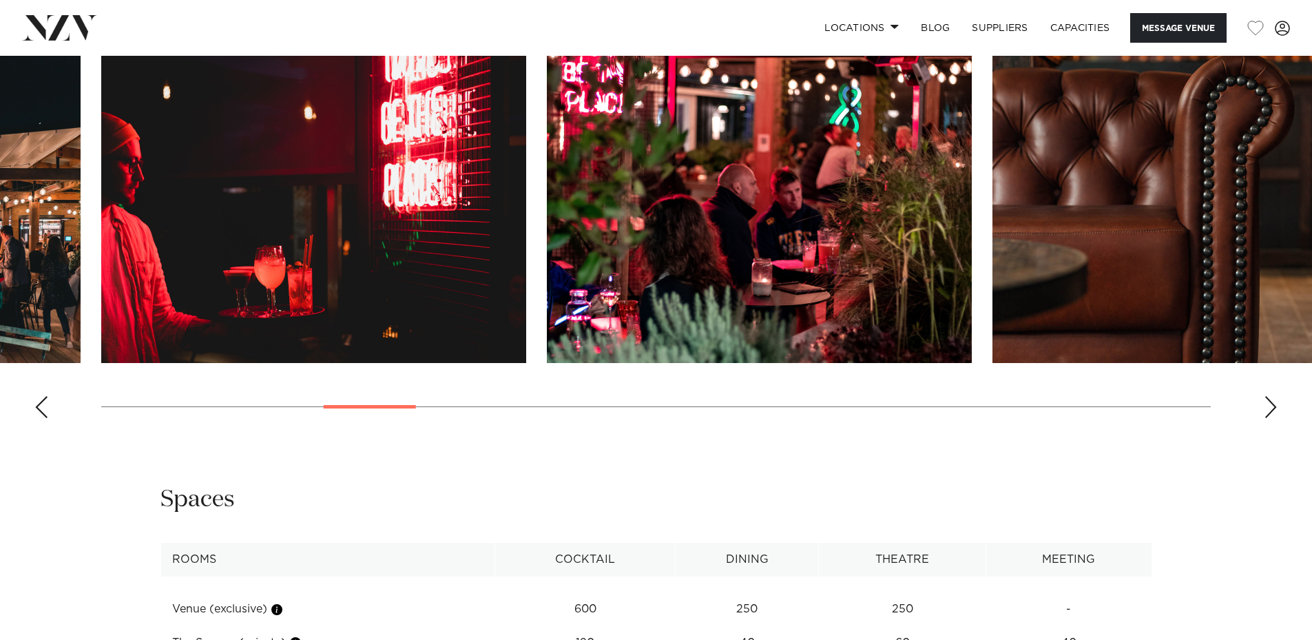
click at [1275, 410] on div "Next slide" at bounding box center [1271, 407] width 14 height 22
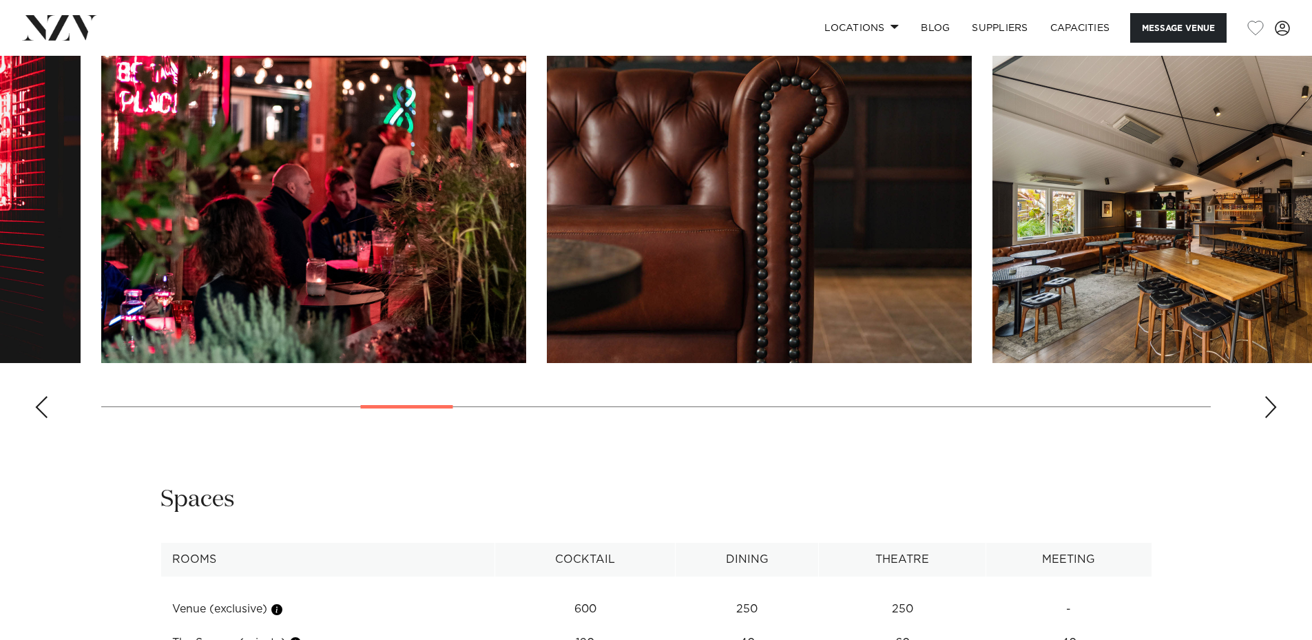
click at [1275, 410] on div "Next slide" at bounding box center [1271, 407] width 14 height 22
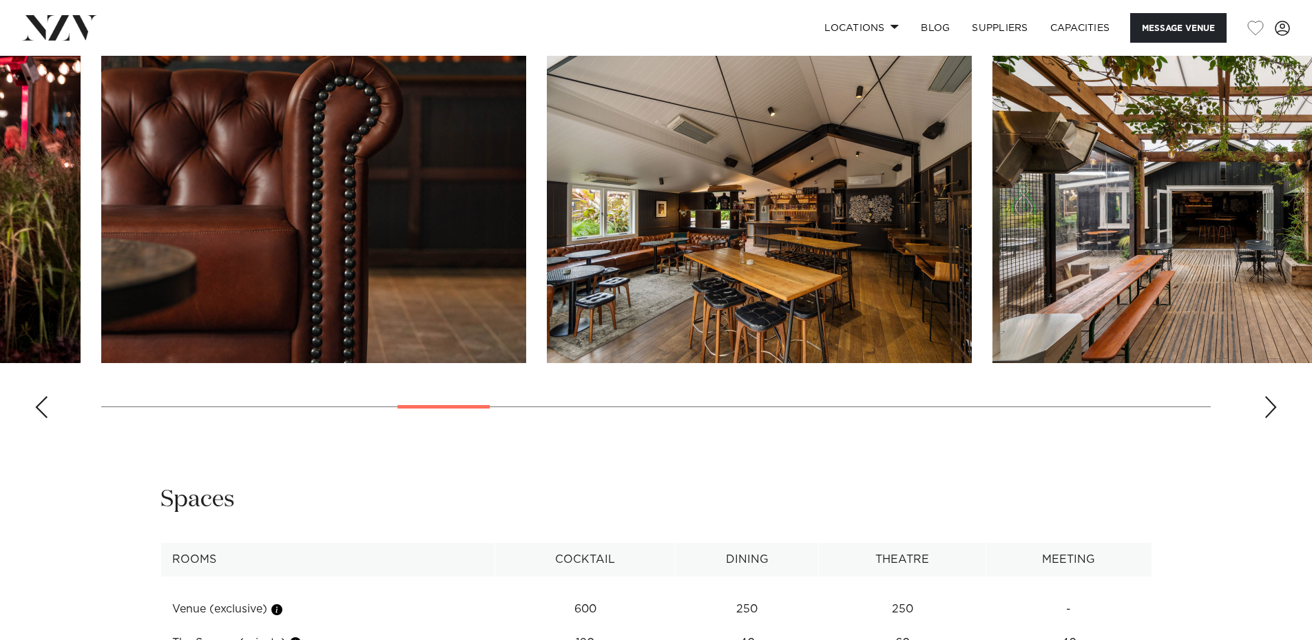
click at [1275, 410] on div "Next slide" at bounding box center [1271, 407] width 14 height 22
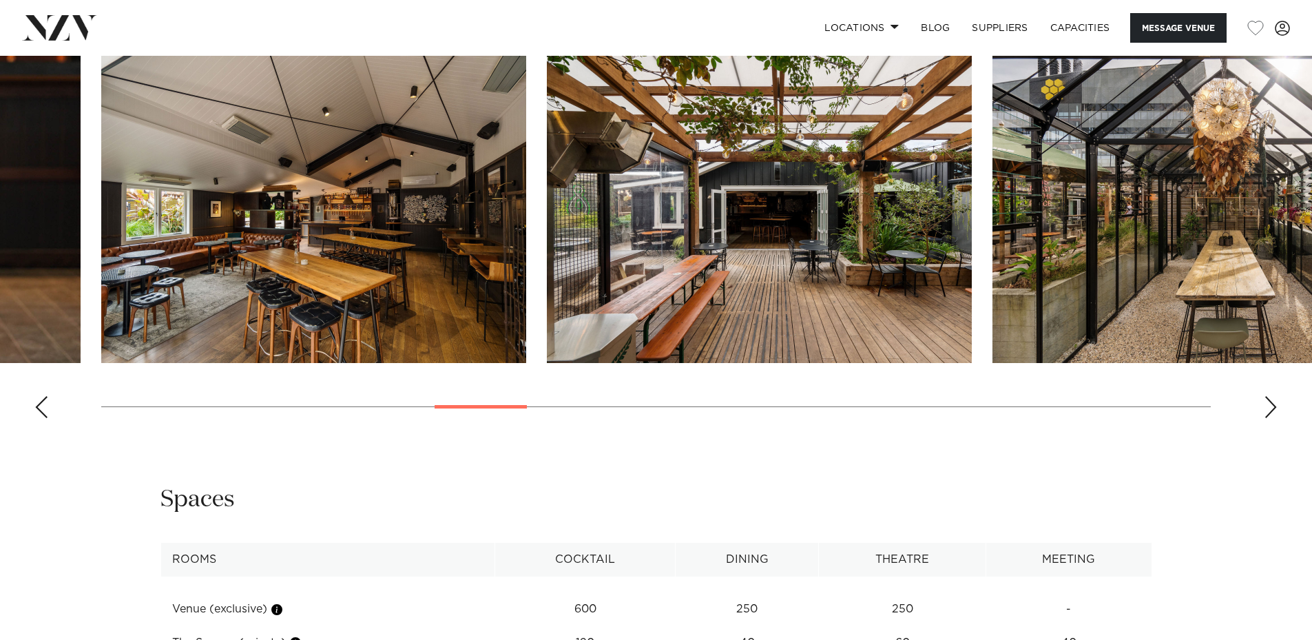
click at [1275, 410] on div "Next slide" at bounding box center [1271, 407] width 14 height 22
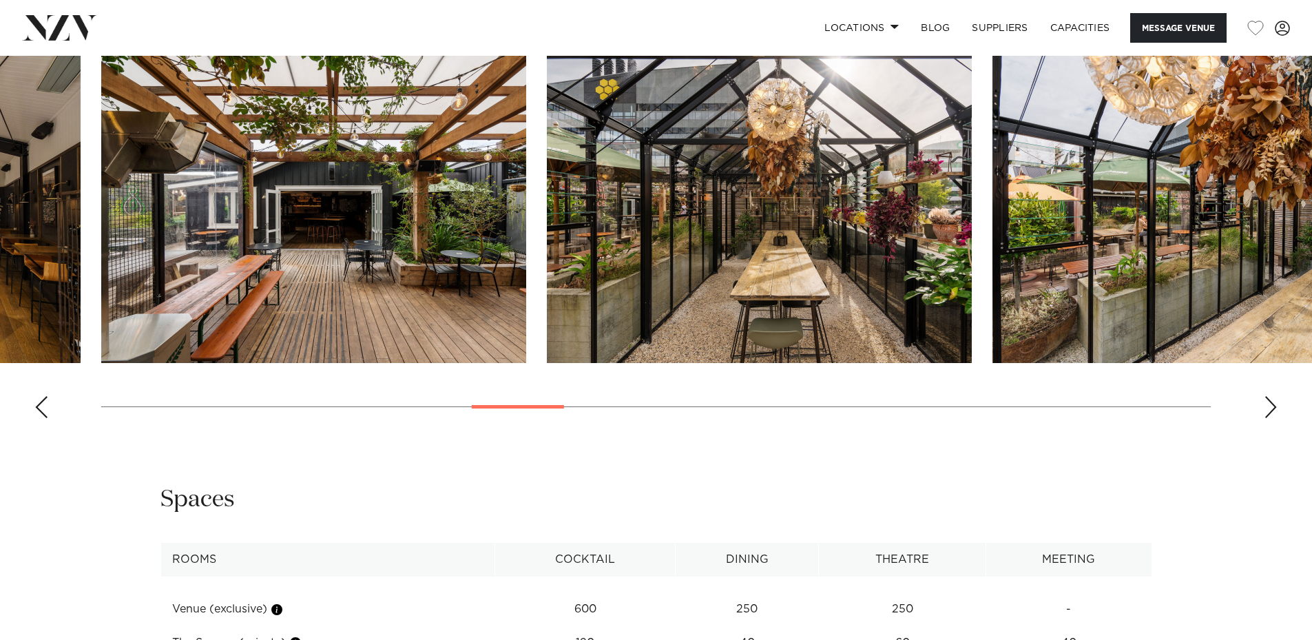
click at [1275, 410] on div "Next slide" at bounding box center [1271, 407] width 14 height 22
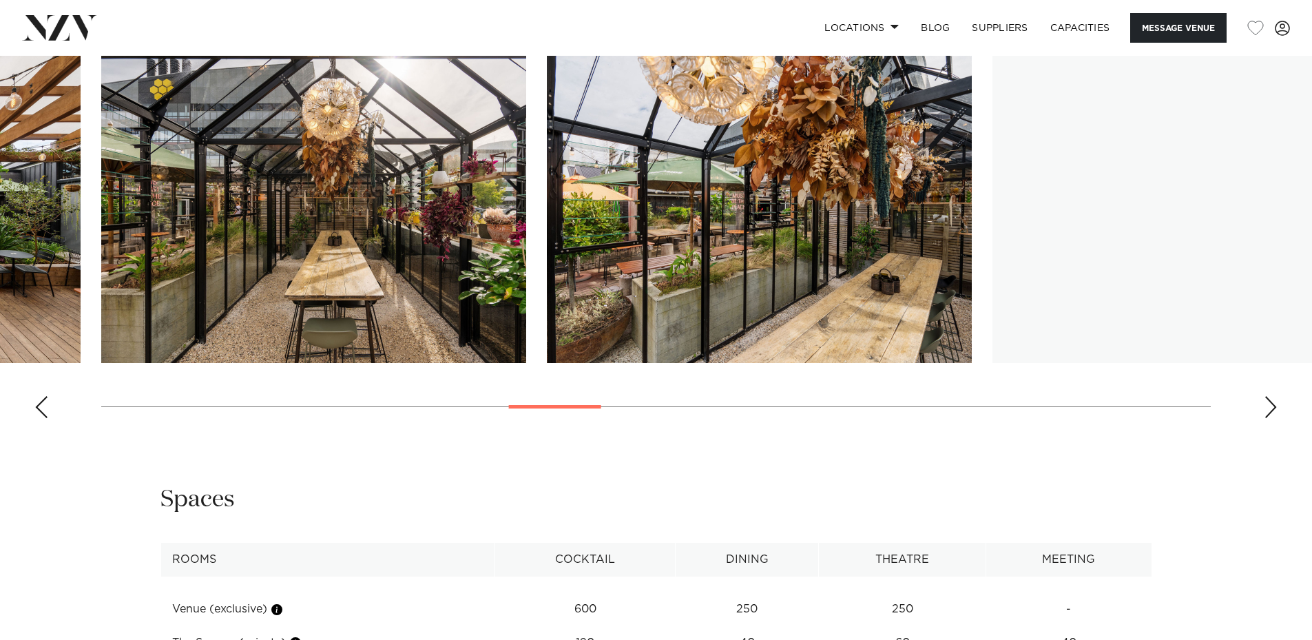
click at [1275, 410] on div "Next slide" at bounding box center [1271, 407] width 14 height 22
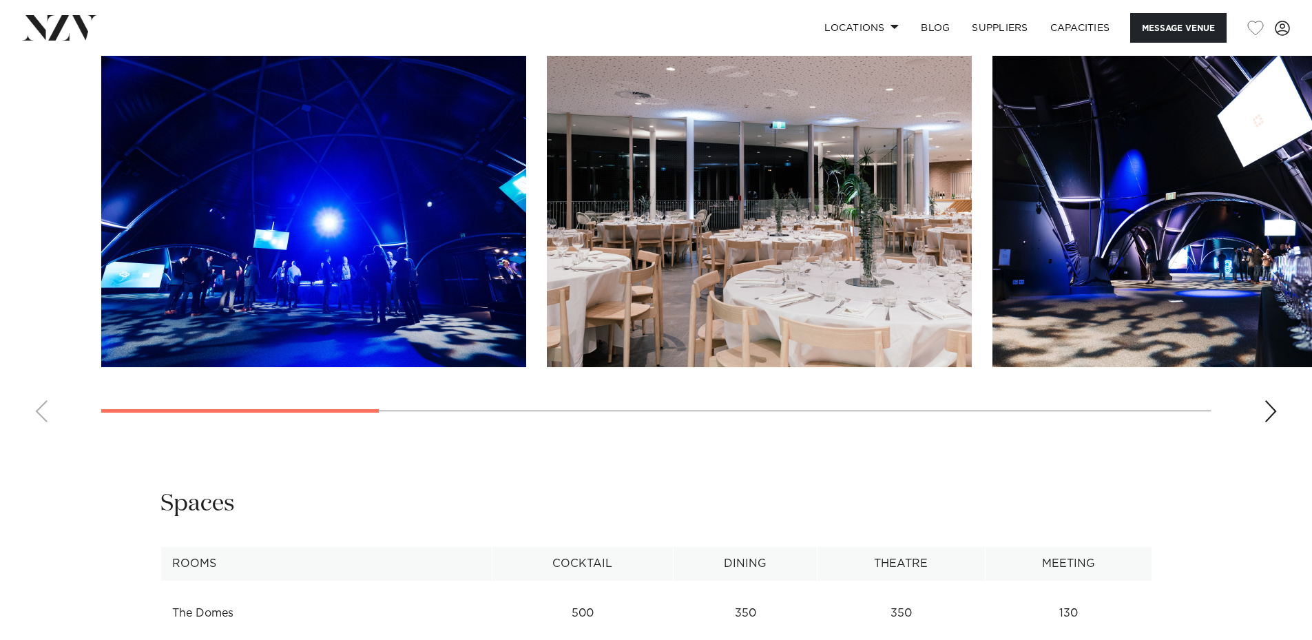
scroll to position [1447, 0]
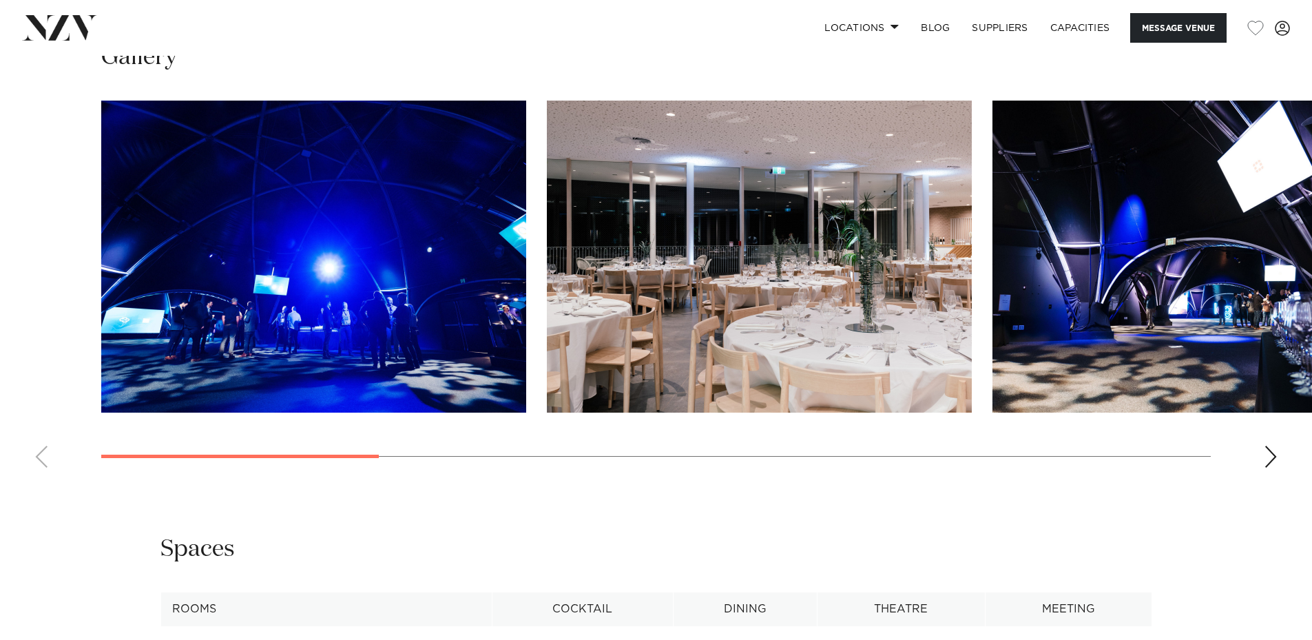
click at [1264, 455] on div "Next slide" at bounding box center [1271, 457] width 14 height 22
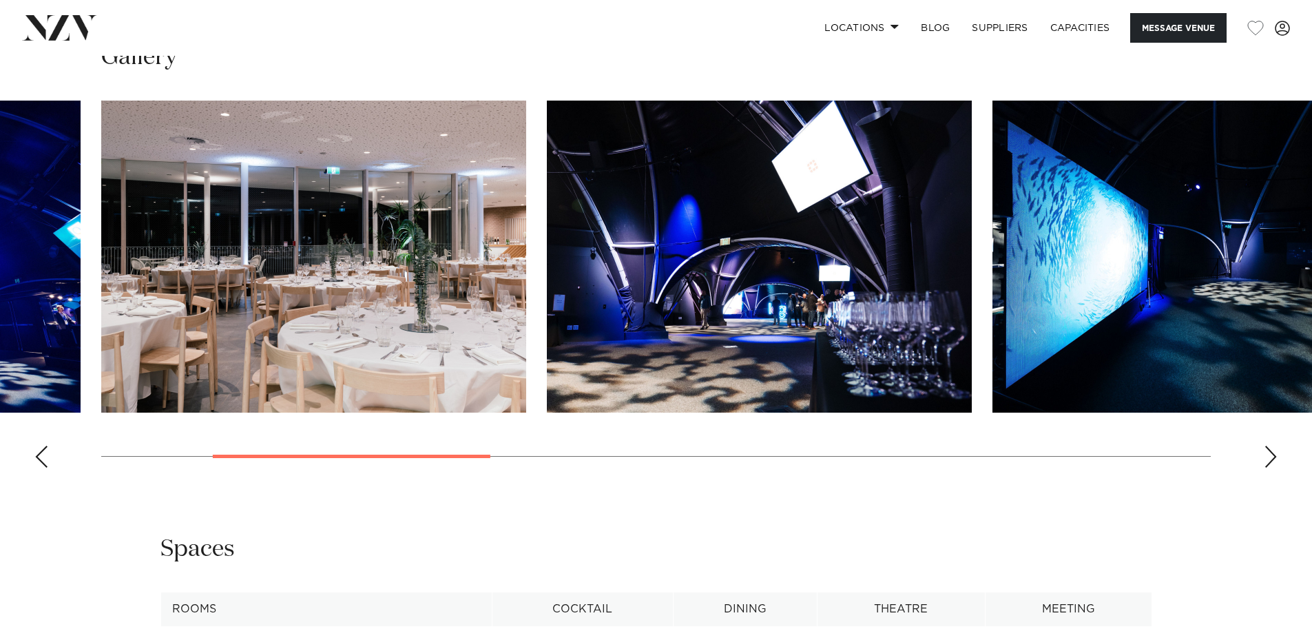
click at [1266, 455] on div "Next slide" at bounding box center [1271, 457] width 14 height 22
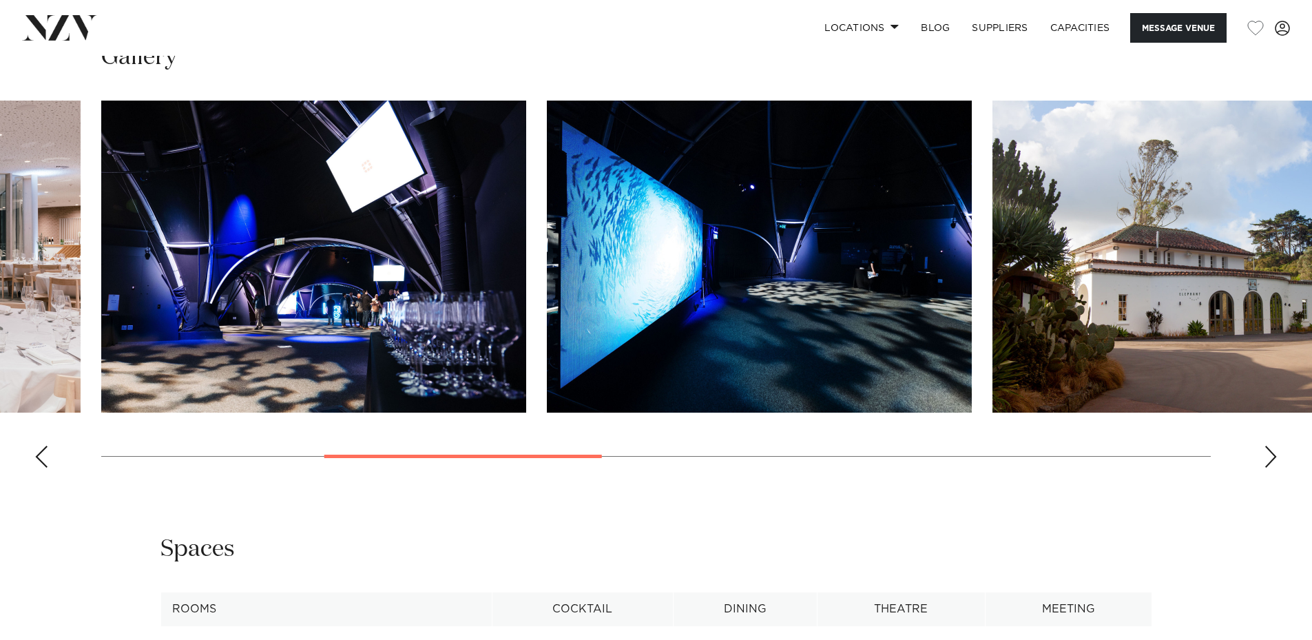
click at [1266, 455] on div "Next slide" at bounding box center [1271, 457] width 14 height 22
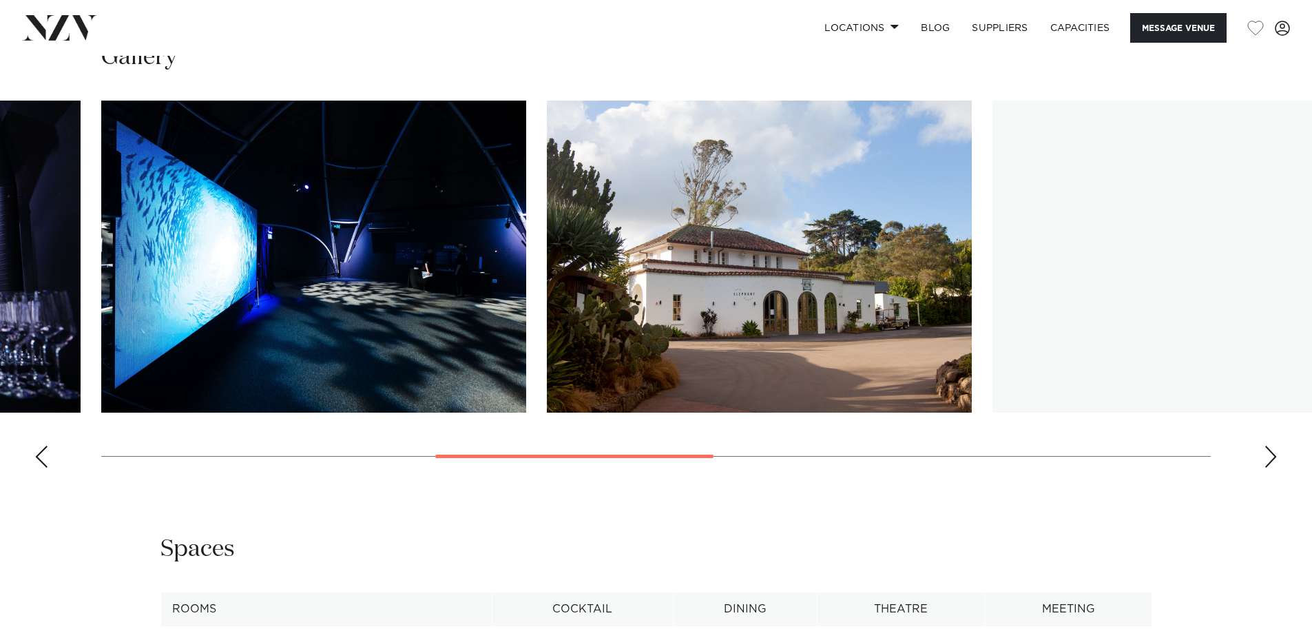
click at [1266, 455] on div "Next slide" at bounding box center [1271, 457] width 14 height 22
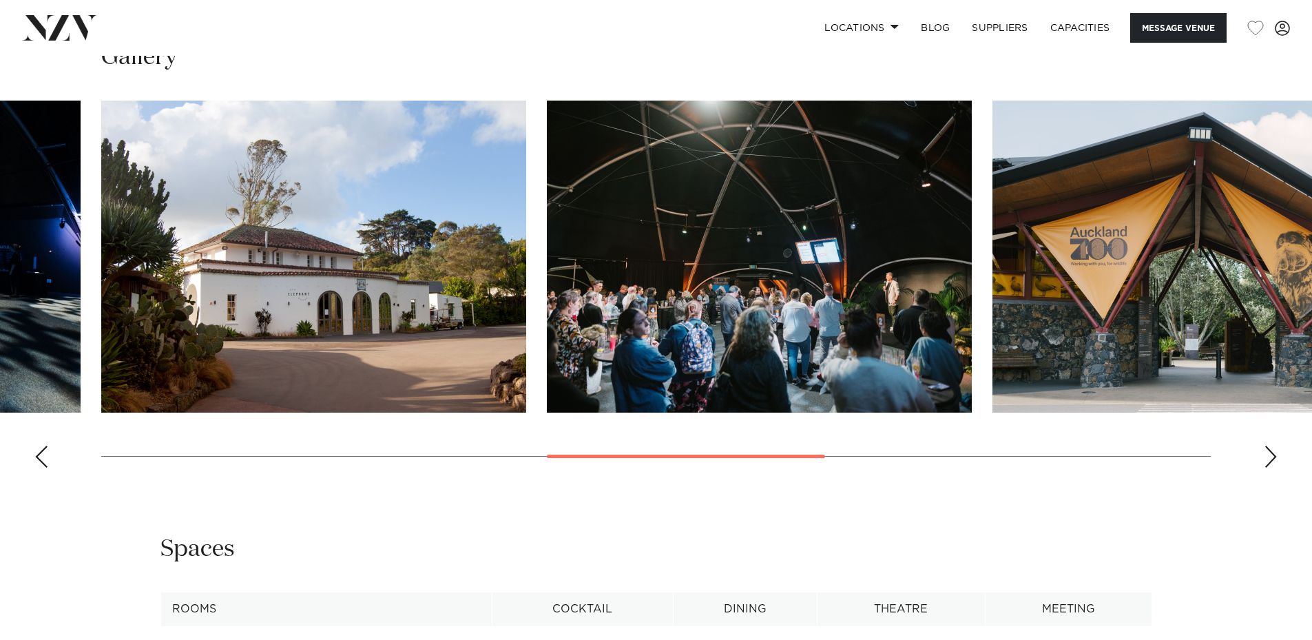
click at [1266, 455] on div "Next slide" at bounding box center [1271, 457] width 14 height 22
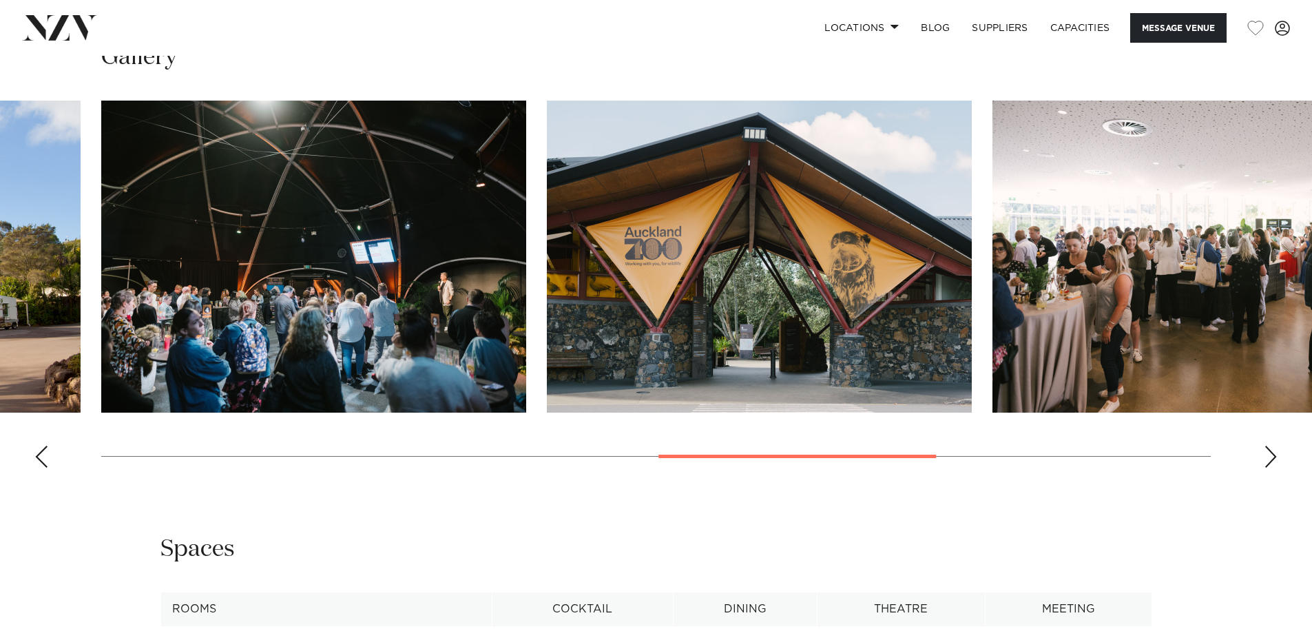
click at [1267, 455] on div "Next slide" at bounding box center [1271, 457] width 14 height 22
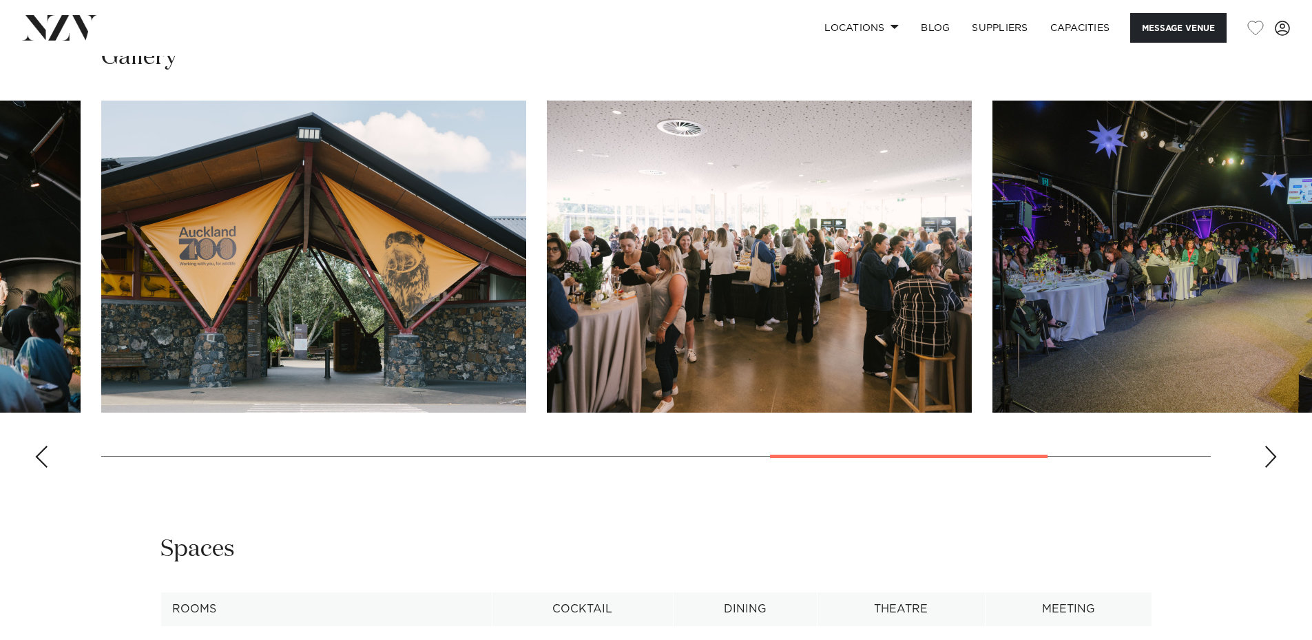
click at [1267, 455] on div "Next slide" at bounding box center [1271, 457] width 14 height 22
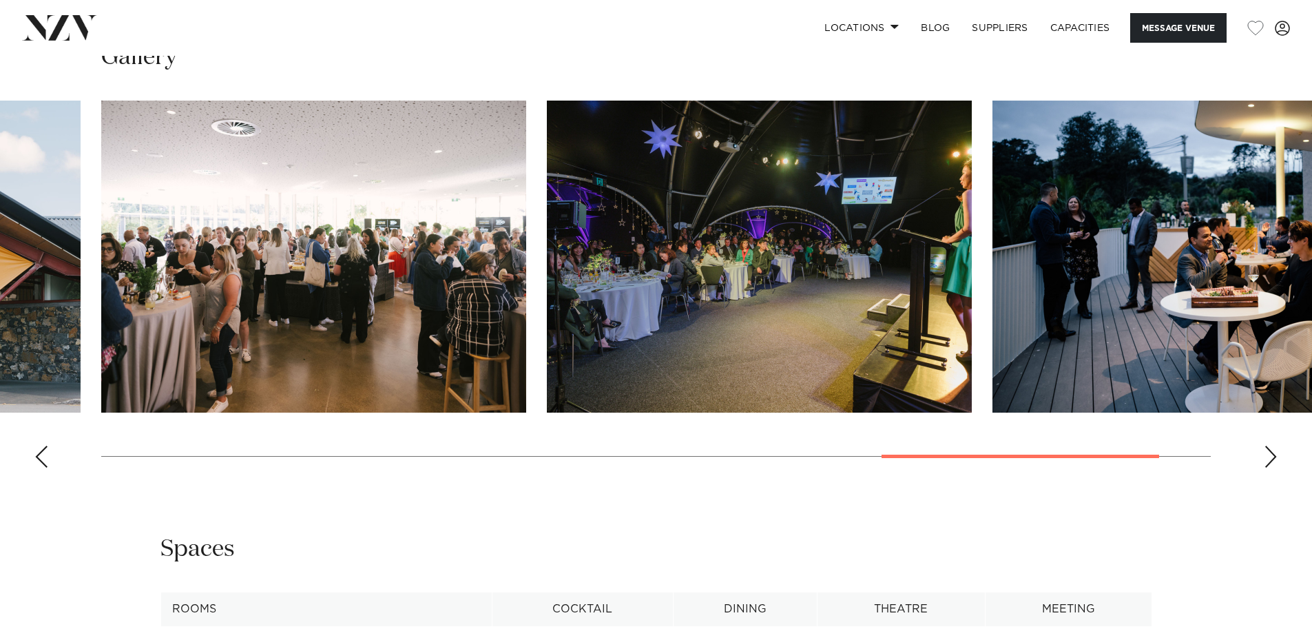
click at [1267, 455] on div "Next slide" at bounding box center [1271, 457] width 14 height 22
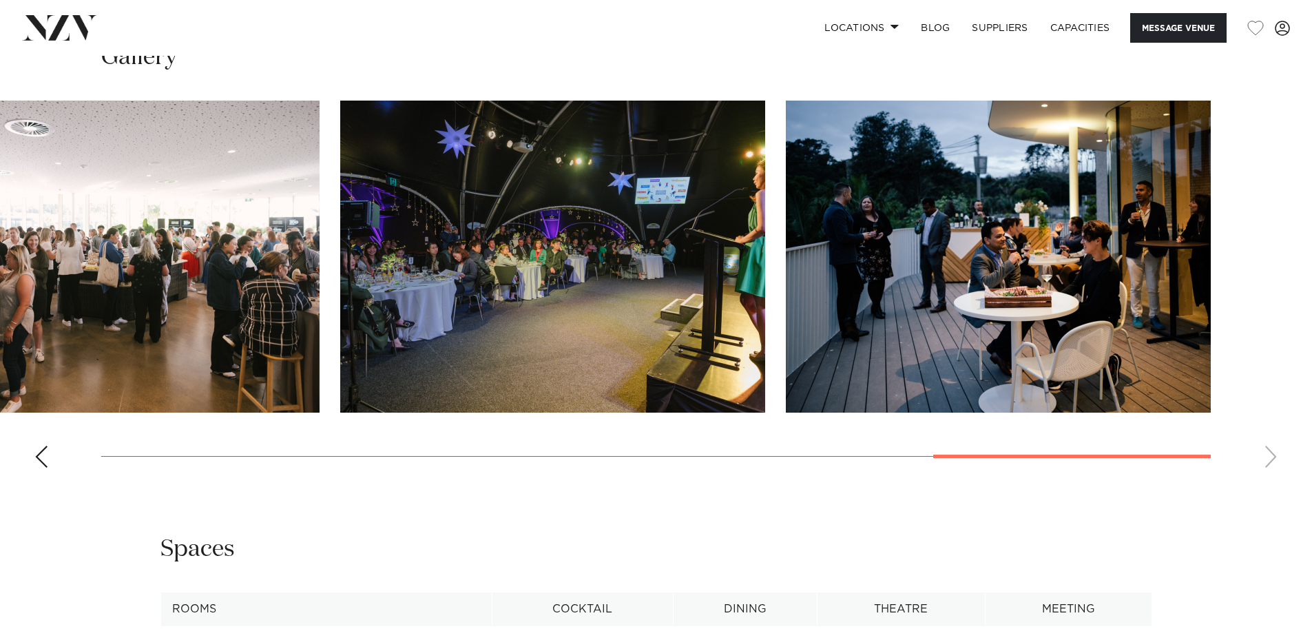
click at [1267, 455] on swiper-container at bounding box center [656, 290] width 1312 height 378
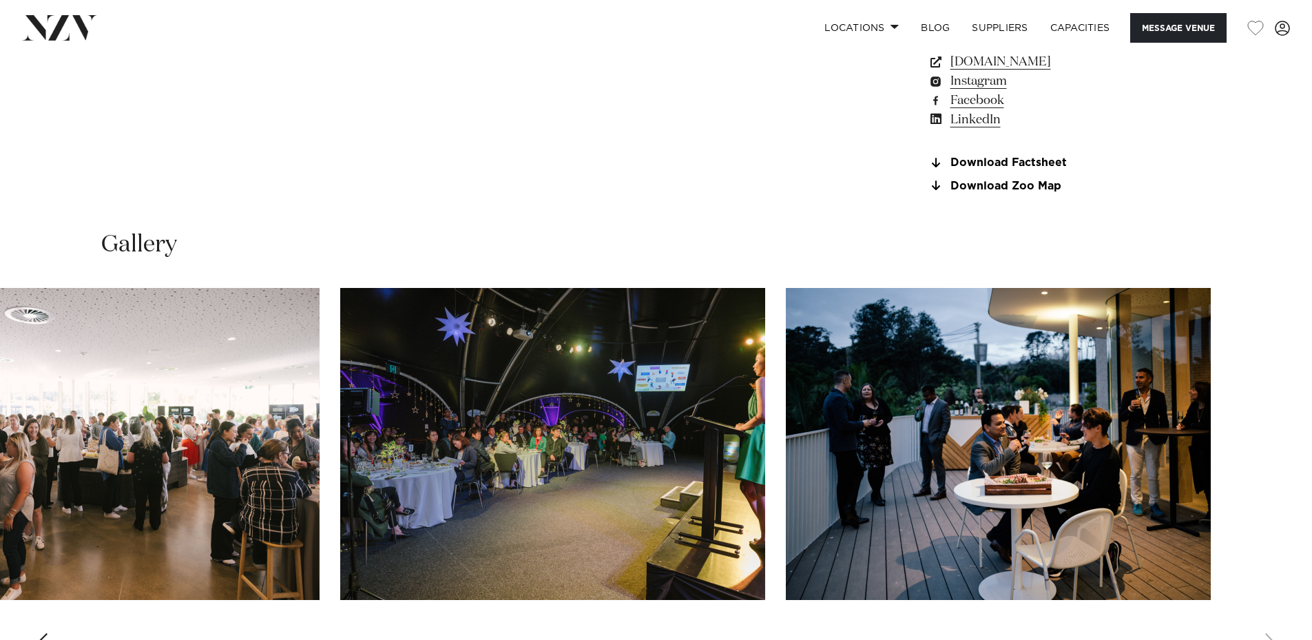
scroll to position [1240, 0]
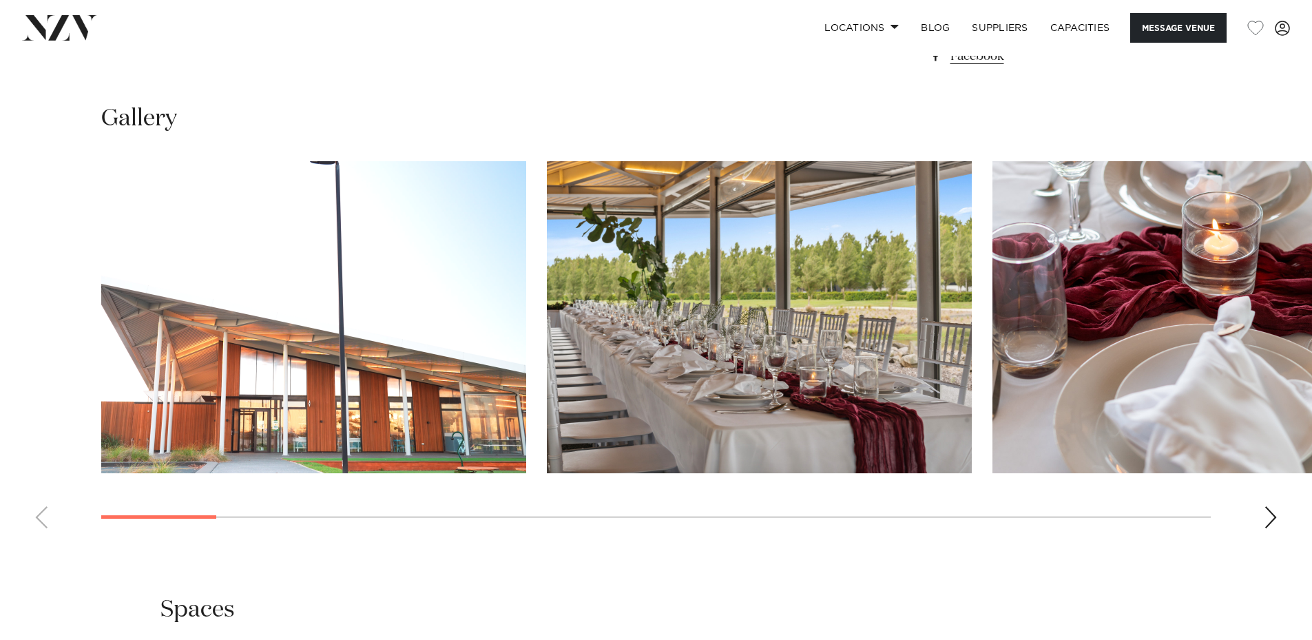
scroll to position [1309, 0]
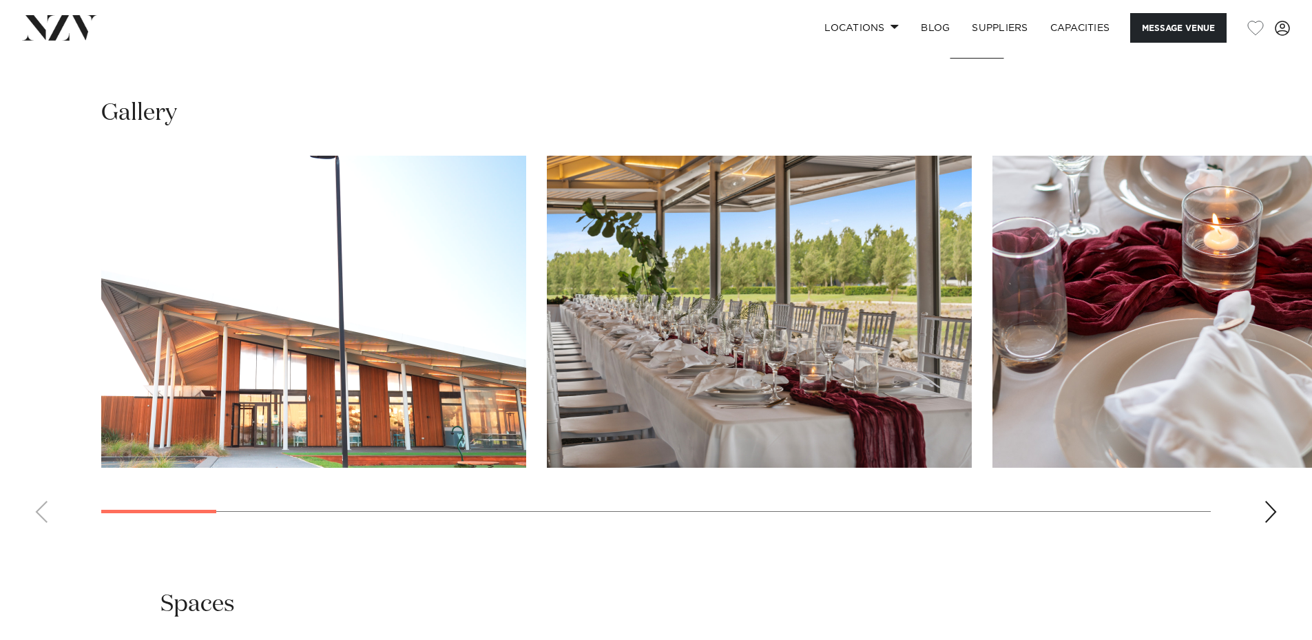
click at [1262, 506] on swiper-container at bounding box center [656, 345] width 1312 height 378
click at [1265, 504] on div "Next slide" at bounding box center [1271, 512] width 14 height 22
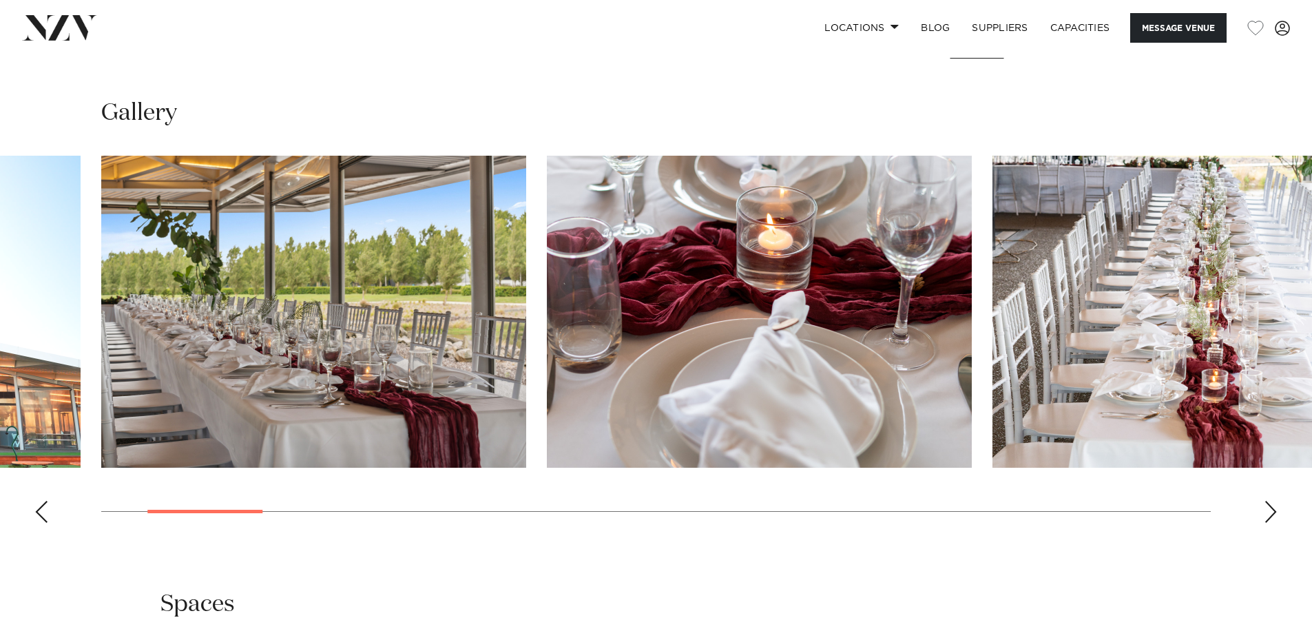
click at [1266, 503] on div "Next slide" at bounding box center [1271, 512] width 14 height 22
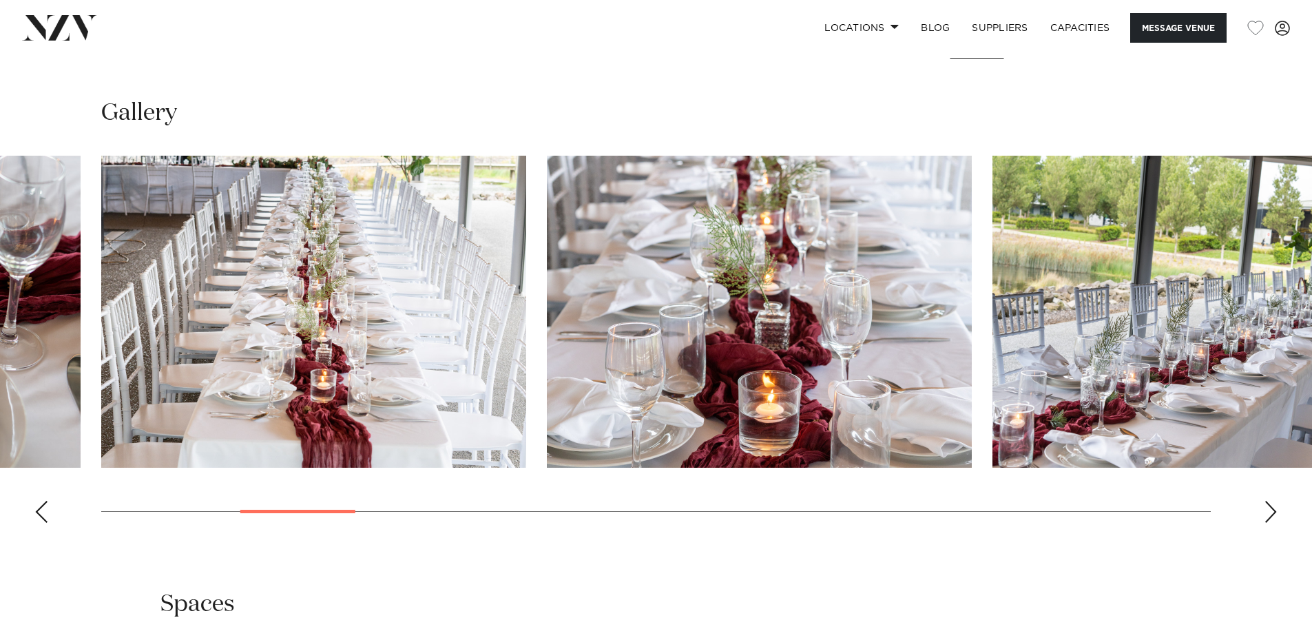
click at [1266, 503] on div "Next slide" at bounding box center [1271, 512] width 14 height 22
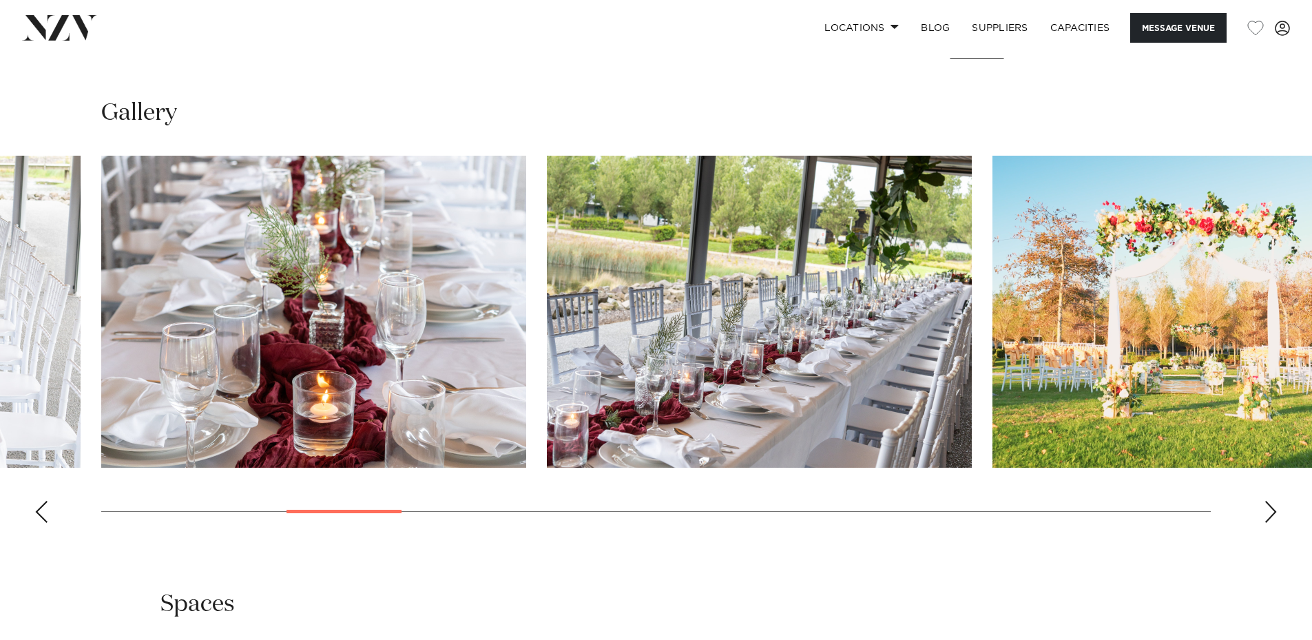
click at [1266, 503] on div "Next slide" at bounding box center [1271, 512] width 14 height 22
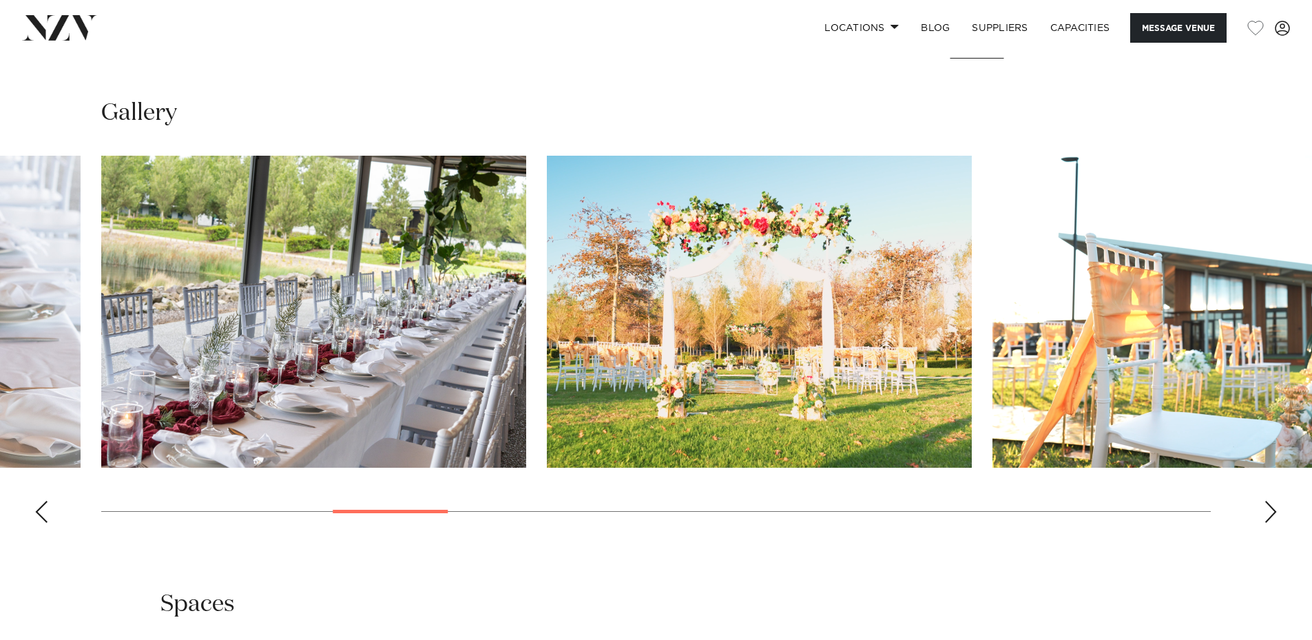
click at [1266, 503] on div "Next slide" at bounding box center [1271, 512] width 14 height 22
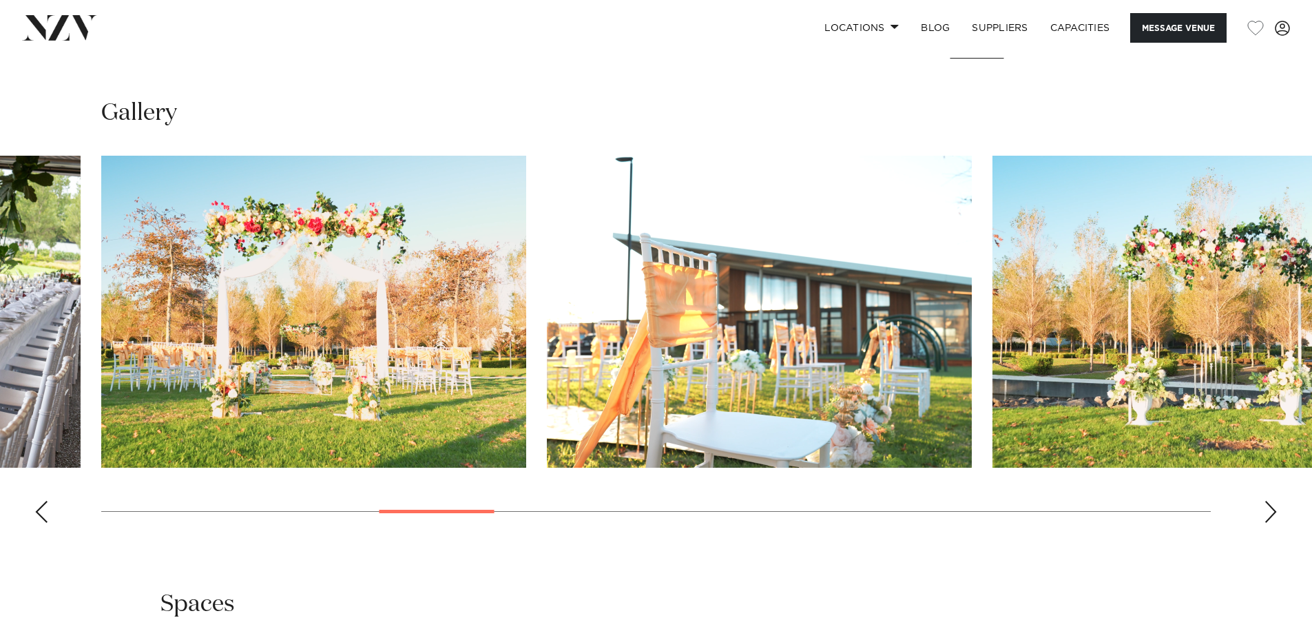
click at [1266, 503] on div "Next slide" at bounding box center [1271, 512] width 14 height 22
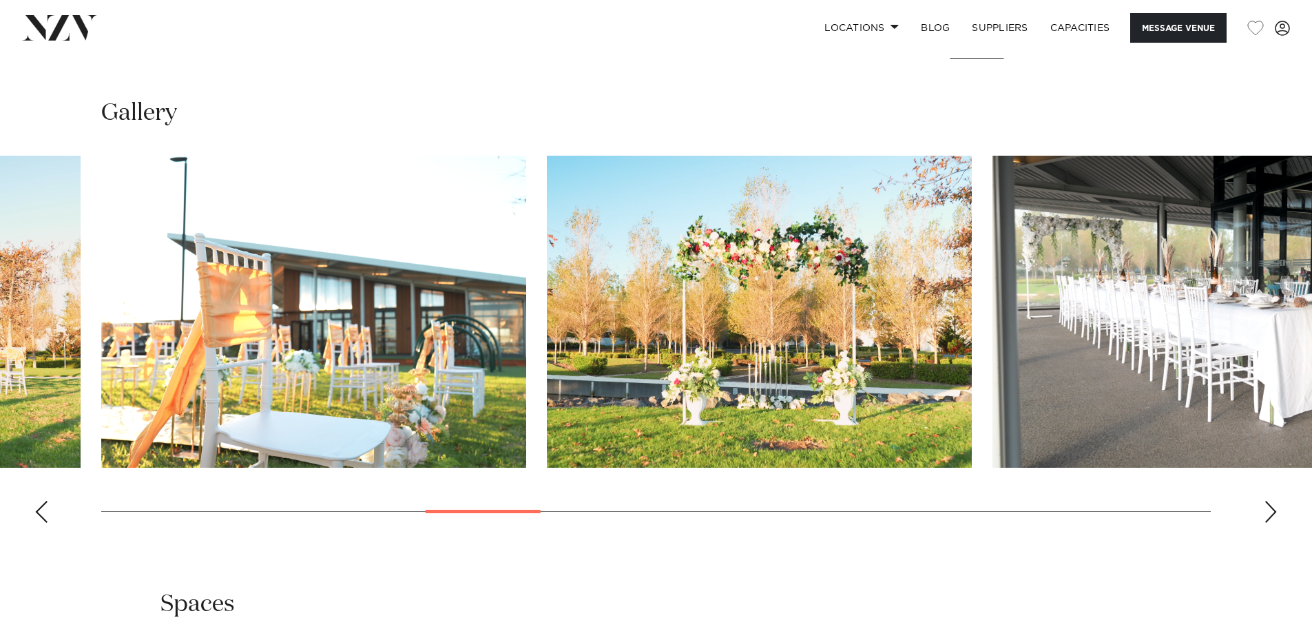
click at [1266, 503] on div "Next slide" at bounding box center [1271, 512] width 14 height 22
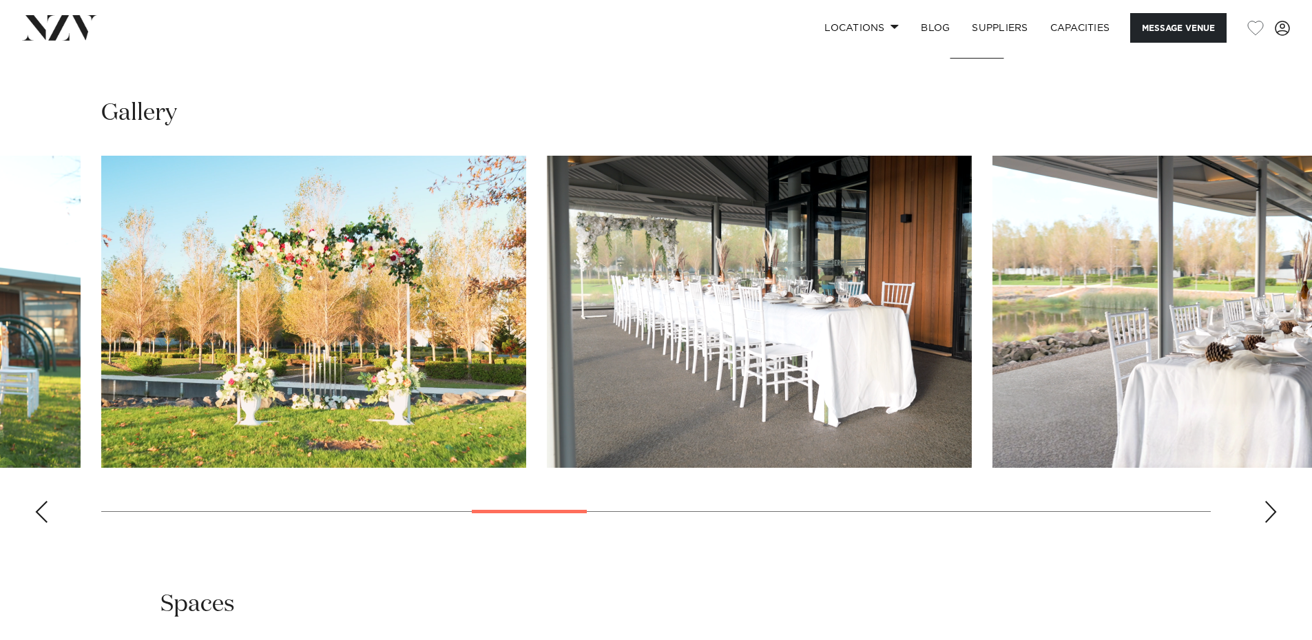
click at [1266, 503] on div "Next slide" at bounding box center [1271, 512] width 14 height 22
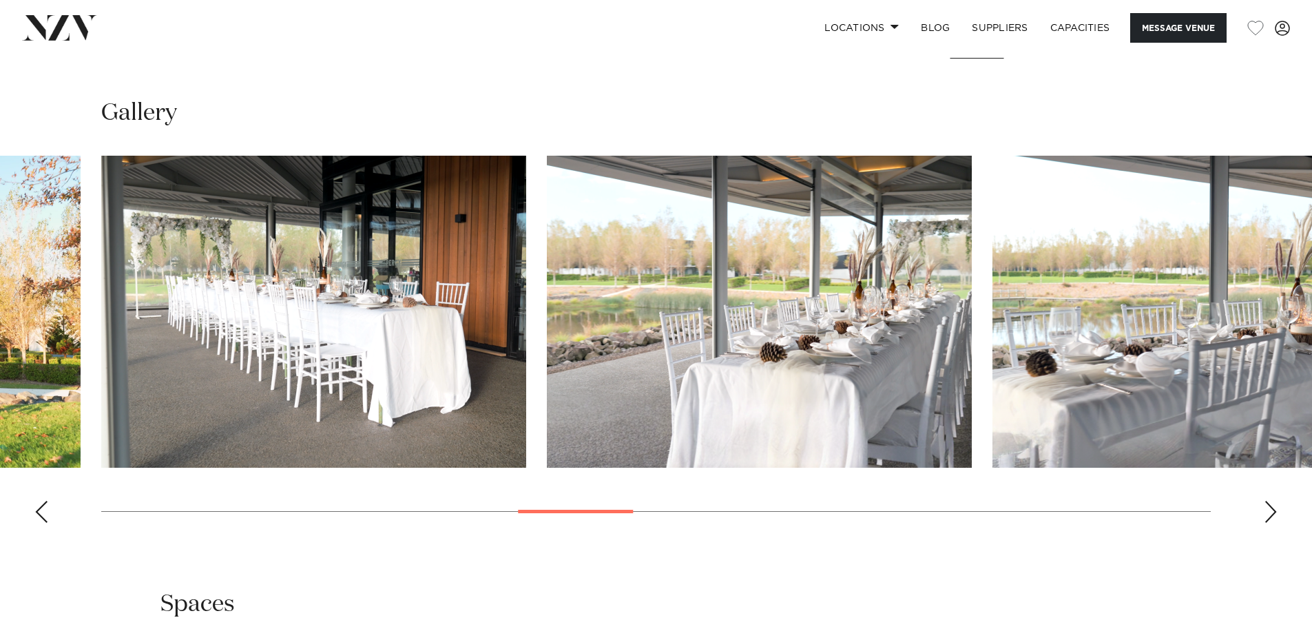
click at [1266, 503] on div "Next slide" at bounding box center [1271, 512] width 14 height 22
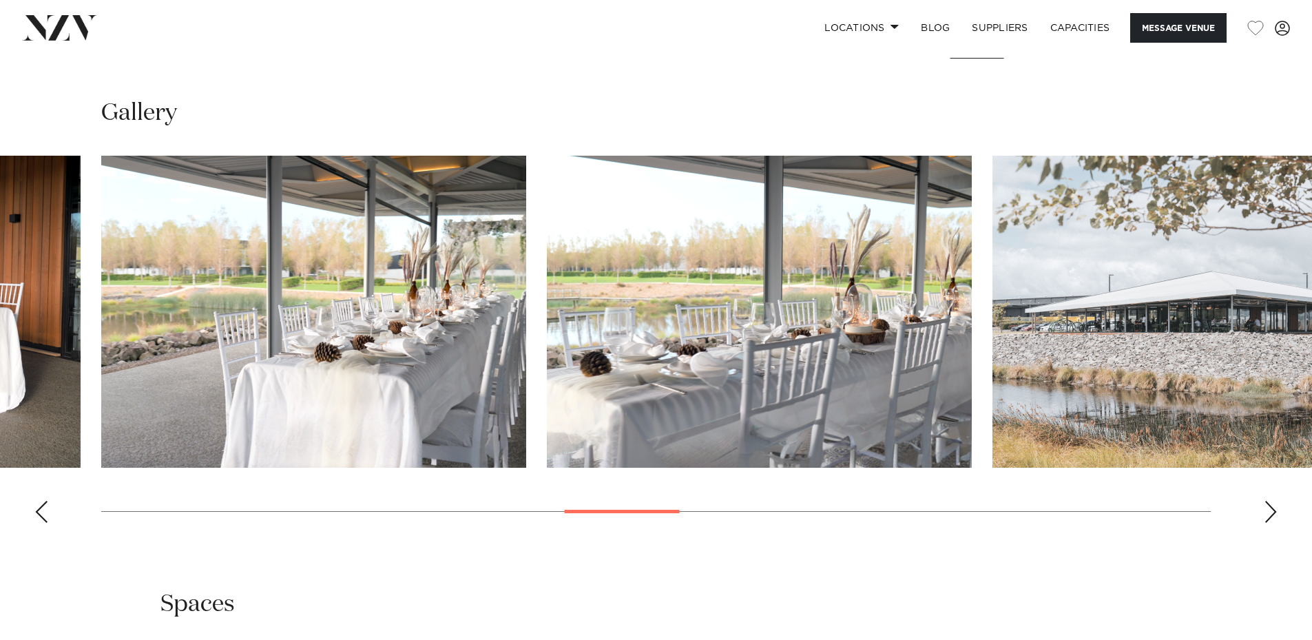
click at [1266, 503] on div "Next slide" at bounding box center [1271, 512] width 14 height 22
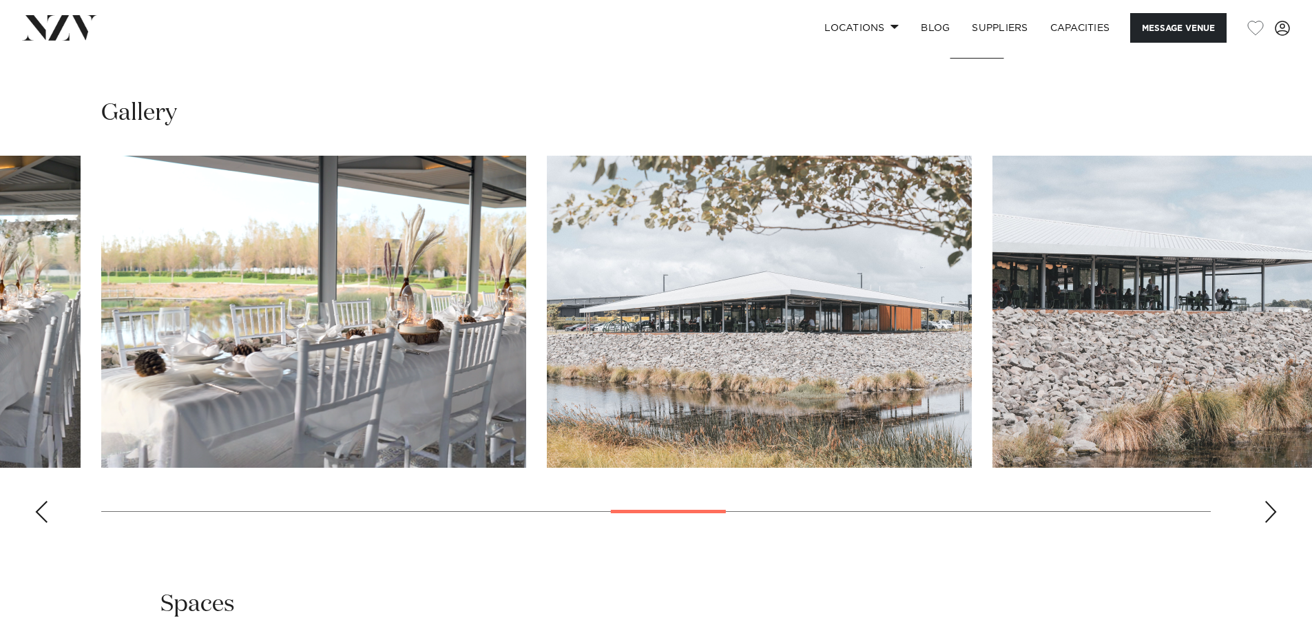
click at [1266, 503] on div "Next slide" at bounding box center [1271, 512] width 14 height 22
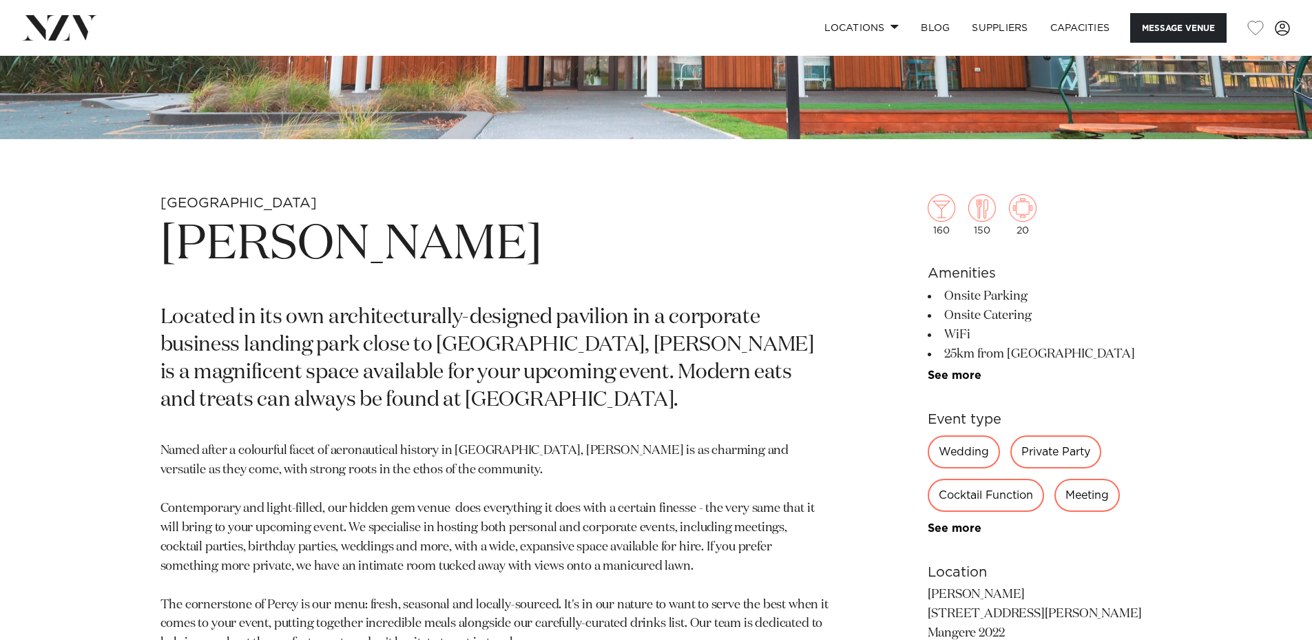
scroll to position [413, 0]
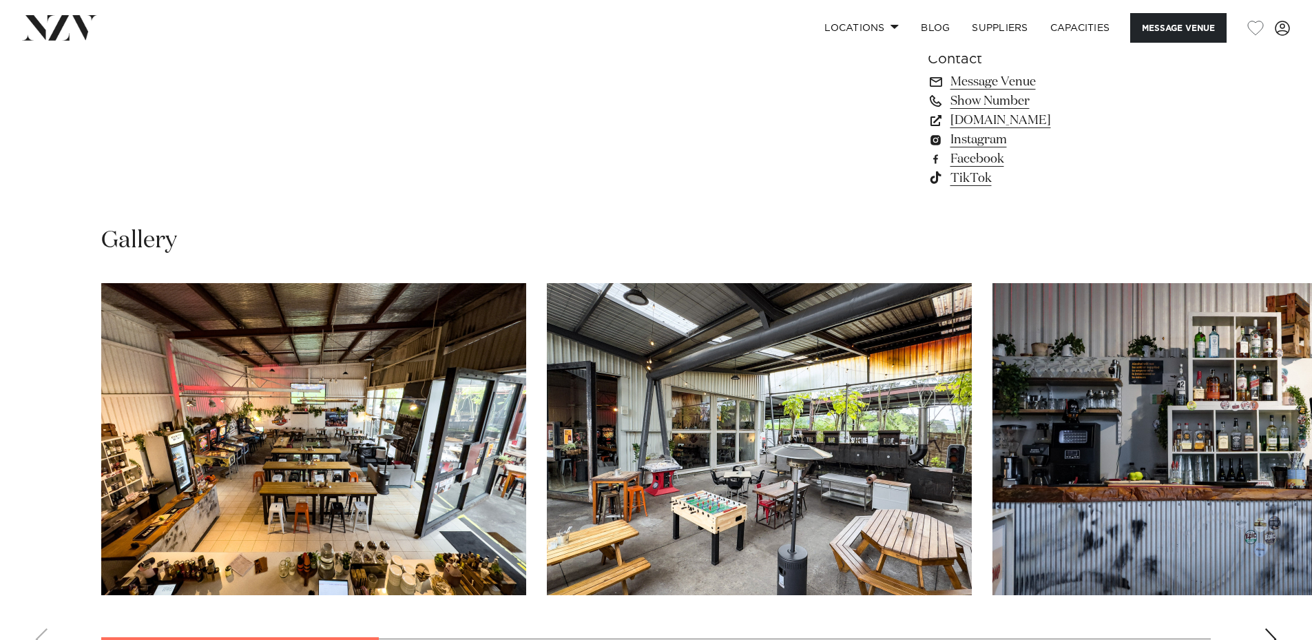
scroll to position [1378, 0]
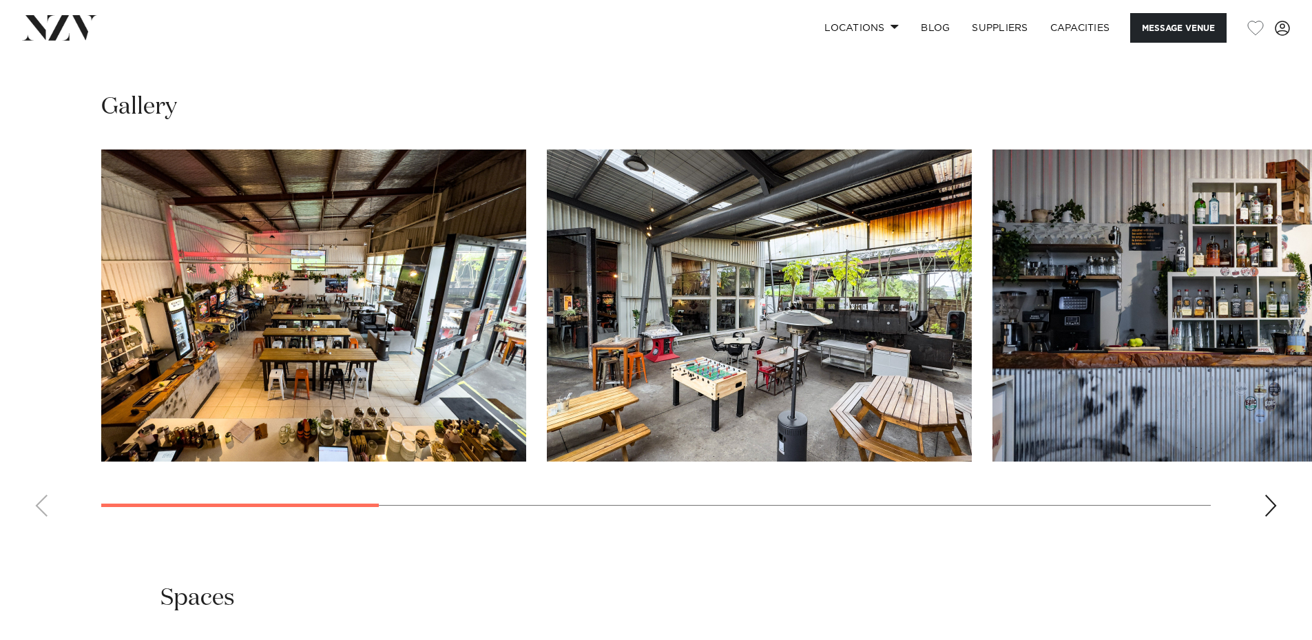
click at [1266, 491] on swiper-container at bounding box center [656, 339] width 1312 height 378
